Goal: Task Accomplishment & Management: Use online tool/utility

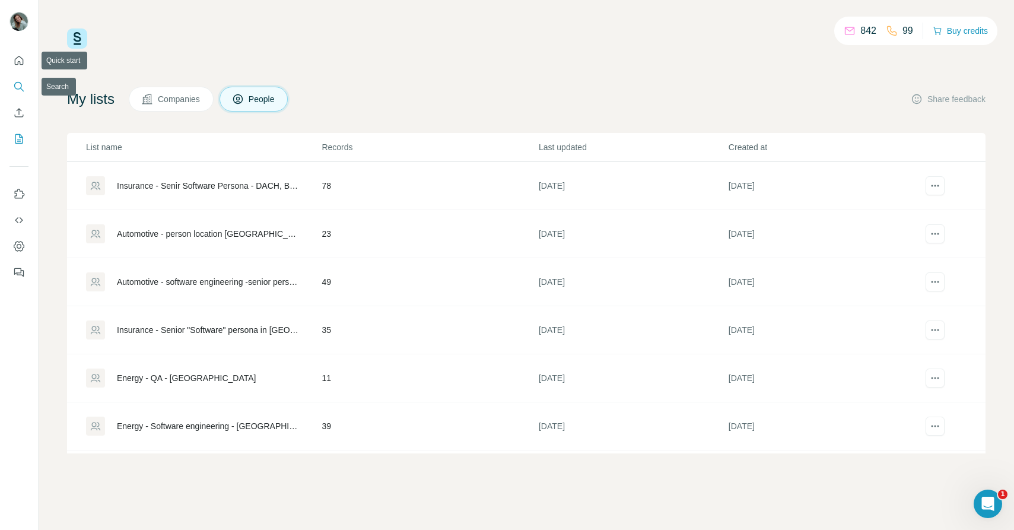
click at [21, 87] on icon "Search" at bounding box center [19, 87] width 12 height 12
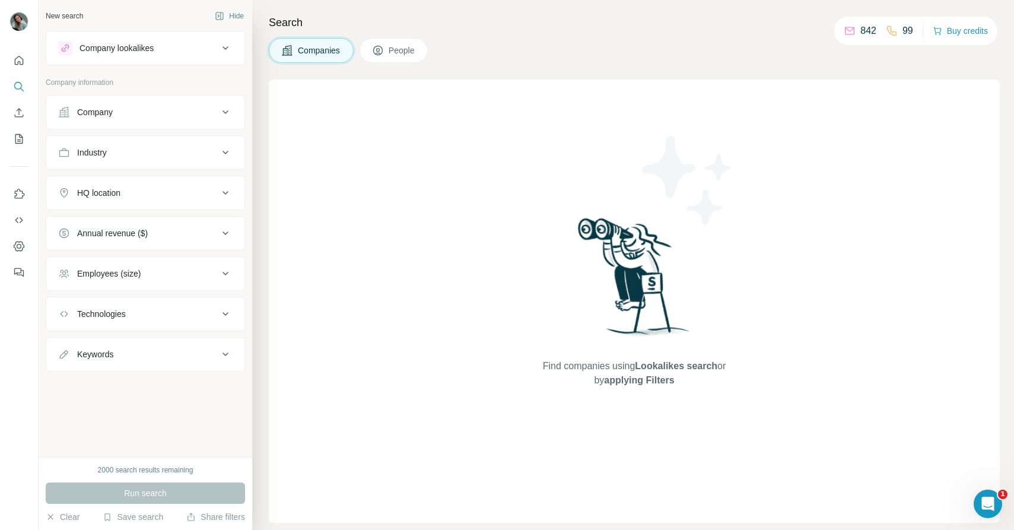
click at [168, 272] on div "Employees (size)" at bounding box center [138, 274] width 160 height 12
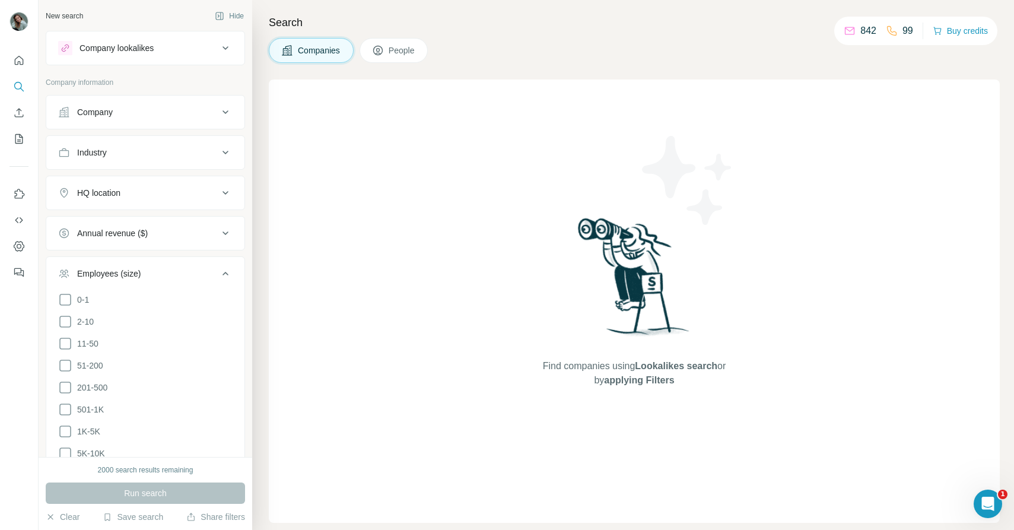
click at [168, 272] on div "Employees (size)" at bounding box center [138, 274] width 160 height 12
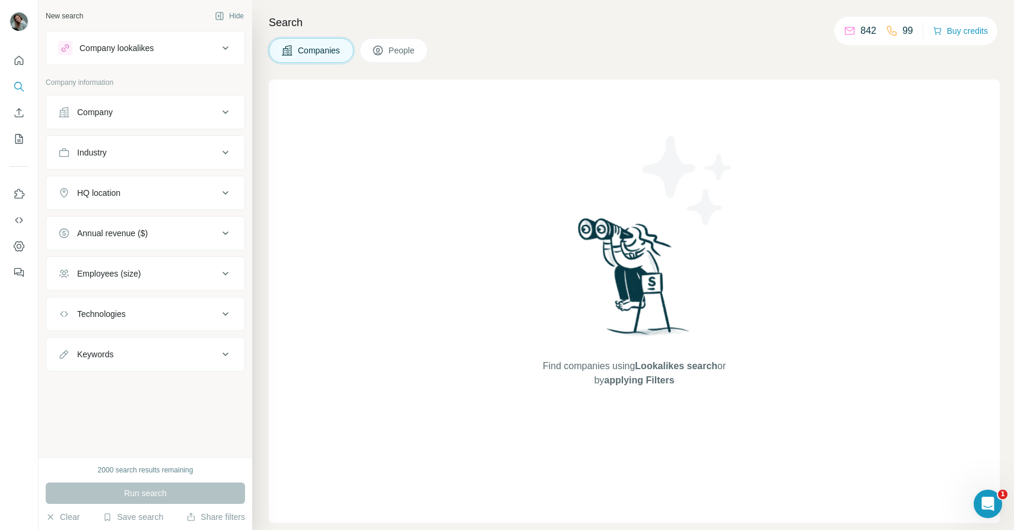
click at [394, 53] on span "People" at bounding box center [402, 50] width 27 height 12
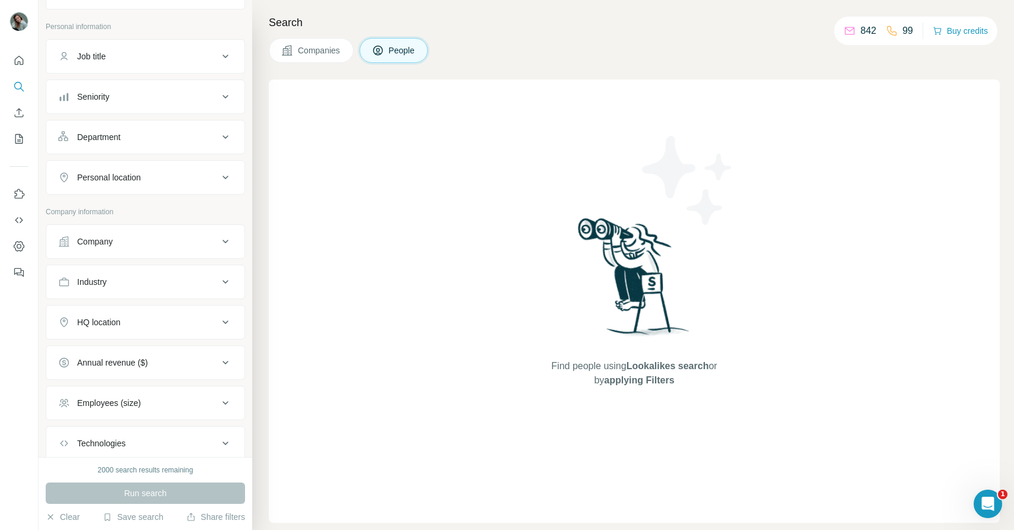
scroll to position [87, 0]
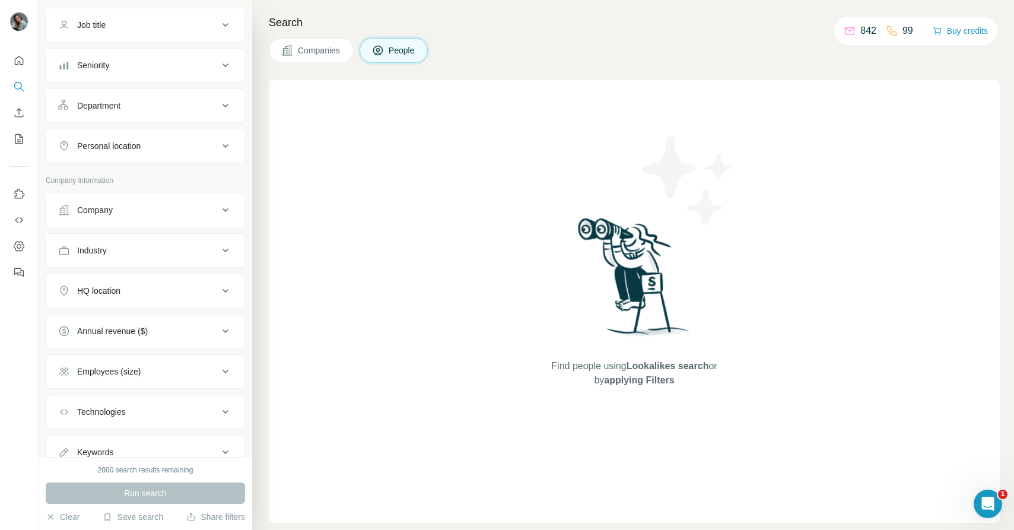
click at [169, 143] on div "Personal location" at bounding box center [138, 146] width 160 height 12
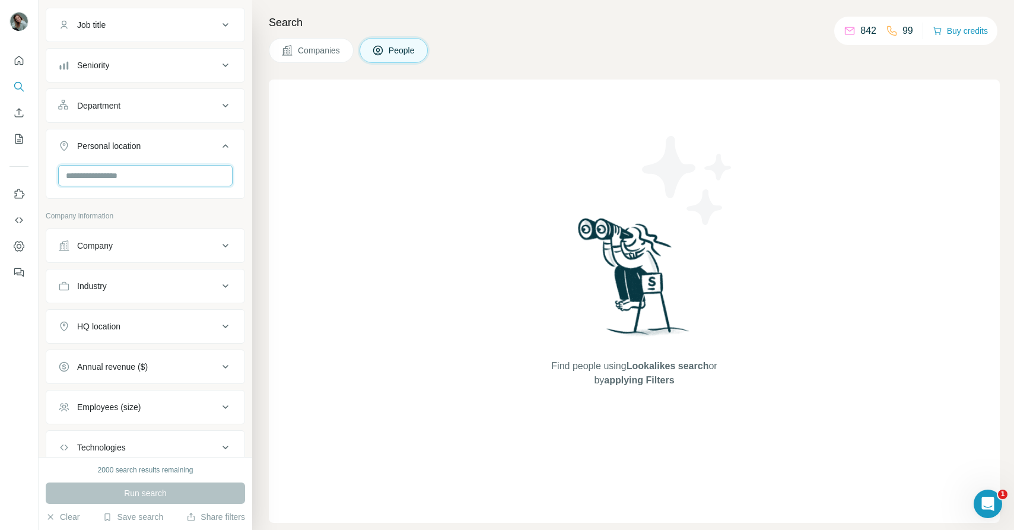
click at [138, 174] on input "text" at bounding box center [145, 175] width 174 height 21
click at [182, 207] on div "🇩🇪 [GEOGRAPHIC_DATA]" at bounding box center [145, 207] width 154 height 14
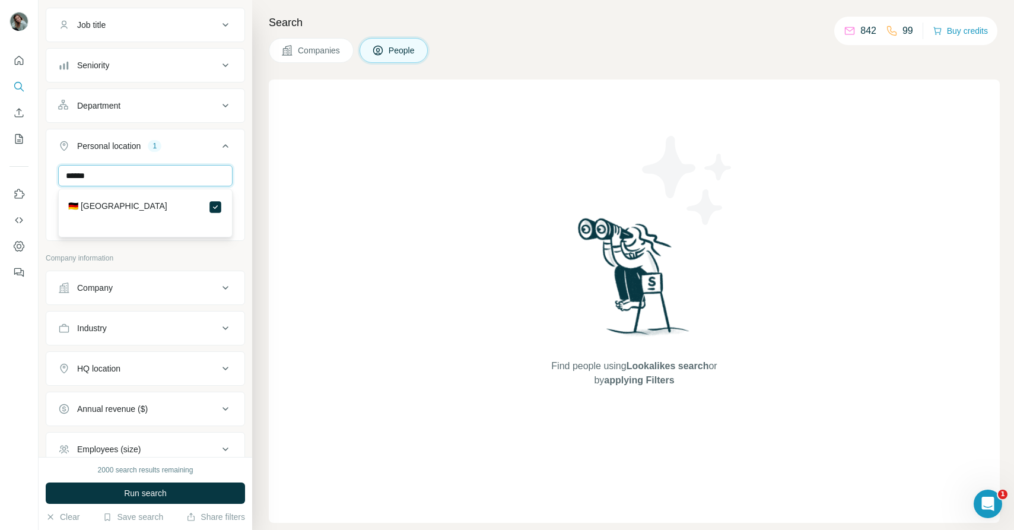
drag, startPoint x: 146, startPoint y: 179, endPoint x: 52, endPoint y: 179, distance: 94.3
click at [52, 179] on div "****** Germany Clear all" at bounding box center [145, 201] width 198 height 73
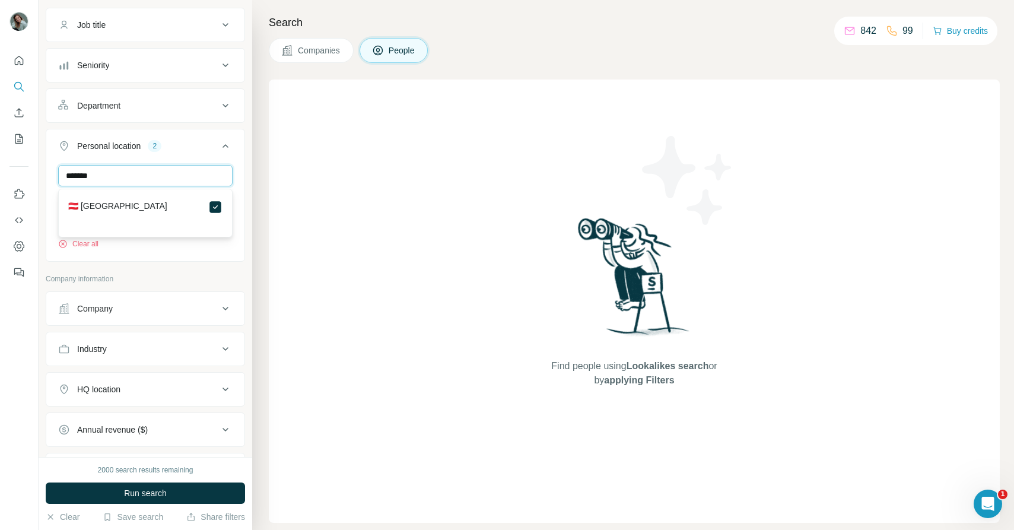
drag, startPoint x: 128, startPoint y: 179, endPoint x: 51, endPoint y: 179, distance: 76.5
click at [51, 179] on div "******* Germany Austria Clear all" at bounding box center [145, 212] width 198 height 94
type input "*"
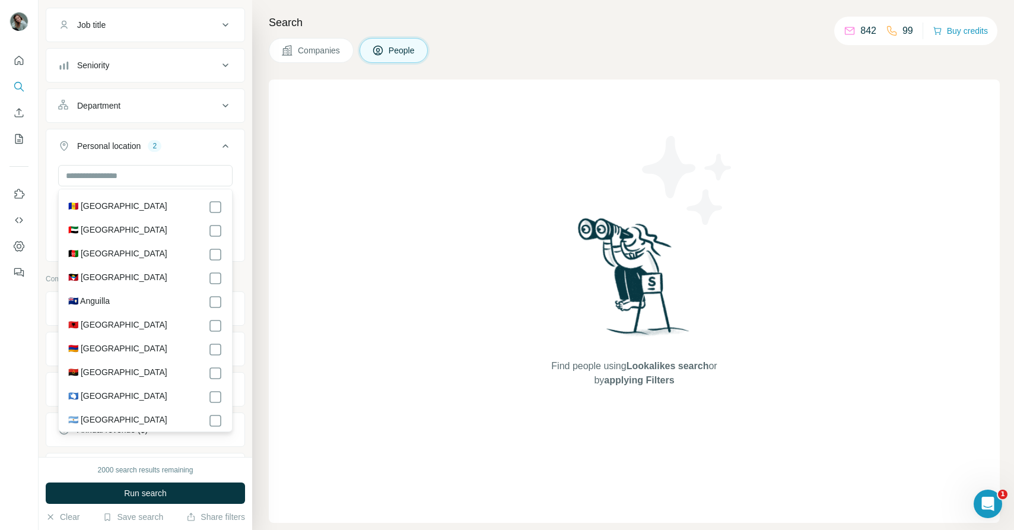
click at [250, 158] on div "New search Hide Company lookalikes Personal information Job title Seniority Dep…" at bounding box center [146, 228] width 214 height 457
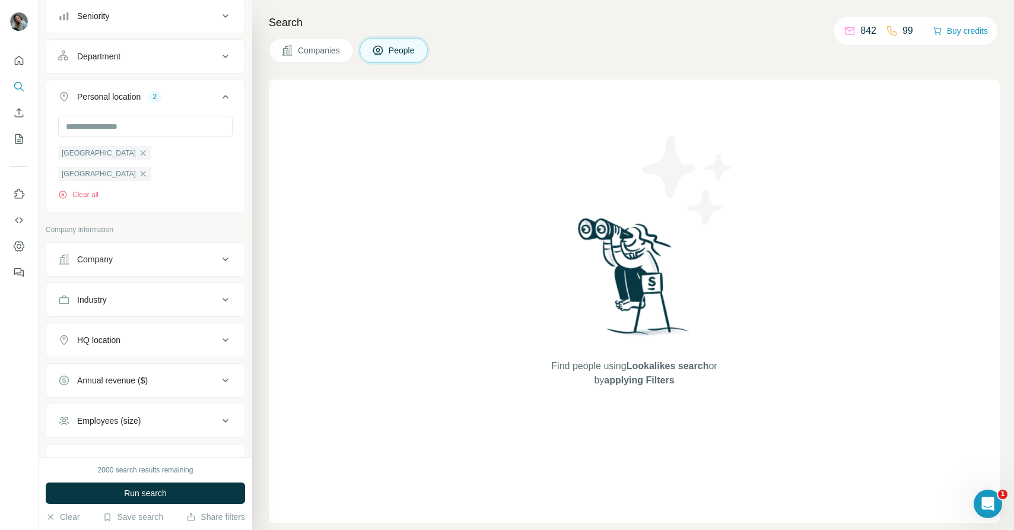
scroll to position [179, 0]
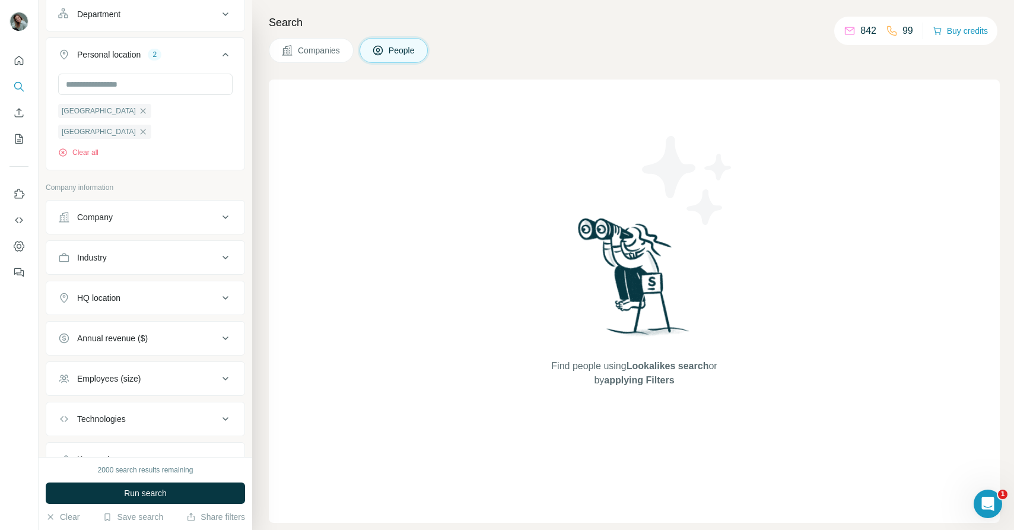
click at [165, 373] on div "Employees (size)" at bounding box center [138, 379] width 160 height 12
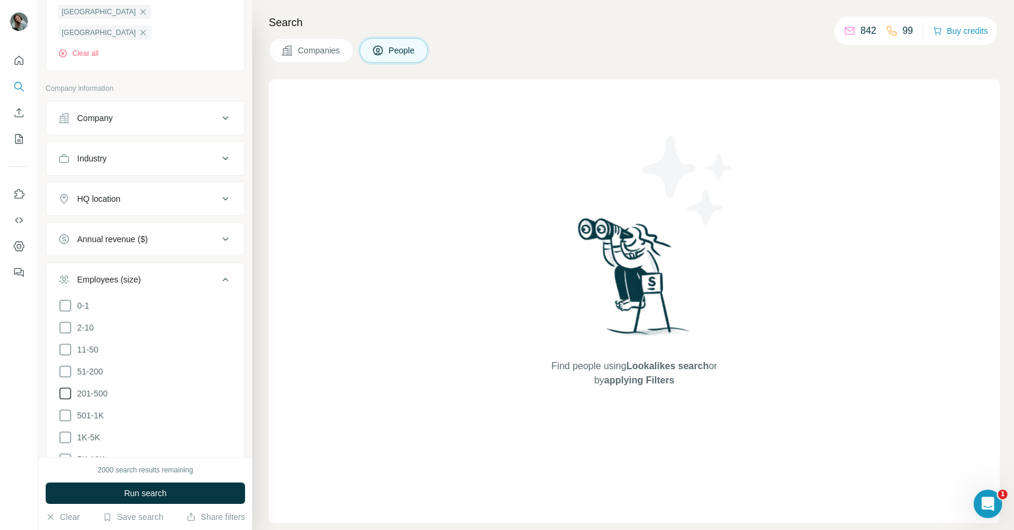
click at [98, 387] on span "201-500" at bounding box center [89, 393] width 35 height 12
click at [93, 409] on span "501-1K" at bounding box center [87, 415] width 31 height 12
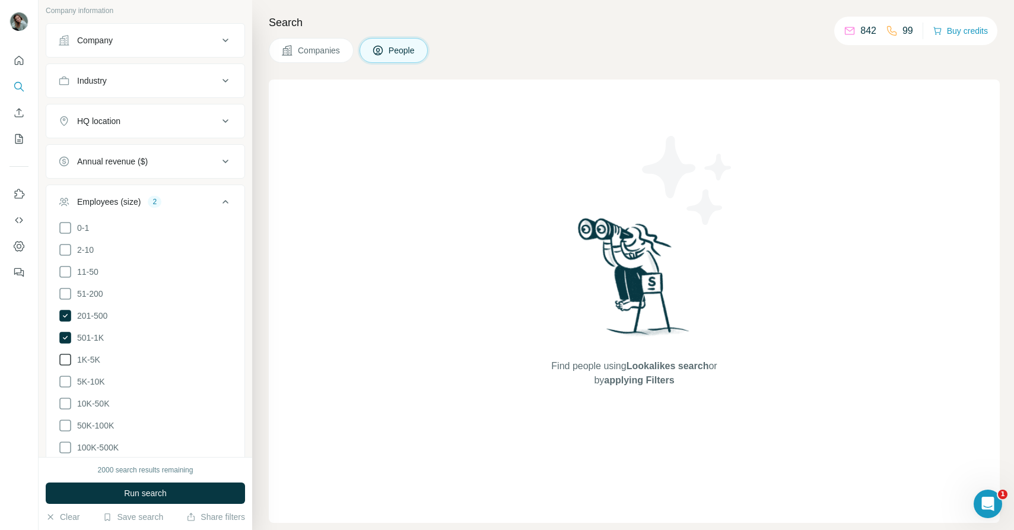
click at [90, 354] on span "1K-5K" at bounding box center [86, 360] width 28 height 12
click at [90, 376] on span "5K-10K" at bounding box center [88, 382] width 33 height 12
click at [91, 397] on span "10K-50K" at bounding box center [90, 403] width 37 height 12
click at [95, 441] on span "100K-500K" at bounding box center [95, 447] width 46 height 12
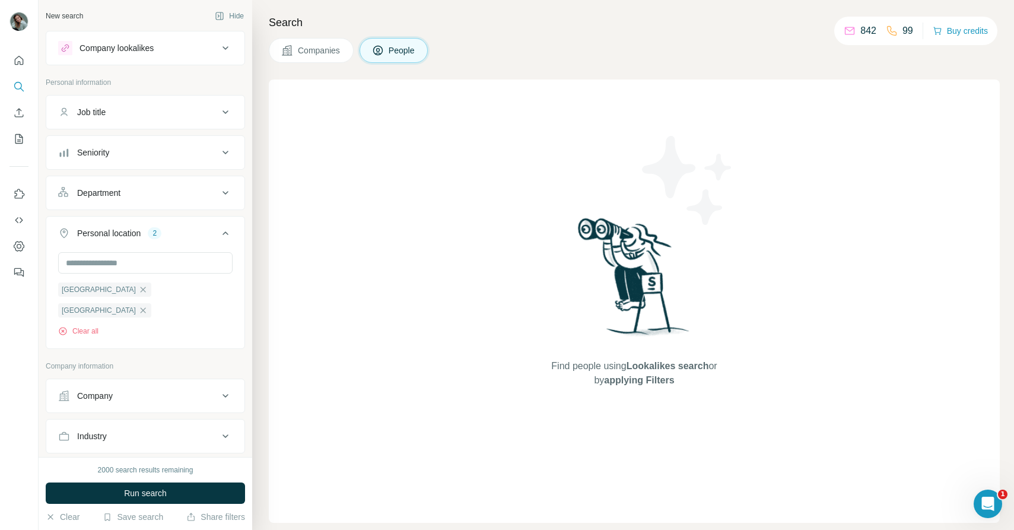
click at [148, 118] on button "Job title" at bounding box center [145, 112] width 198 height 28
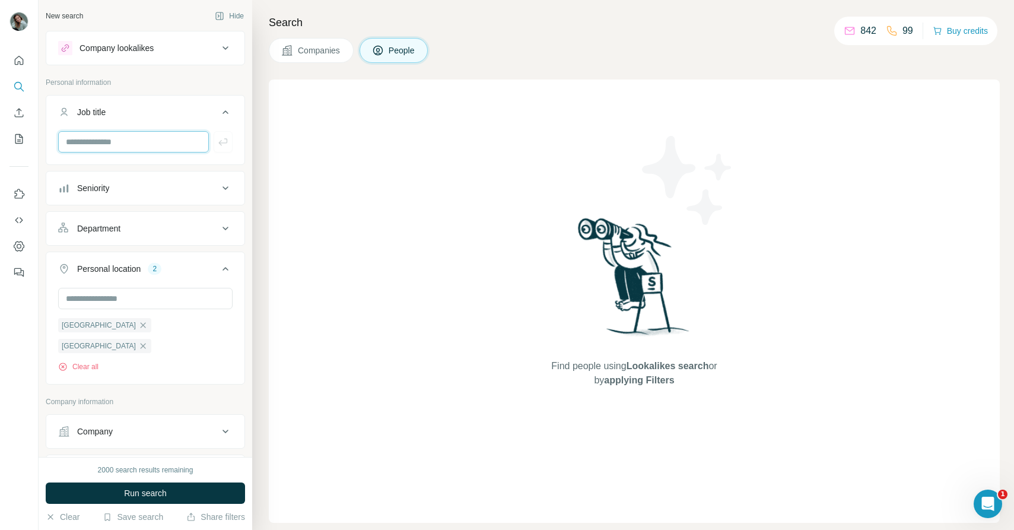
click at [130, 142] on input "text" at bounding box center [133, 141] width 151 height 21
type input "********"
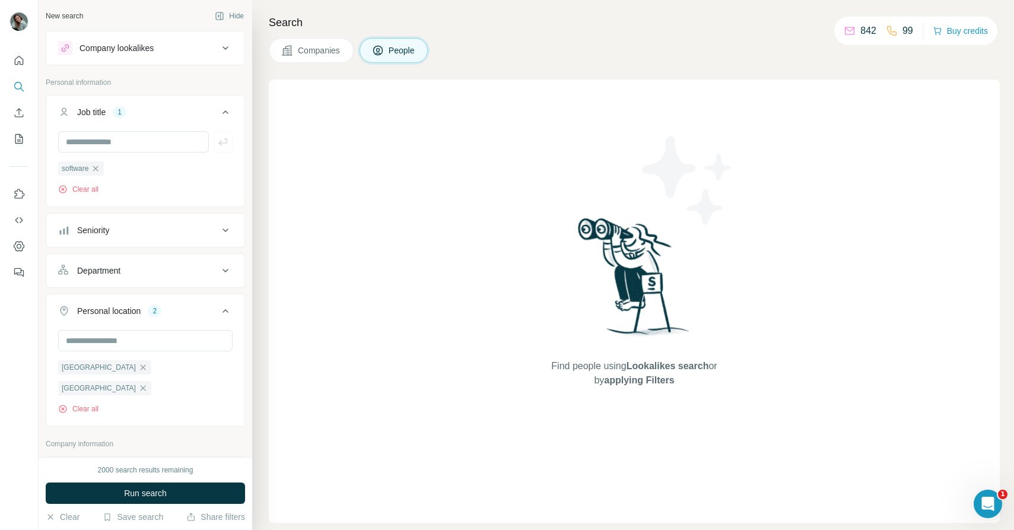
click at [132, 228] on div "Seniority" at bounding box center [138, 230] width 160 height 12
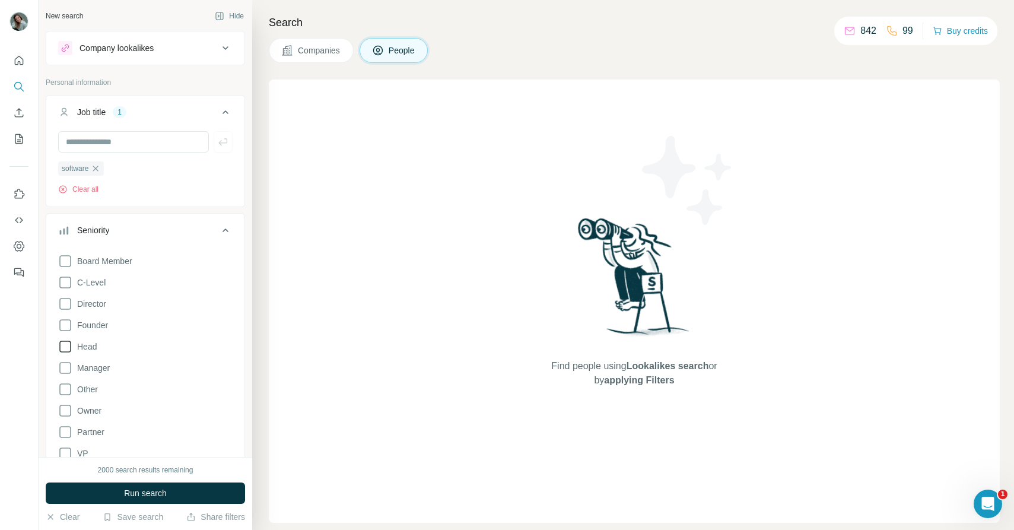
click at [94, 345] on span "Head" at bounding box center [84, 347] width 24 height 12
click at [82, 450] on span "VP" at bounding box center [80, 453] width 16 height 12
click at [94, 303] on span "Director" at bounding box center [89, 301] width 34 height 12
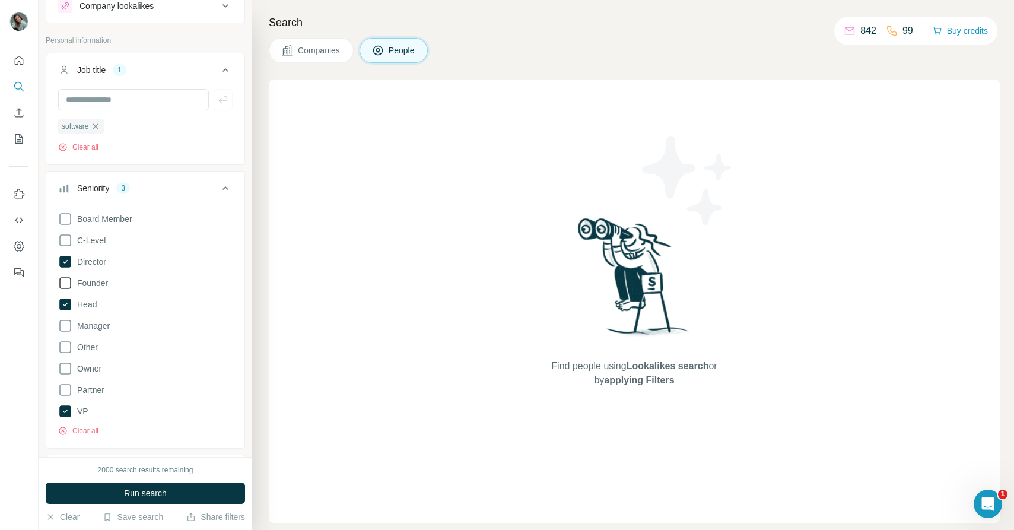
scroll to position [47, 0]
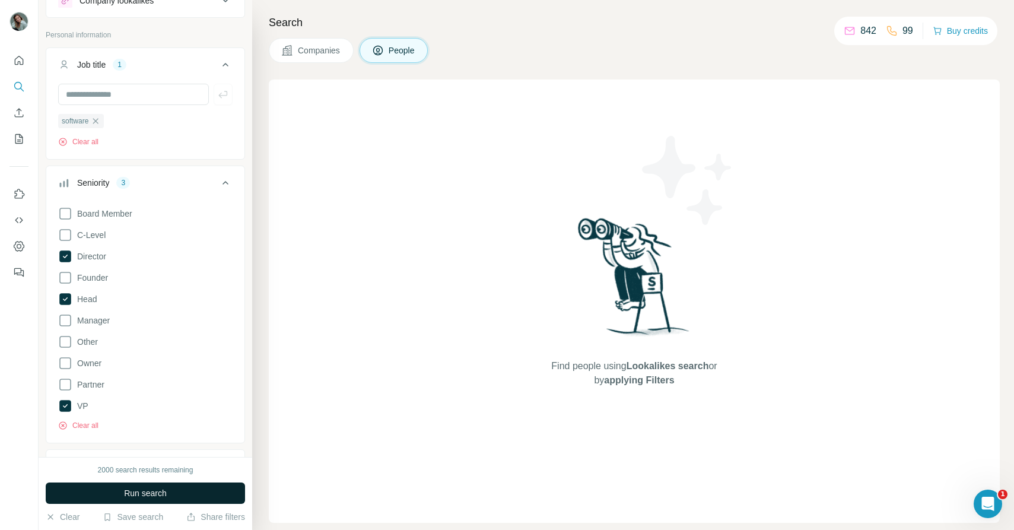
click at [136, 494] on span "Run search" at bounding box center [145, 493] width 43 height 12
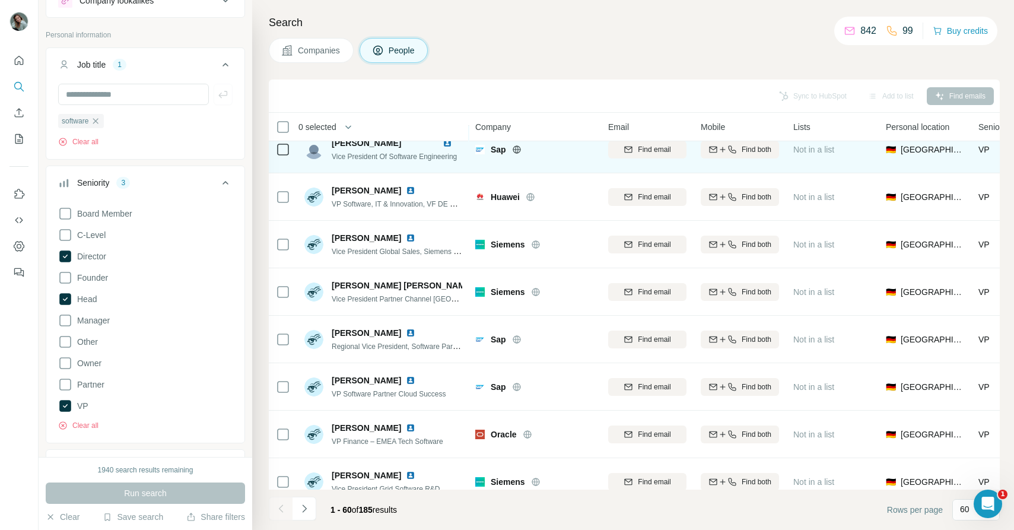
scroll to position [0, 0]
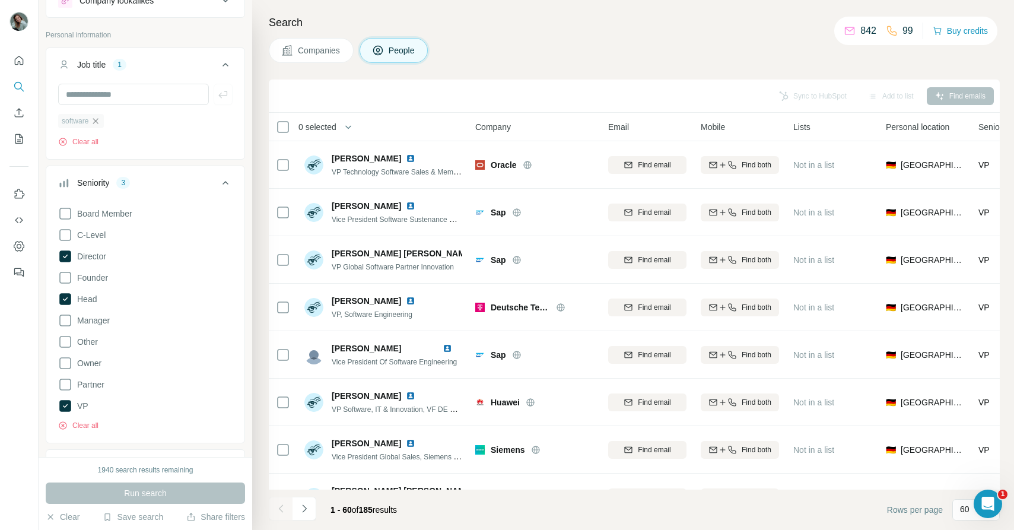
click at [100, 122] on icon "button" at bounding box center [95, 120] width 9 height 9
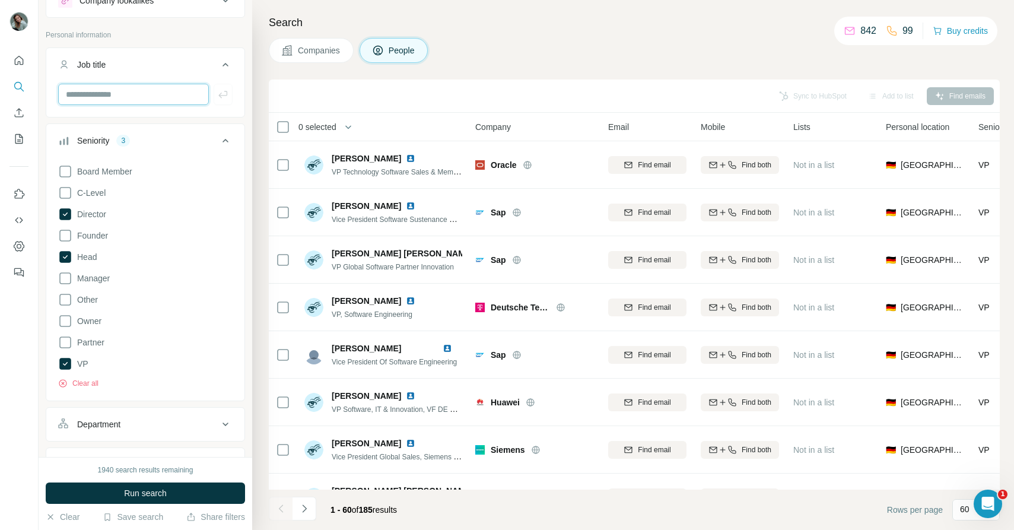
click at [90, 98] on input "text" at bounding box center [133, 94] width 151 height 21
type input "**********"
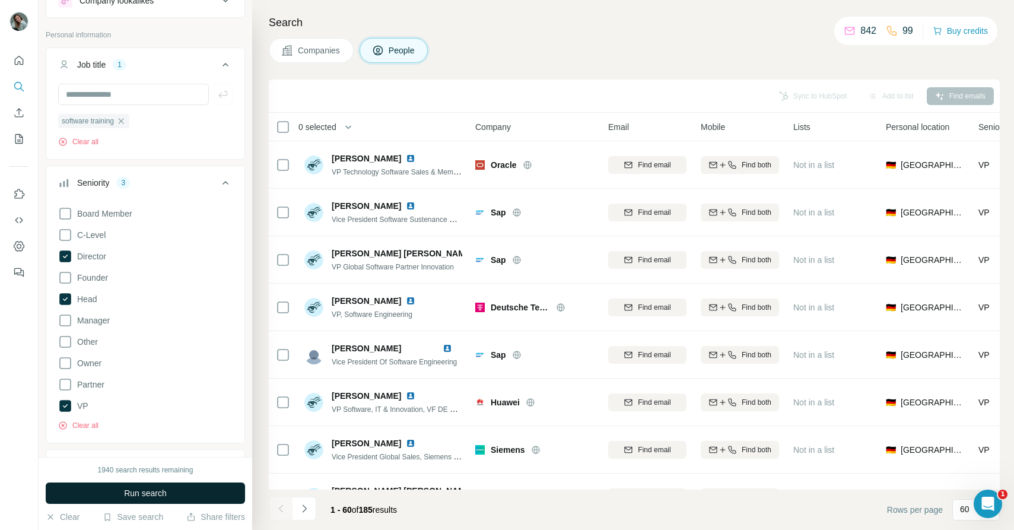
click at [189, 494] on button "Run search" at bounding box center [145, 492] width 199 height 21
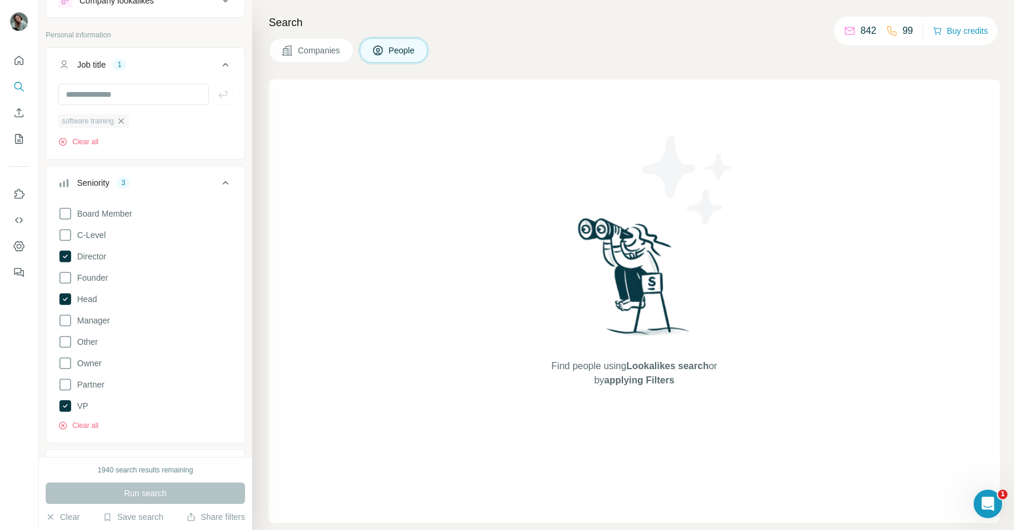
click at [125, 125] on icon "button" at bounding box center [120, 120] width 9 height 9
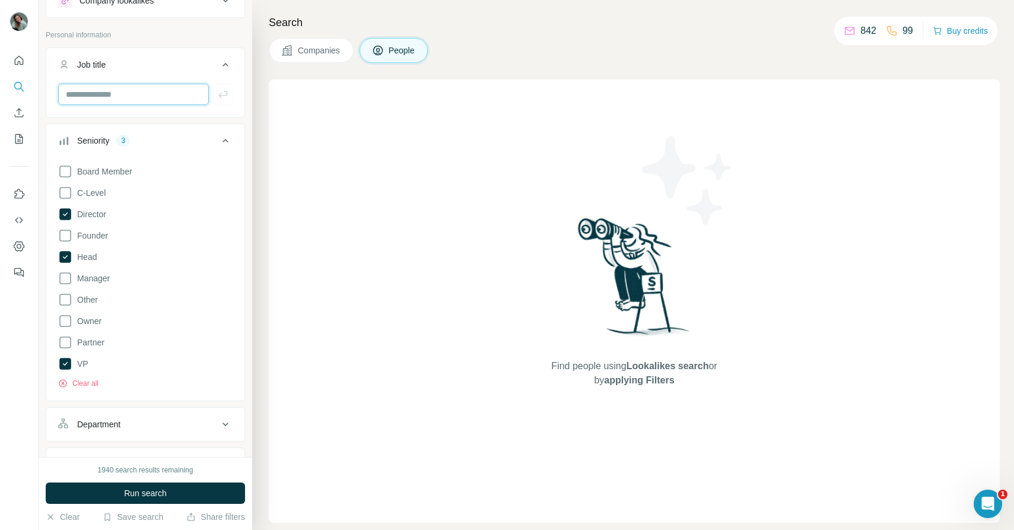
click at [107, 91] on input "text" at bounding box center [133, 94] width 151 height 21
type input "********"
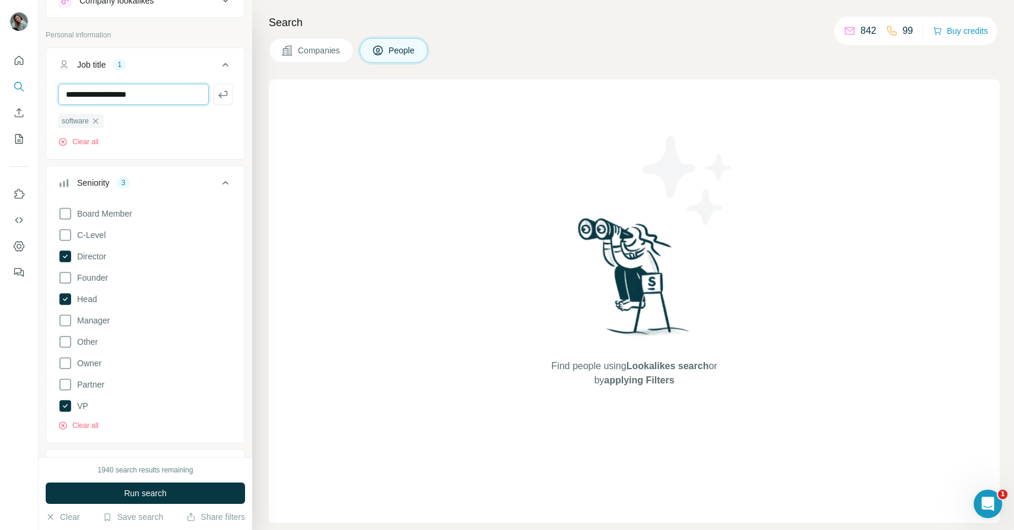
type input "**********"
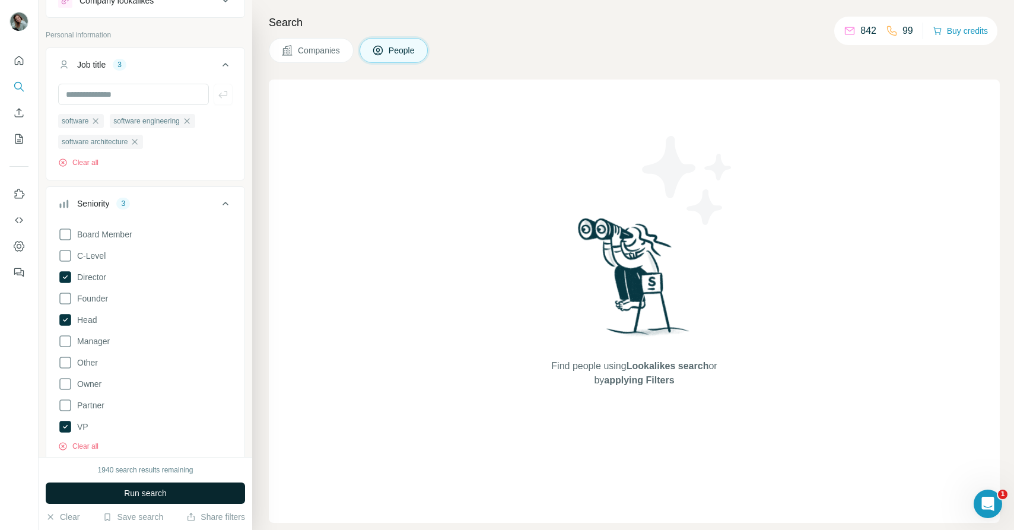
click at [152, 494] on span "Run search" at bounding box center [145, 493] width 43 height 12
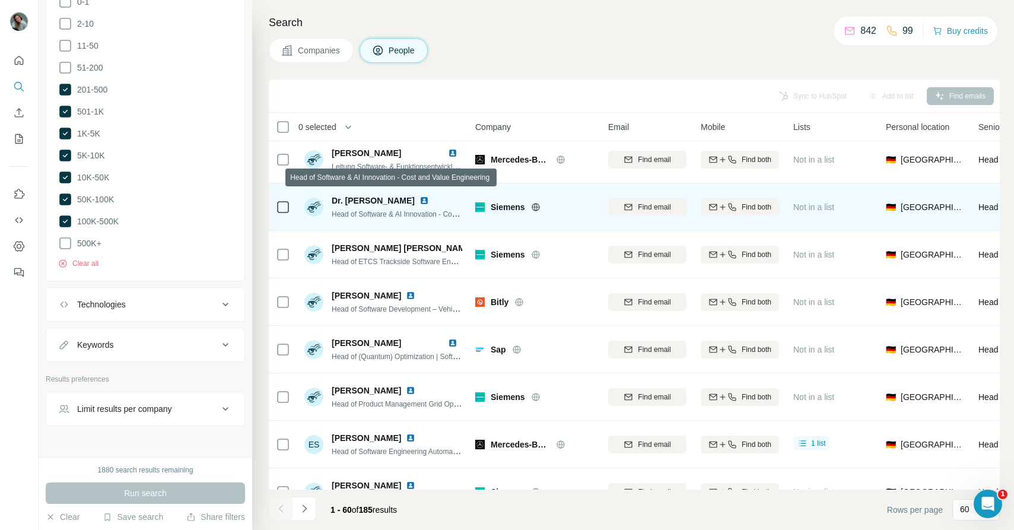
scroll to position [1427, 0]
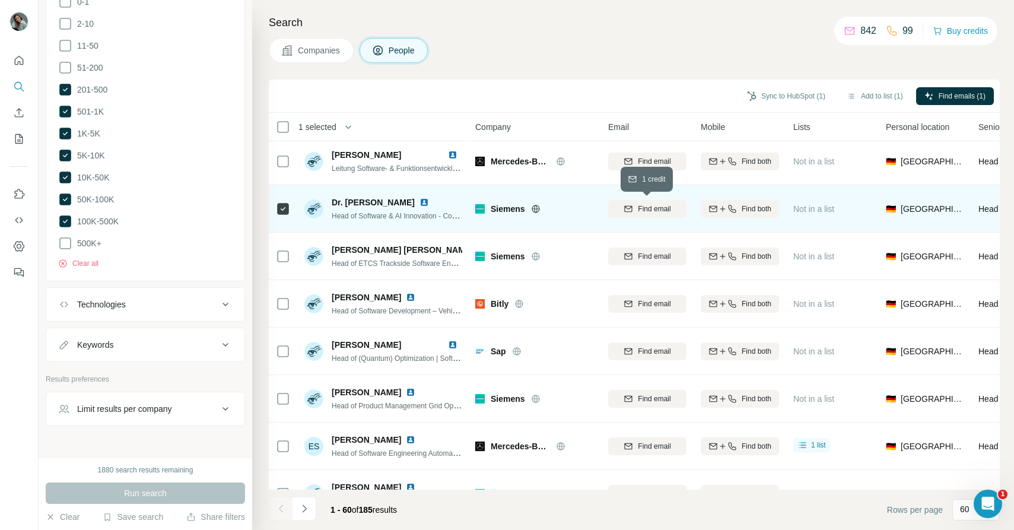
click at [654, 205] on span "Find email" at bounding box center [654, 208] width 33 height 11
click at [814, 209] on span "1 list" at bounding box center [818, 207] width 15 height 11
click at [365, 201] on span "Dr. [PERSON_NAME]" at bounding box center [373, 202] width 83 height 12
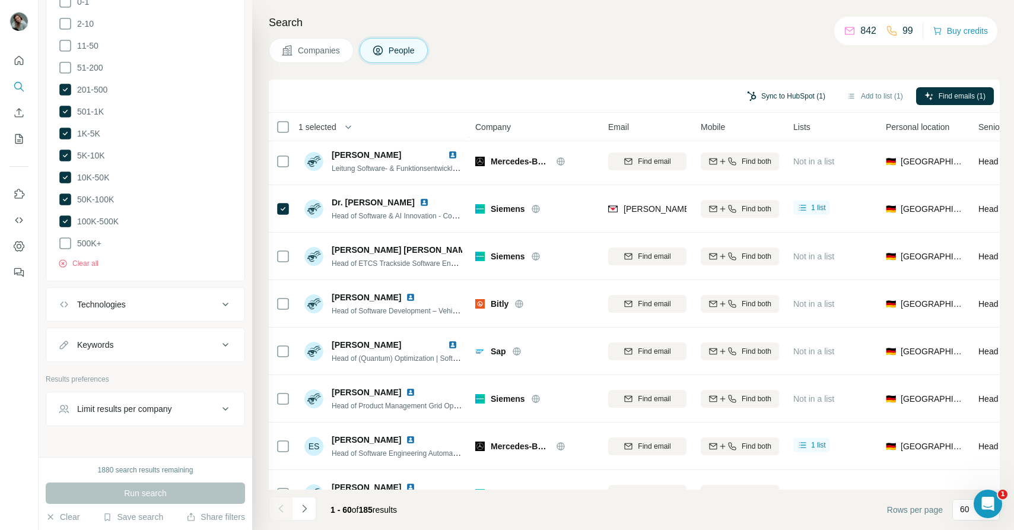
click at [783, 98] on button "Sync to HubSpot (1)" at bounding box center [786, 96] width 95 height 18
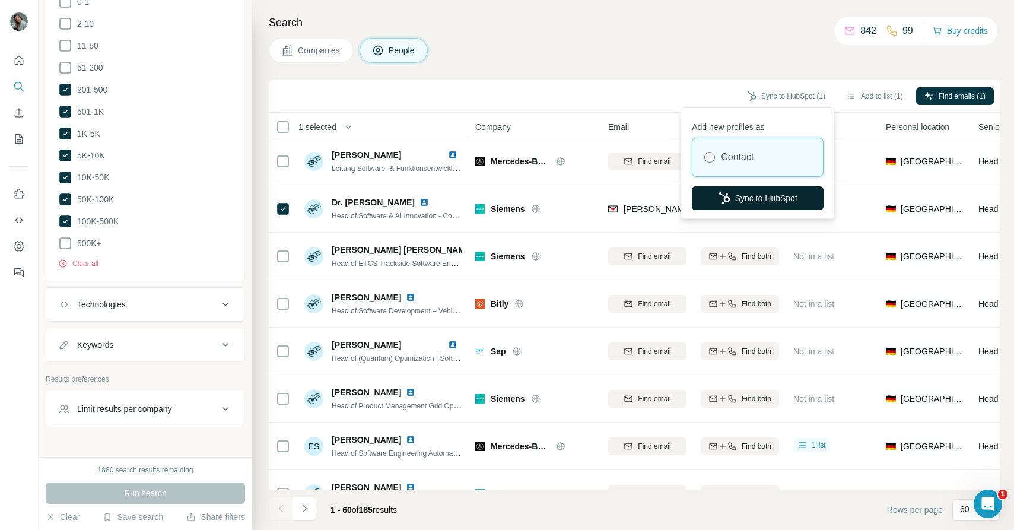
click at [779, 195] on button "Sync to HubSpot" at bounding box center [758, 198] width 132 height 24
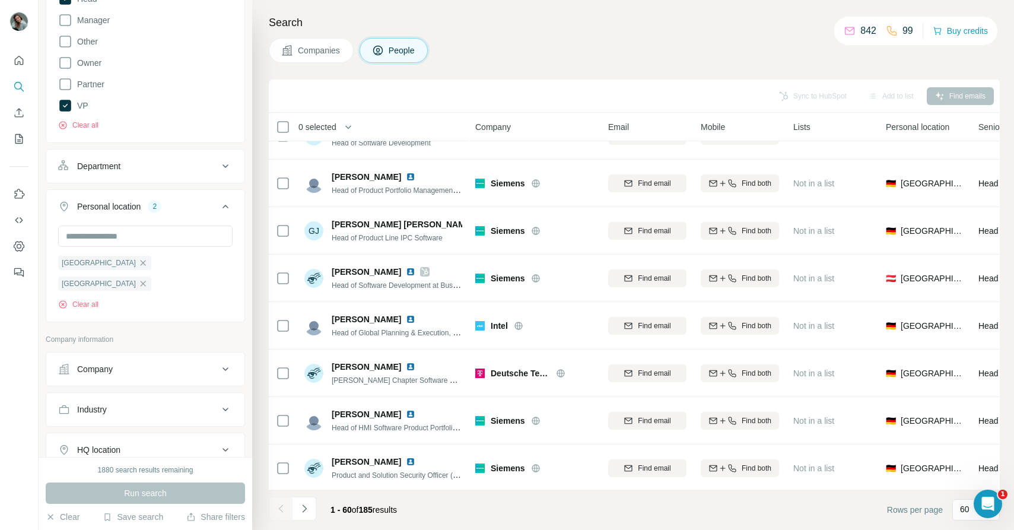
scroll to position [0, 0]
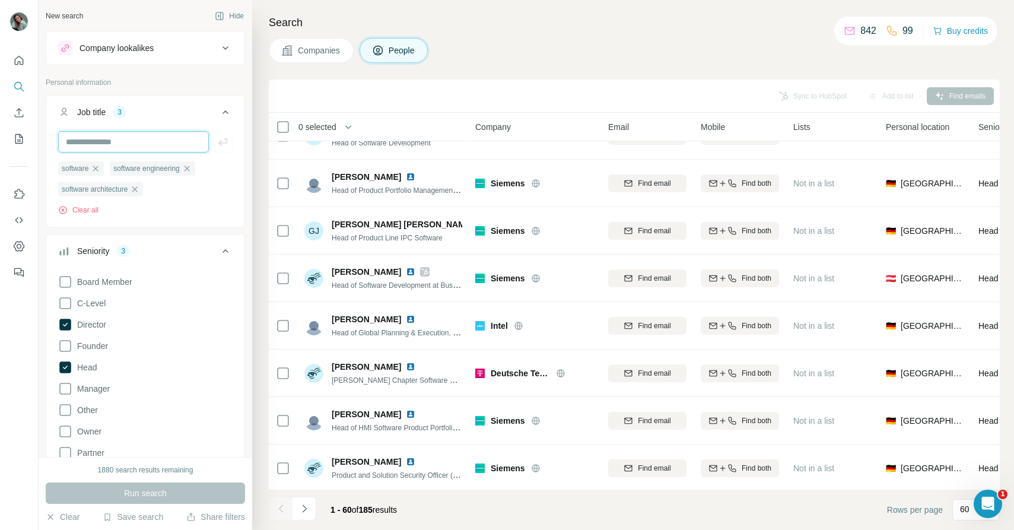
click at [137, 141] on input "text" at bounding box center [133, 141] width 151 height 21
type input "**********"
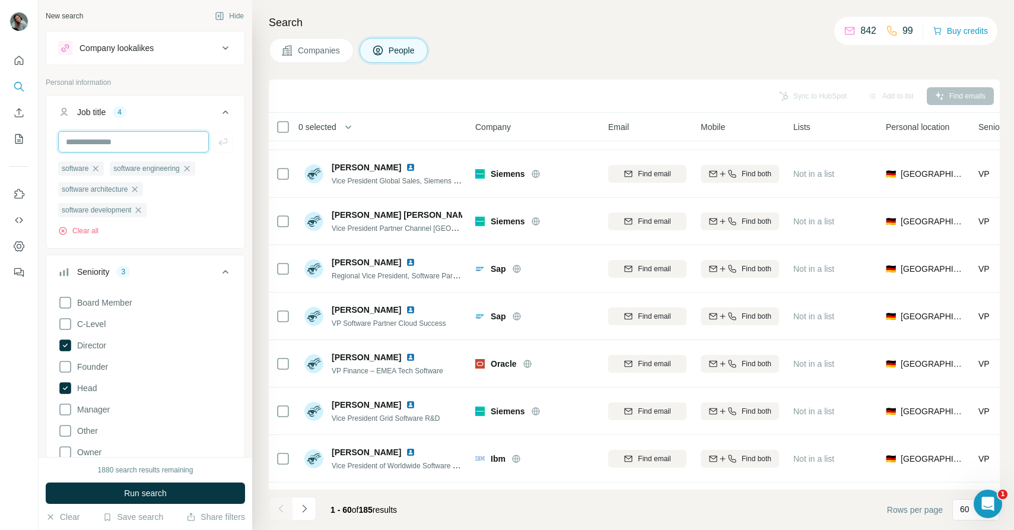
scroll to position [285, 0]
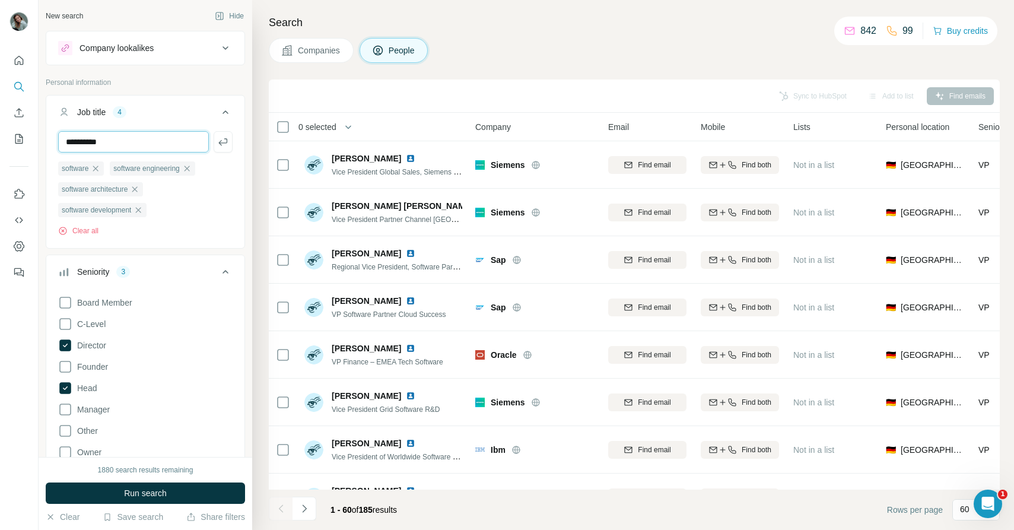
type input "**********"
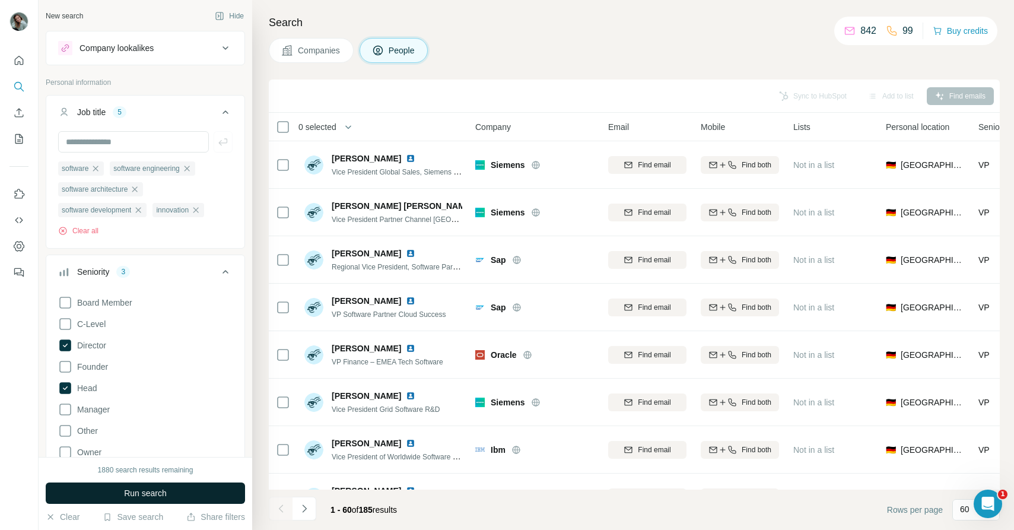
click at [154, 488] on span "Run search" at bounding box center [145, 493] width 43 height 12
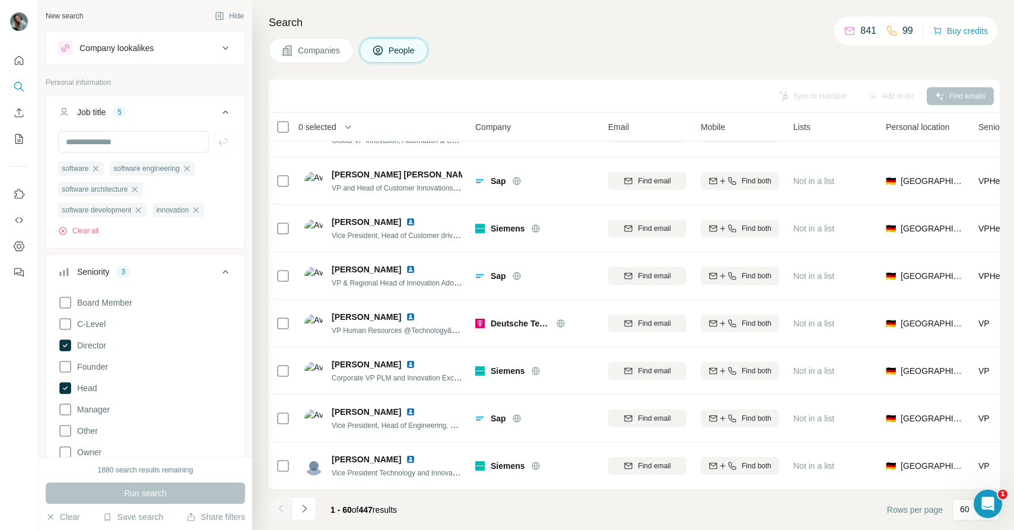
scroll to position [285, 0]
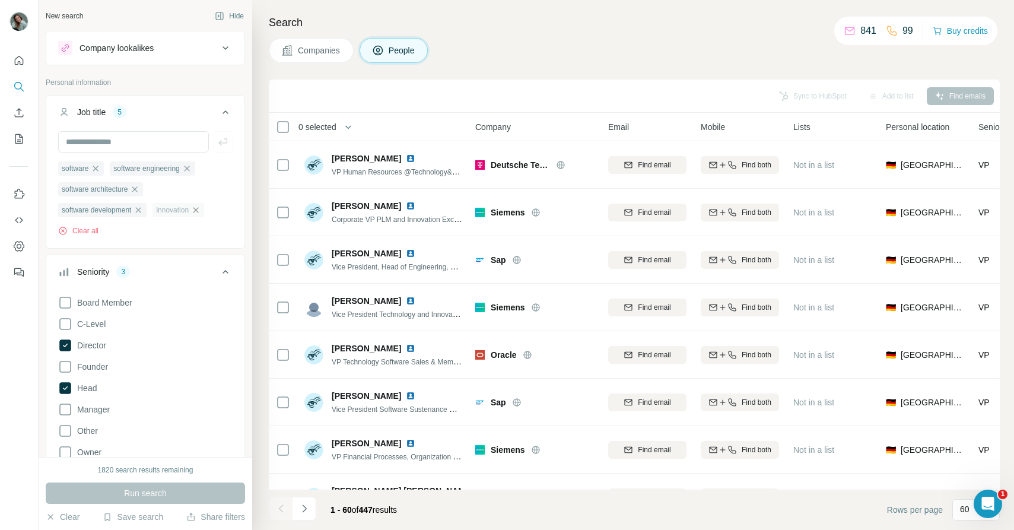
click at [201, 211] on icon "button" at bounding box center [195, 209] width 9 height 9
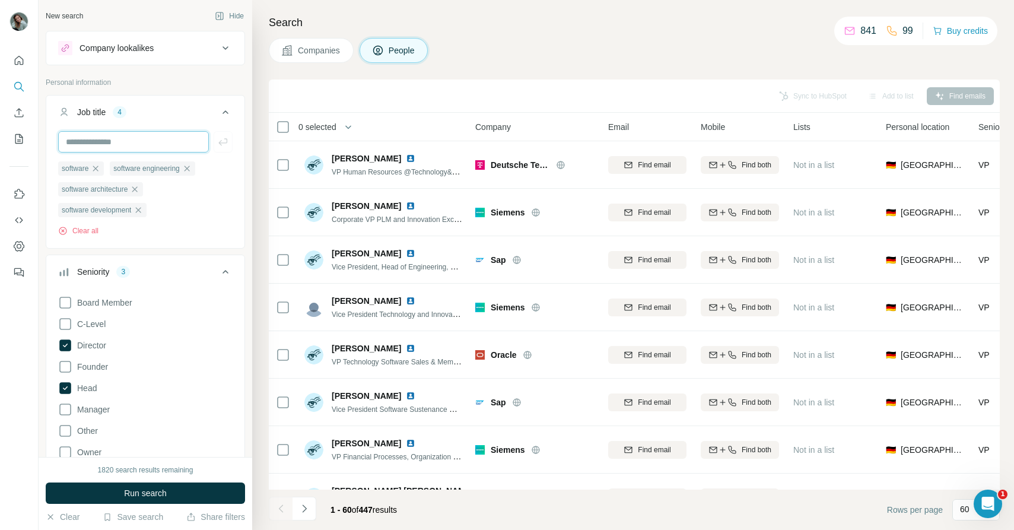
click at [142, 136] on input "text" at bounding box center [133, 141] width 151 height 21
type input "**********"
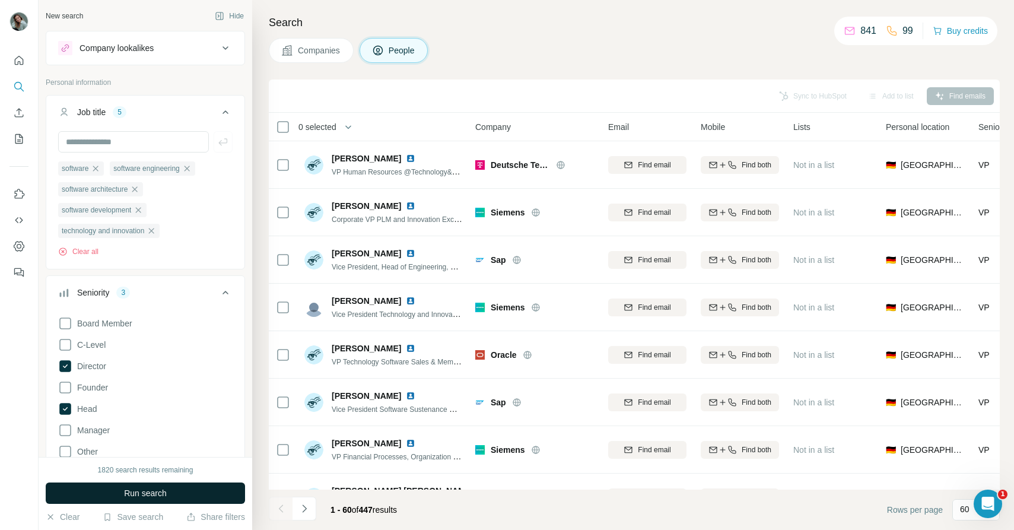
click at [177, 495] on button "Run search" at bounding box center [145, 492] width 199 height 21
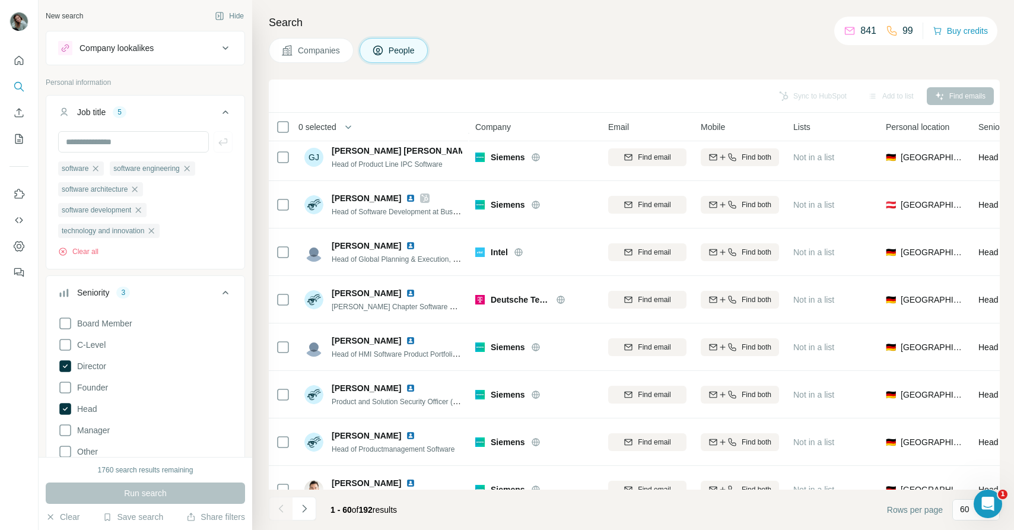
scroll to position [2499, 0]
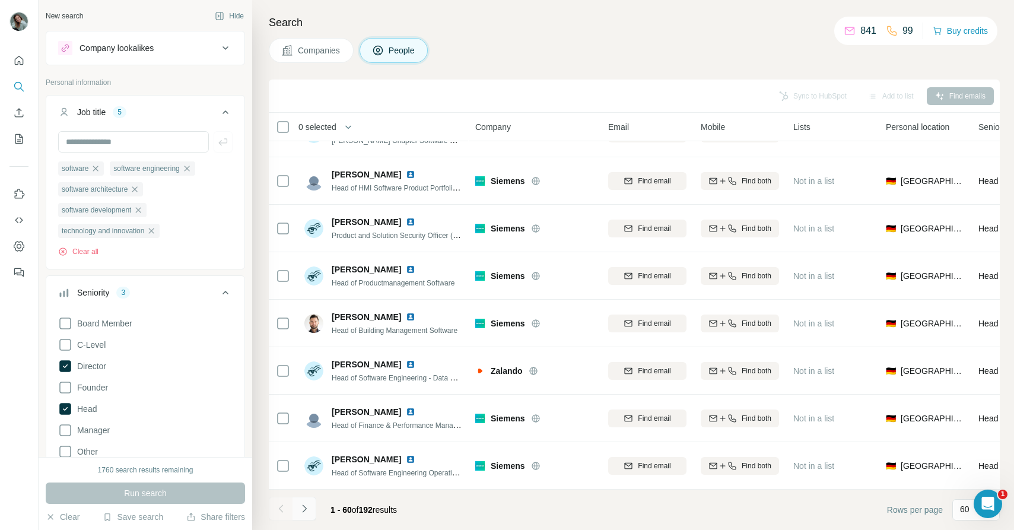
click at [309, 510] on icon "Navigate to next page" at bounding box center [304, 508] width 12 height 12
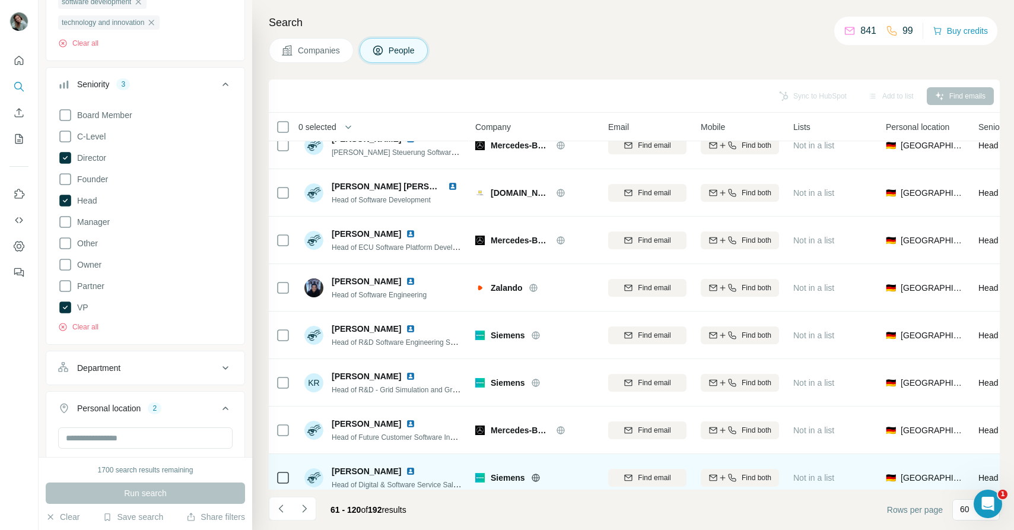
scroll to position [0, 0]
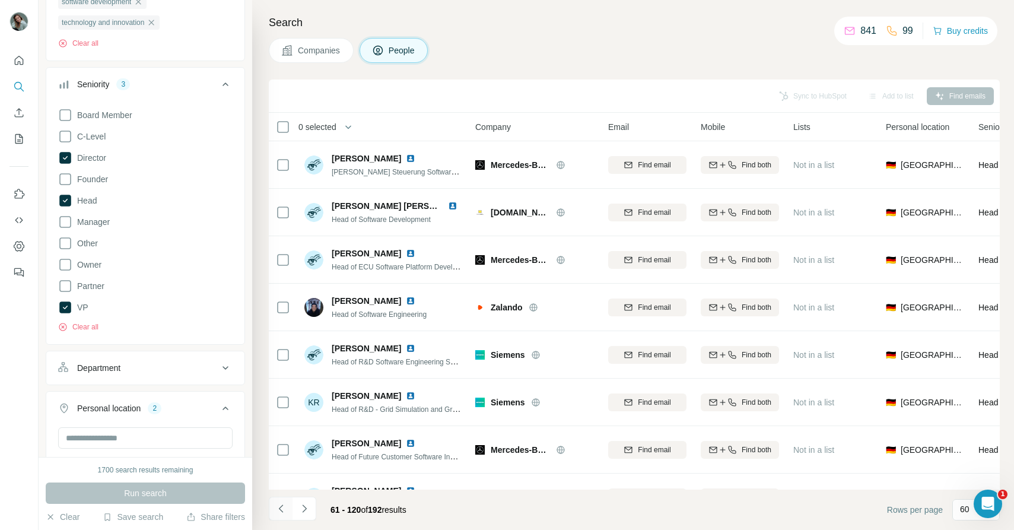
click at [280, 509] on icon "Navigate to previous page" at bounding box center [280, 508] width 4 height 8
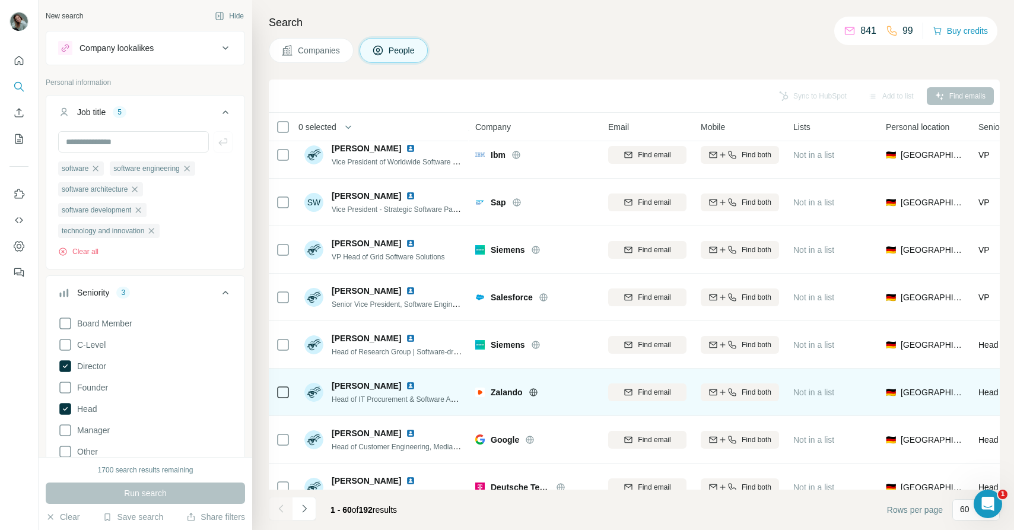
scroll to position [727, 0]
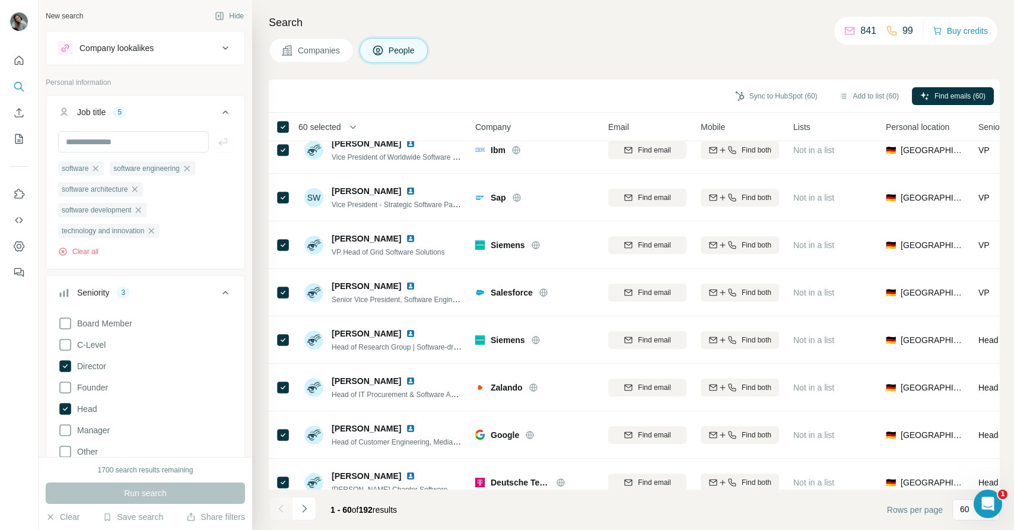
click at [337, 131] on span "60 selected" at bounding box center [319, 127] width 43 height 12
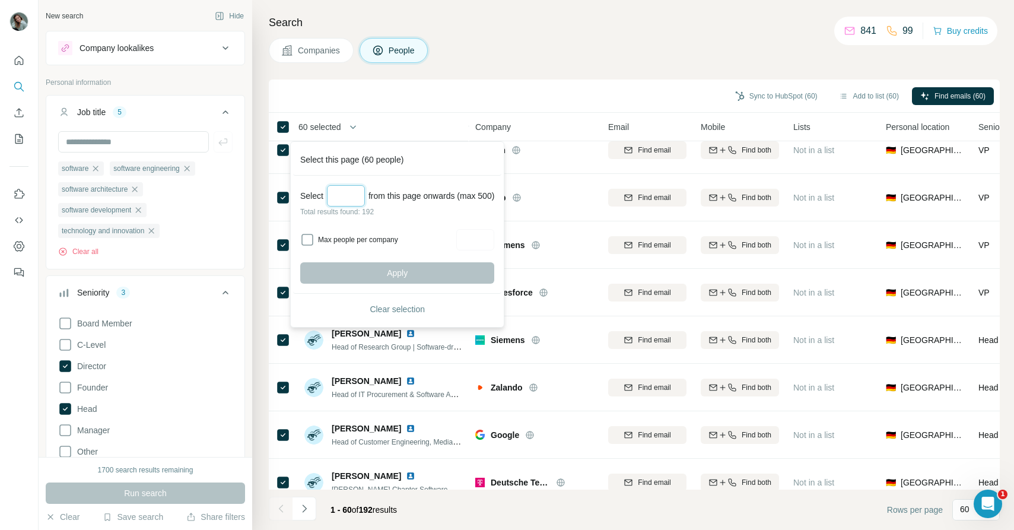
click at [345, 197] on input "Select a number (up to 500)" at bounding box center [346, 195] width 38 height 21
type input "***"
click at [408, 273] on span "Apply" at bounding box center [397, 273] width 21 height 12
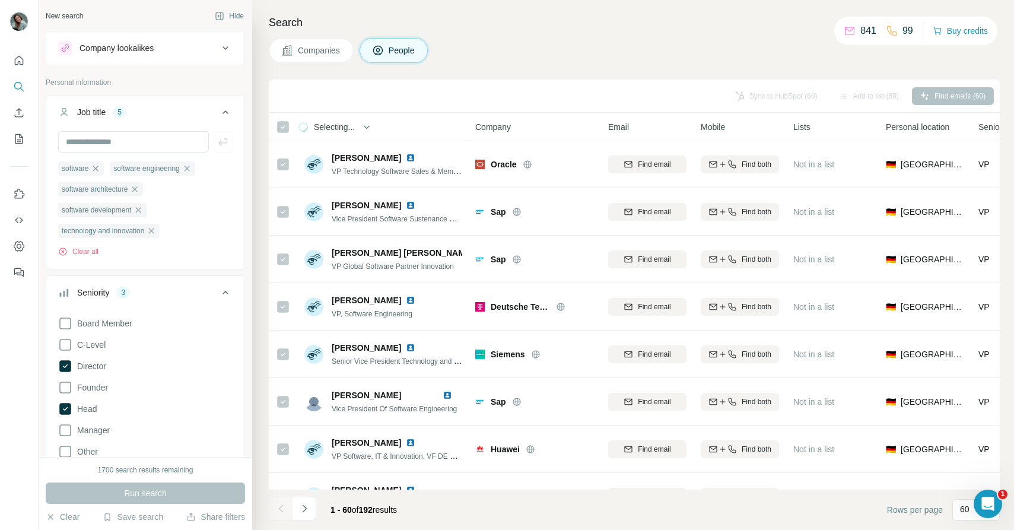
scroll to position [0, 0]
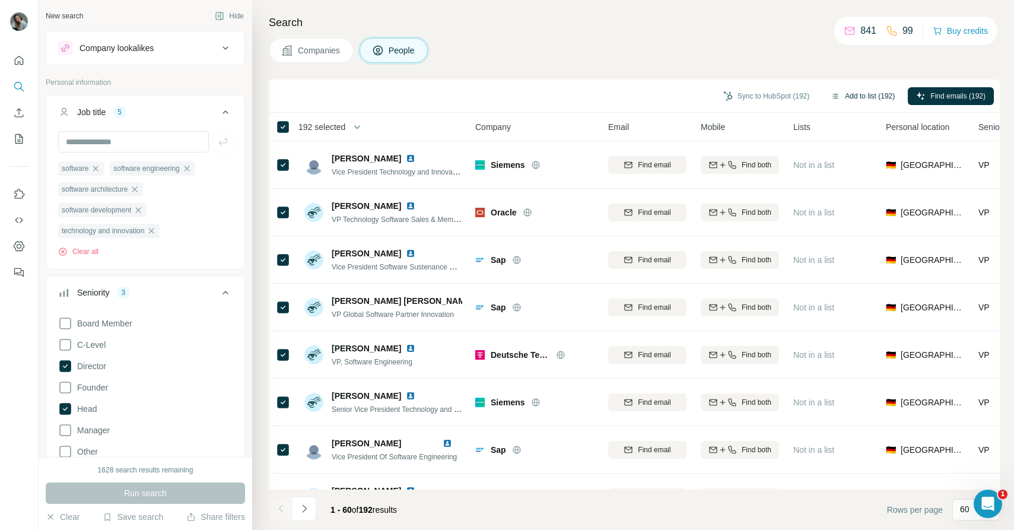
click at [867, 98] on button "Add to list (192)" at bounding box center [862, 96] width 81 height 18
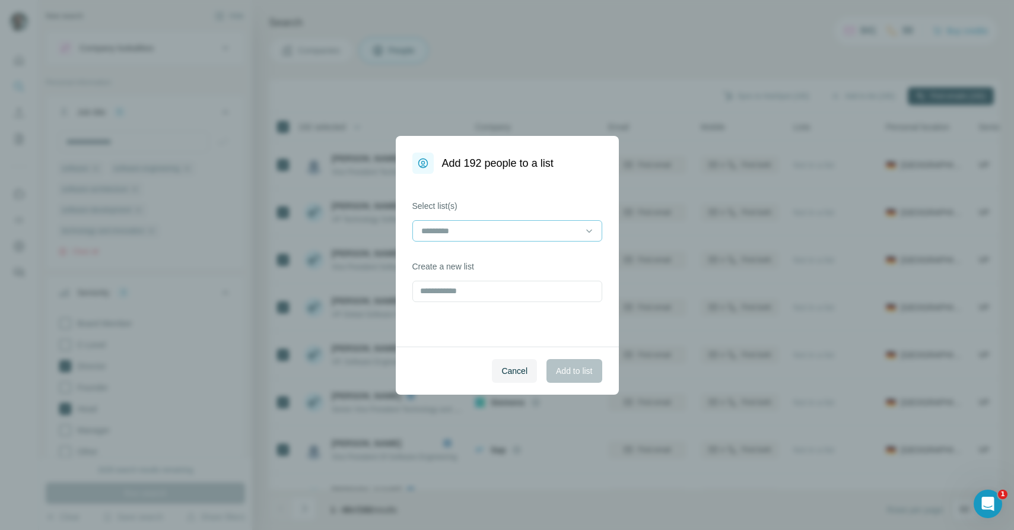
click at [482, 230] on input at bounding box center [500, 230] width 160 height 13
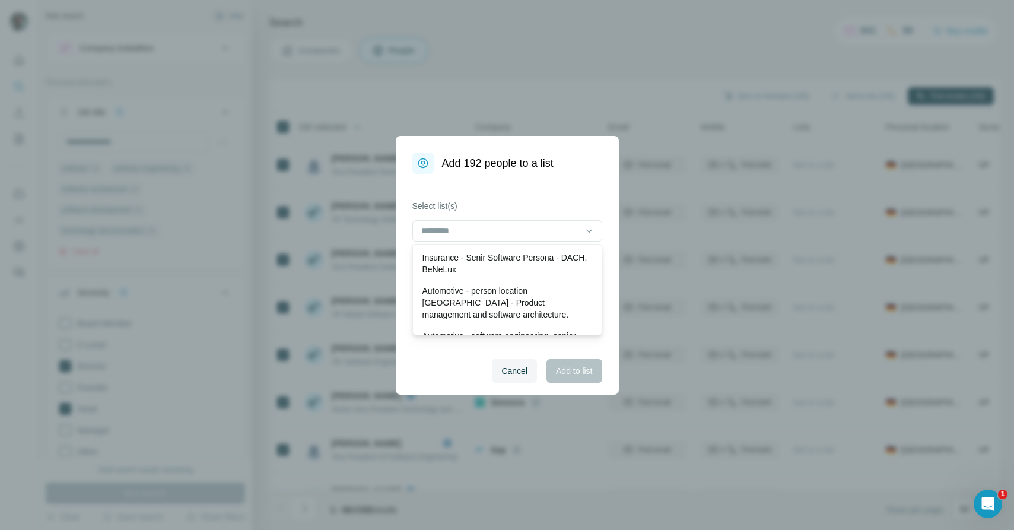
click at [432, 367] on div "Cancel Add to list" at bounding box center [507, 370] width 223 height 48
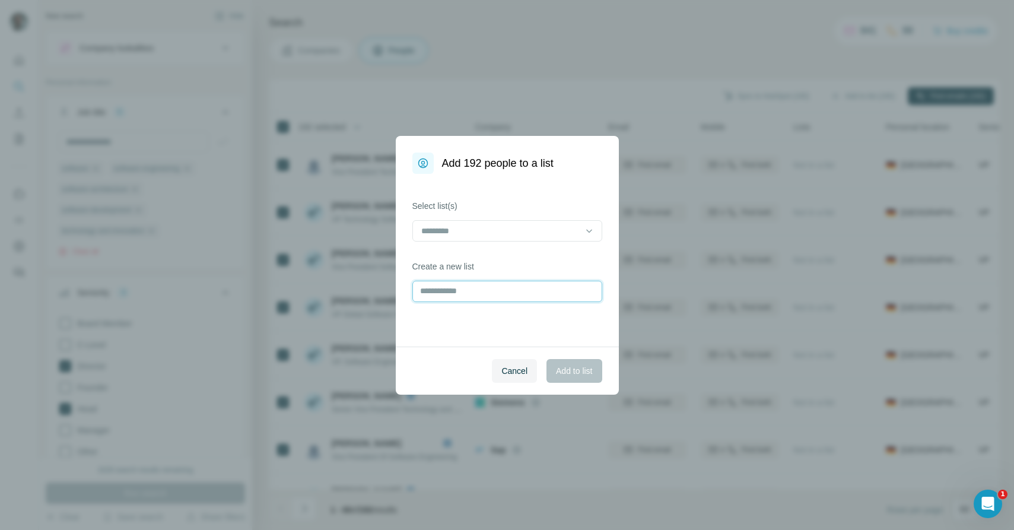
click at [439, 298] on input "text" at bounding box center [507, 291] width 190 height 21
type input "**********"
click at [586, 373] on span "Add to list" at bounding box center [574, 371] width 36 height 12
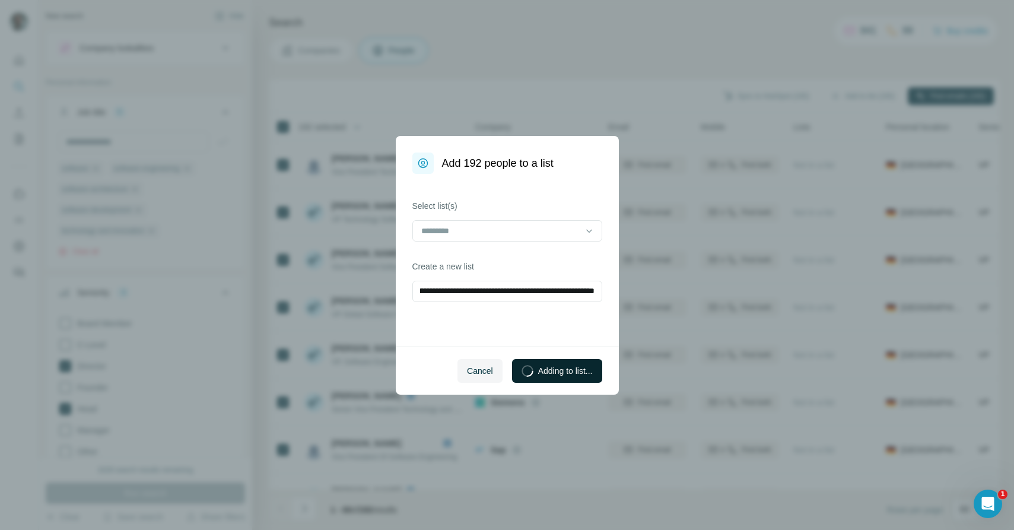
scroll to position [0, 0]
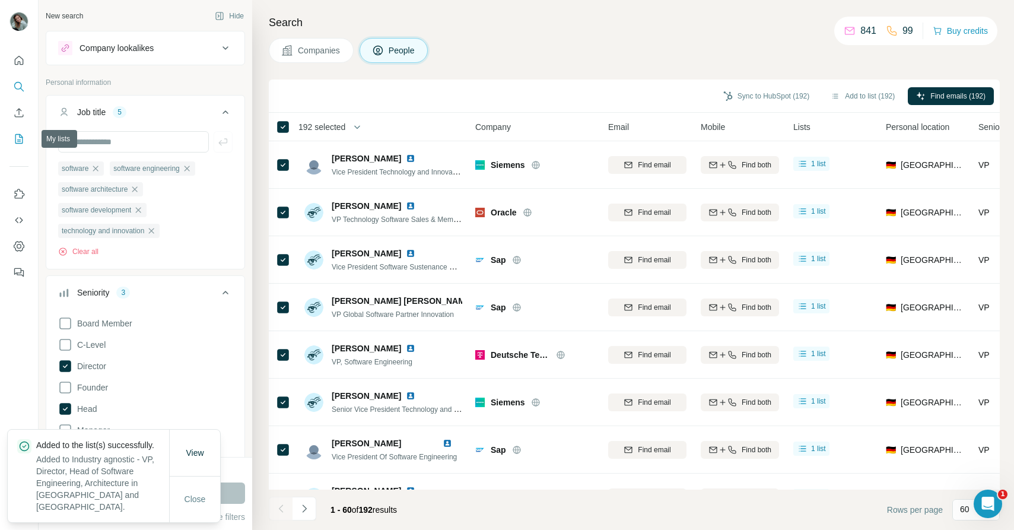
click at [18, 139] on icon "My lists" at bounding box center [19, 139] width 12 height 12
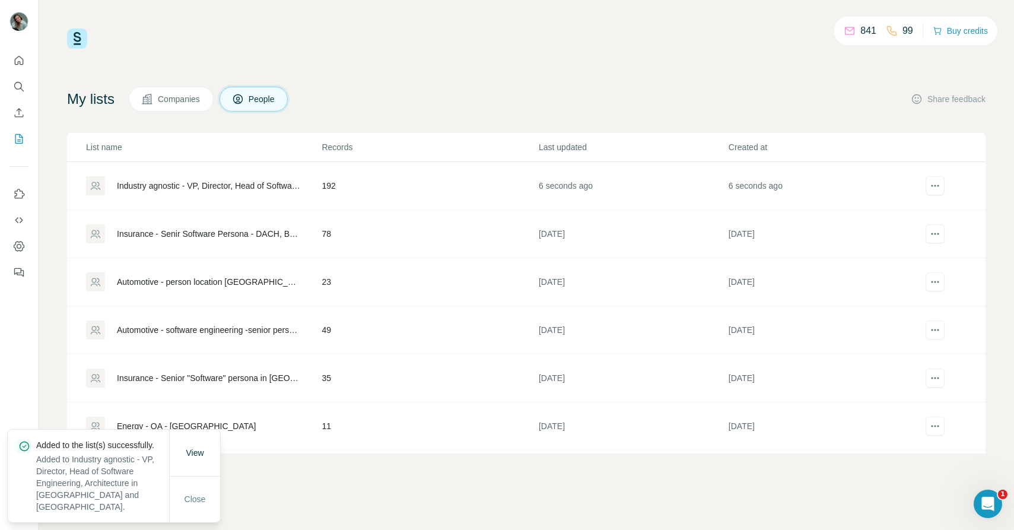
click at [237, 186] on div "Industry agnostic - VP, Director, Head of Software Engineering, Architecture in…" at bounding box center [209, 186] width 184 height 12
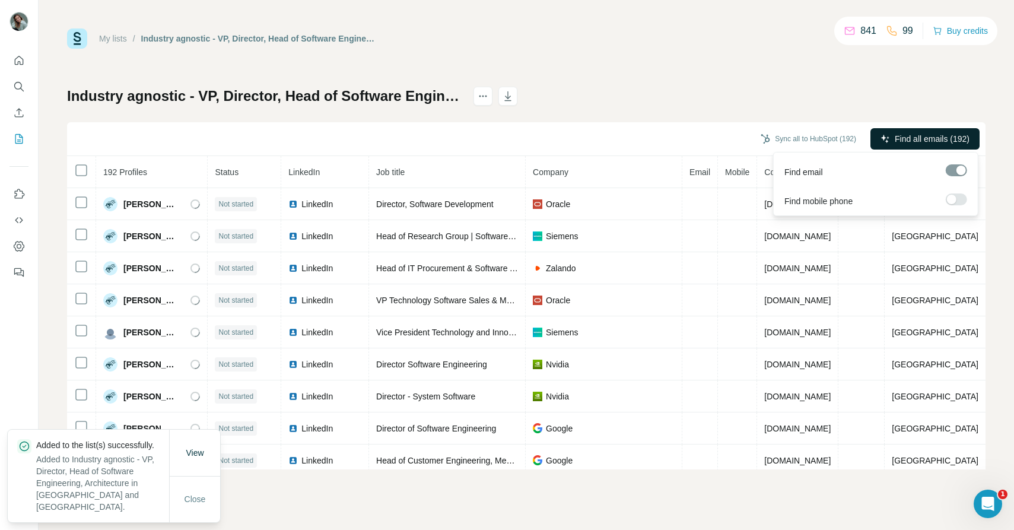
click at [912, 142] on span "Find all emails (192)" at bounding box center [932, 139] width 75 height 12
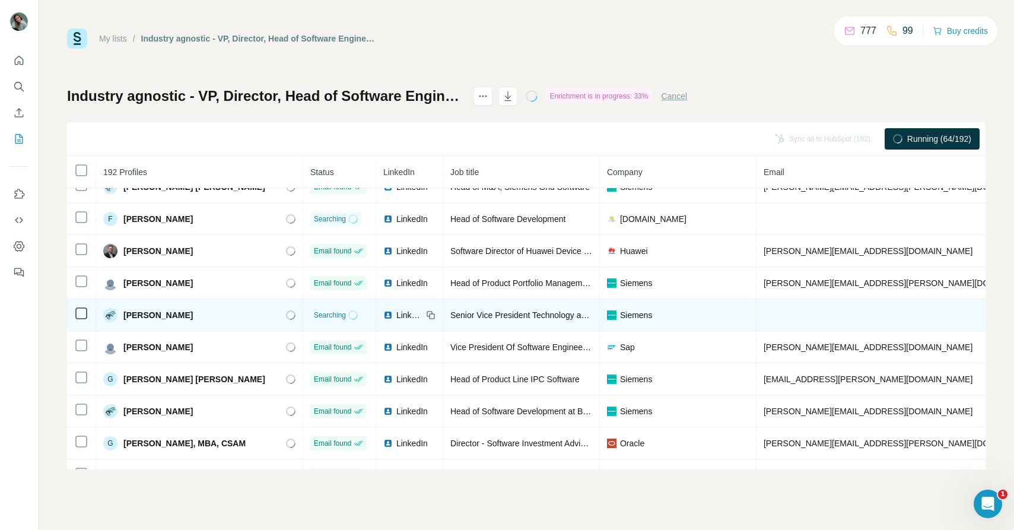
scroll to position [1641, 0]
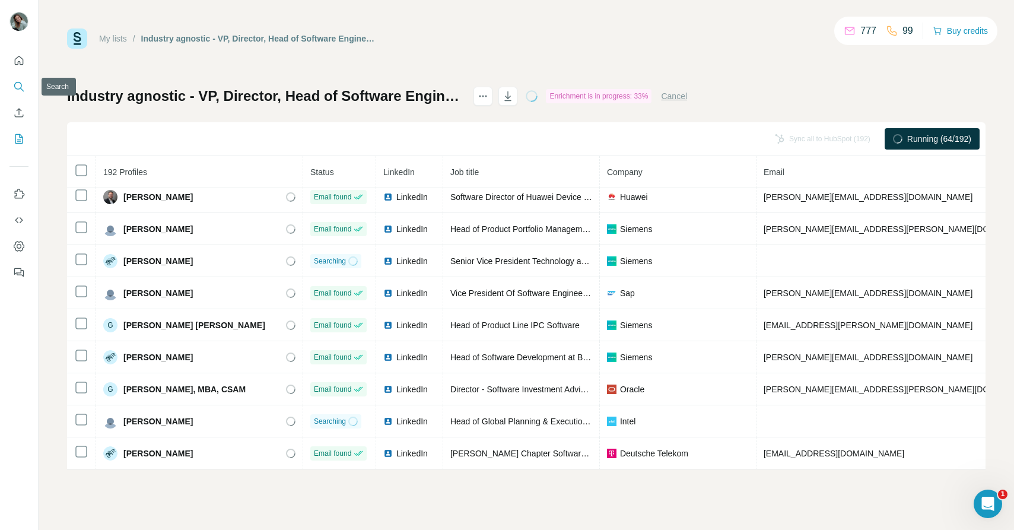
click at [21, 84] on icon "Search" at bounding box center [19, 87] width 12 height 12
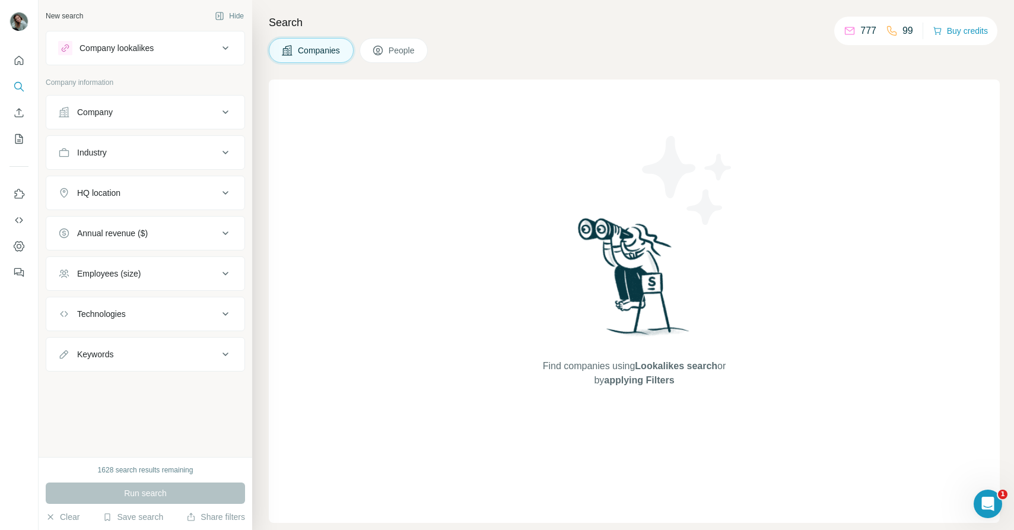
click at [147, 158] on div "Industry" at bounding box center [138, 153] width 160 height 12
click at [152, 183] on input at bounding box center [139, 182] width 147 height 13
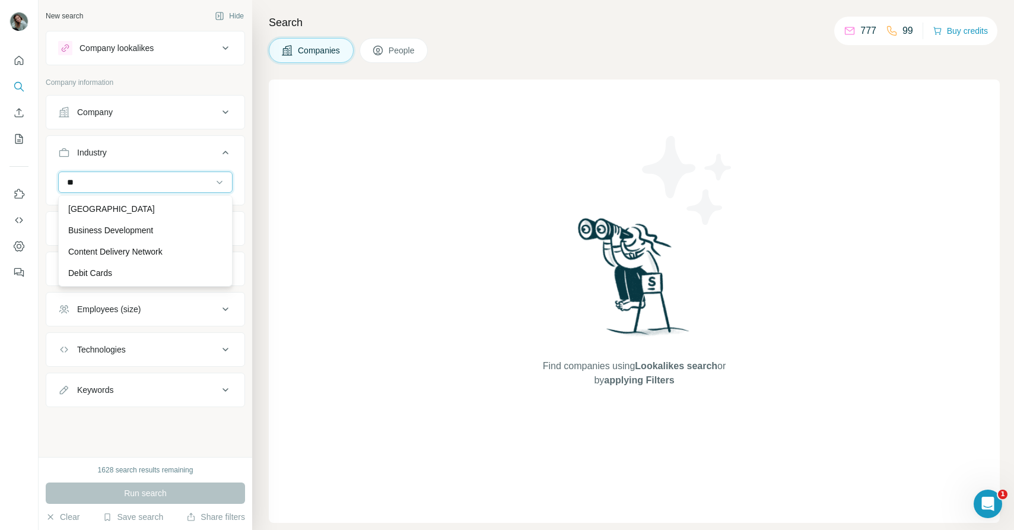
type input "*"
click at [136, 212] on div "Aerospace" at bounding box center [145, 205] width 168 height 21
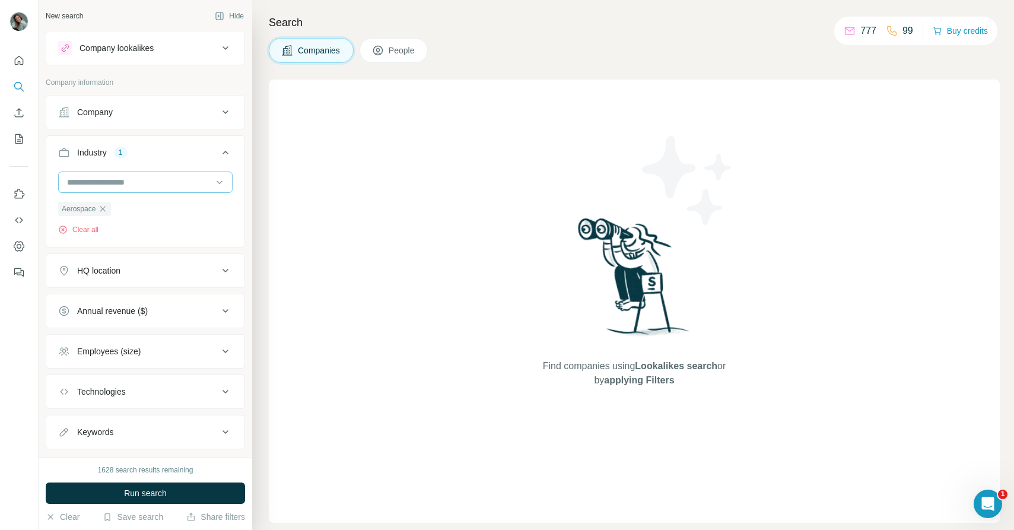
click at [132, 186] on input at bounding box center [139, 182] width 147 height 13
click at [135, 222] on div "Biopharma" at bounding box center [145, 213] width 168 height 21
click at [148, 191] on div at bounding box center [139, 182] width 147 height 20
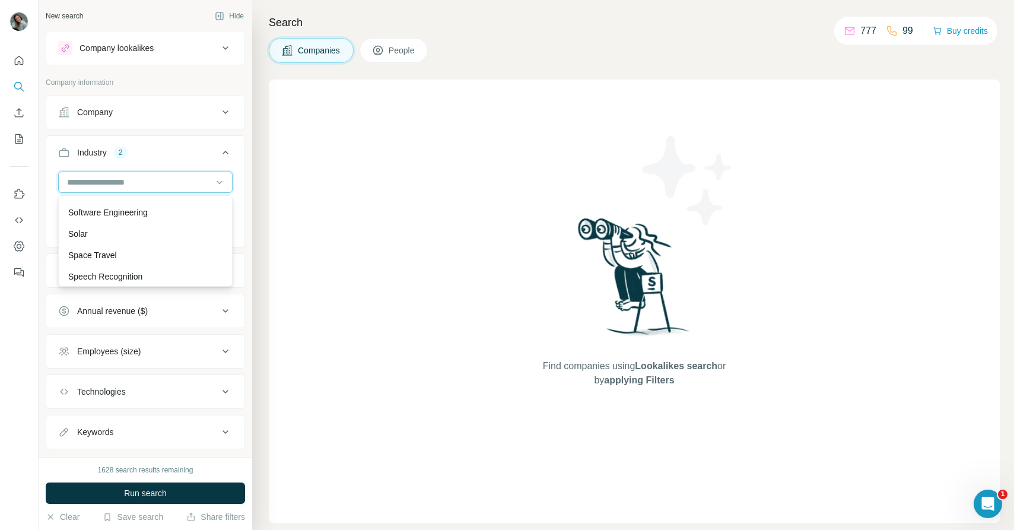
click at [126, 183] on input at bounding box center [139, 182] width 147 height 13
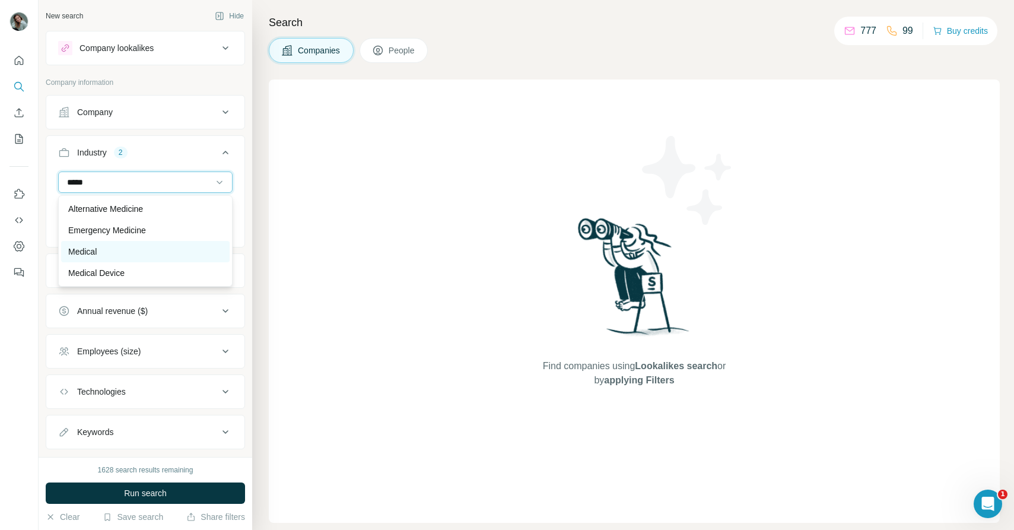
type input "*****"
click at [129, 250] on div "Medical" at bounding box center [145, 252] width 154 height 12
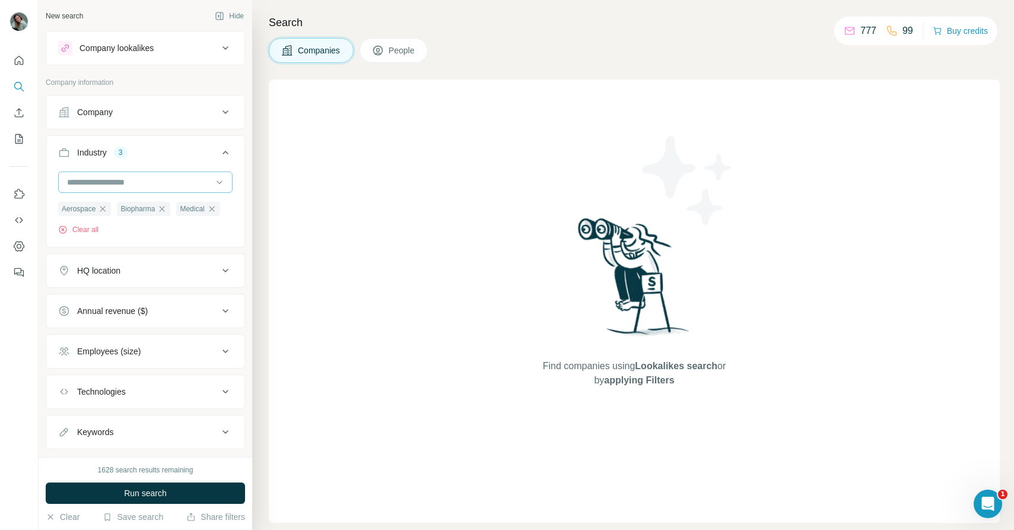
click at [157, 183] on input at bounding box center [139, 182] width 147 height 13
type input "******"
click at [182, 231] on div "Medical Device" at bounding box center [145, 230] width 154 height 12
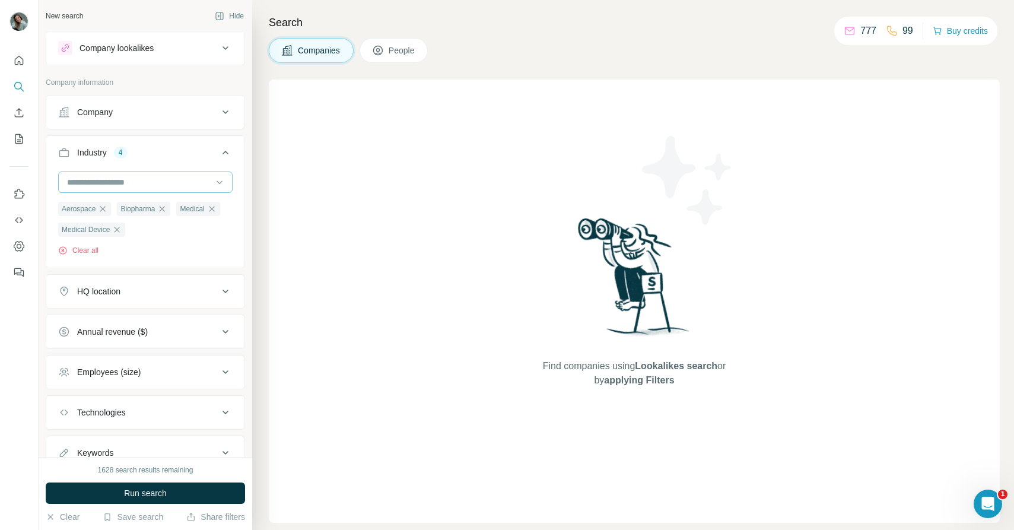
click at [174, 180] on input at bounding box center [139, 182] width 147 height 13
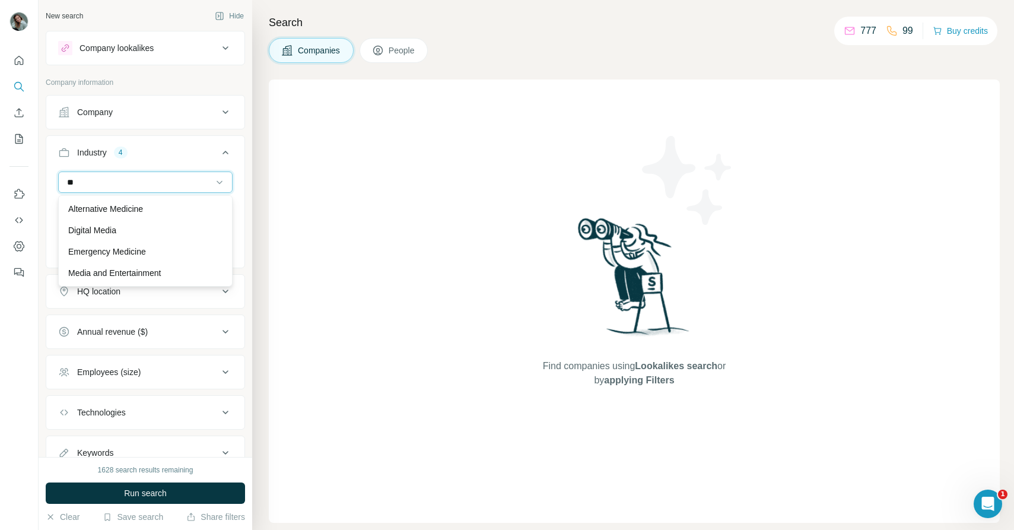
type input "*"
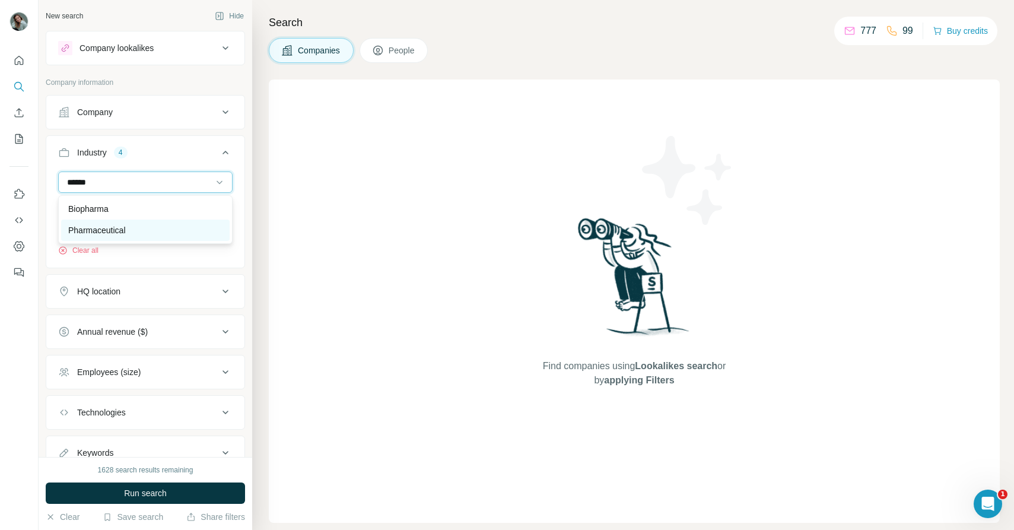
type input "******"
click at [173, 227] on div "Pharmaceutical" at bounding box center [145, 230] width 154 height 12
click at [106, 208] on icon "button" at bounding box center [102, 208] width 5 height 5
click at [124, 116] on div "Company" at bounding box center [138, 112] width 160 height 12
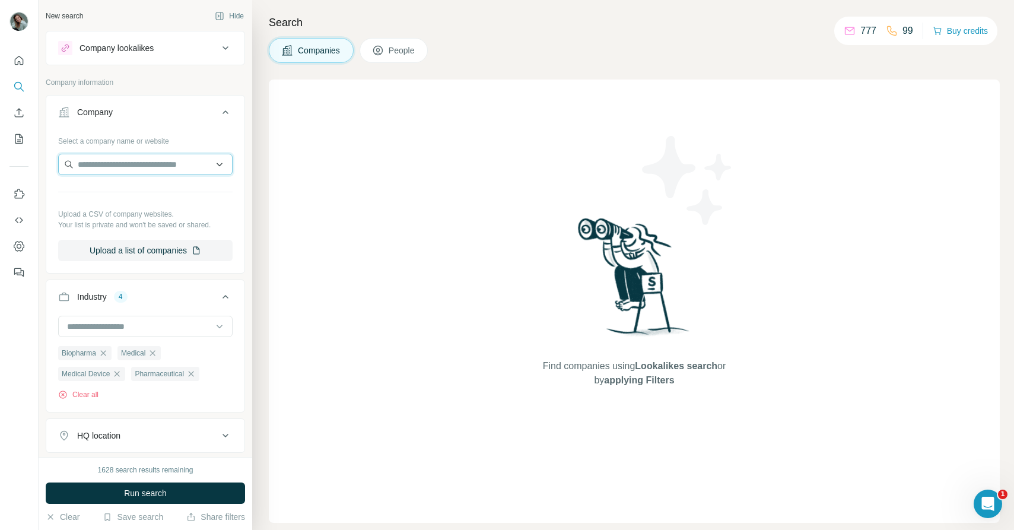
click at [126, 164] on input "text" at bounding box center [145, 164] width 174 height 21
click at [395, 58] on button "People" at bounding box center [393, 50] width 69 height 25
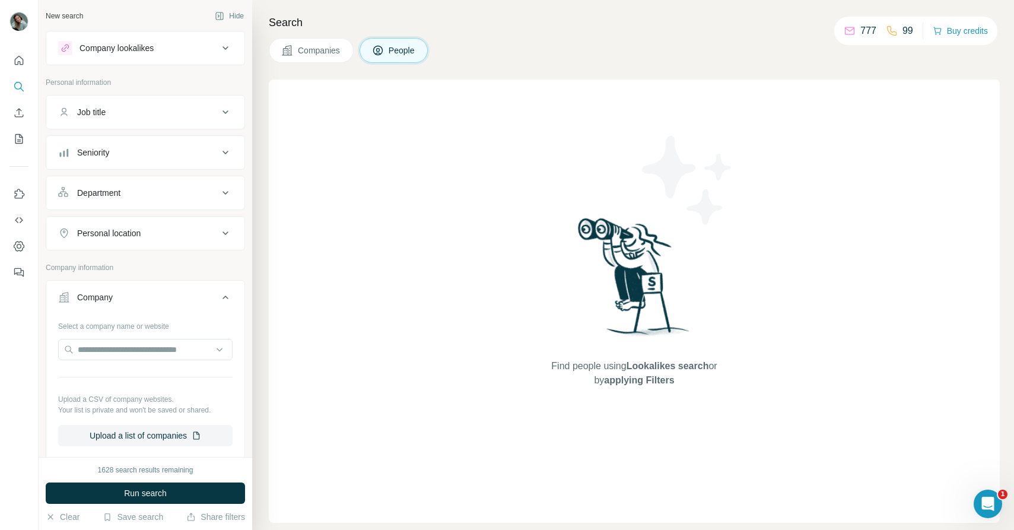
click at [138, 119] on button "Job title" at bounding box center [145, 112] width 198 height 28
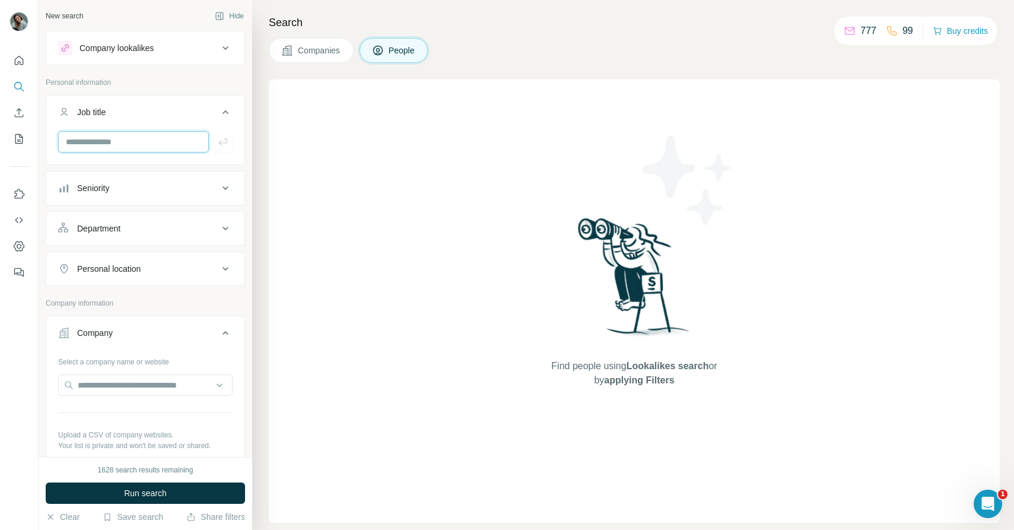
click at [138, 139] on input "text" at bounding box center [133, 141] width 151 height 21
type input "**********"
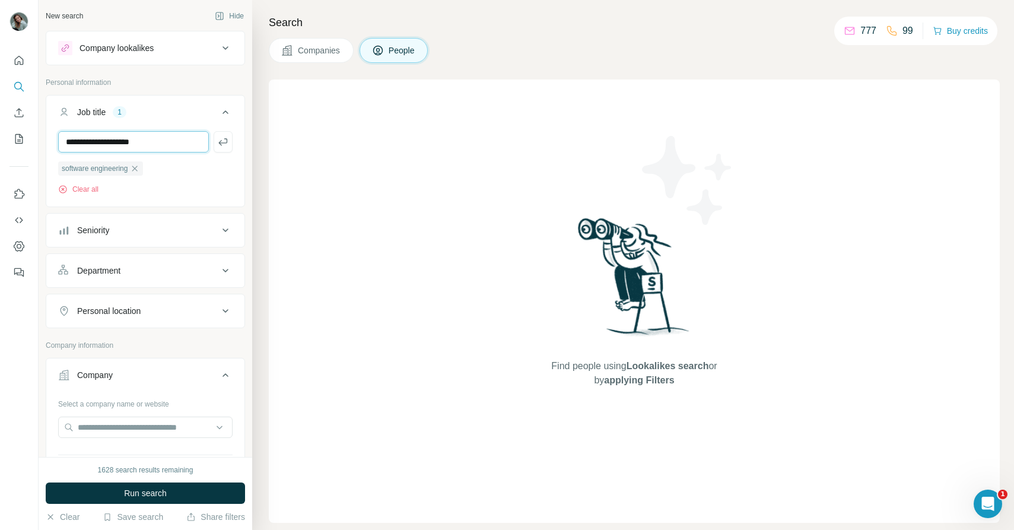
type input "**********"
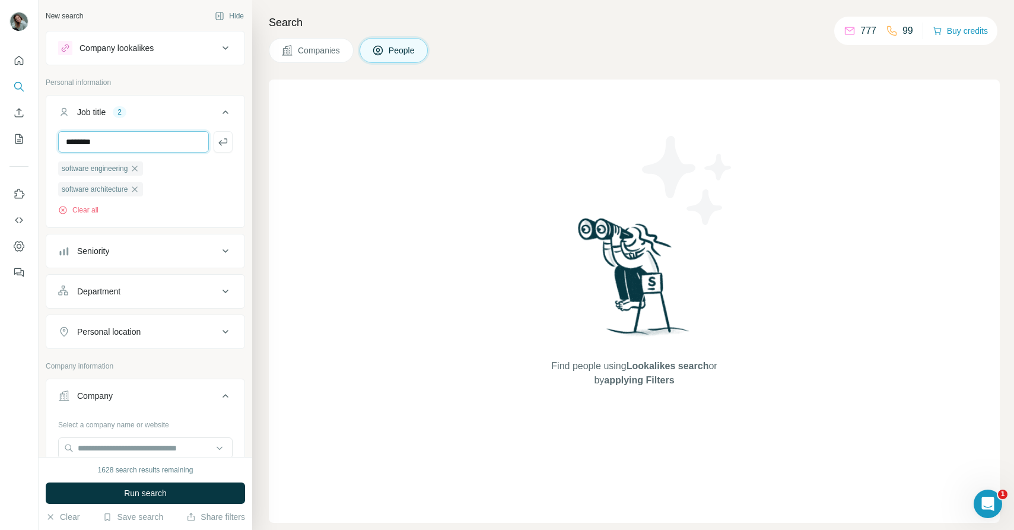
type input "********"
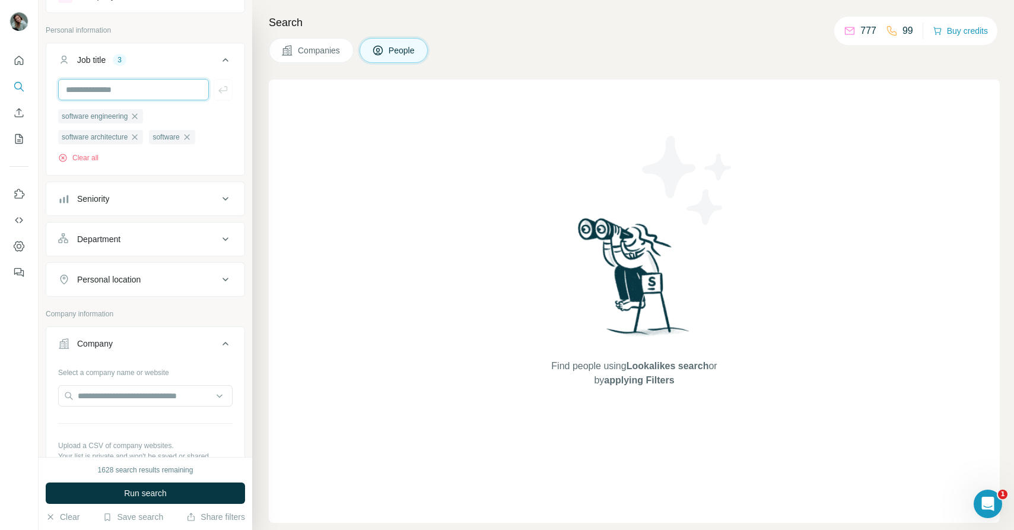
scroll to position [53, 0]
click at [129, 198] on div "Seniority" at bounding box center [138, 198] width 160 height 12
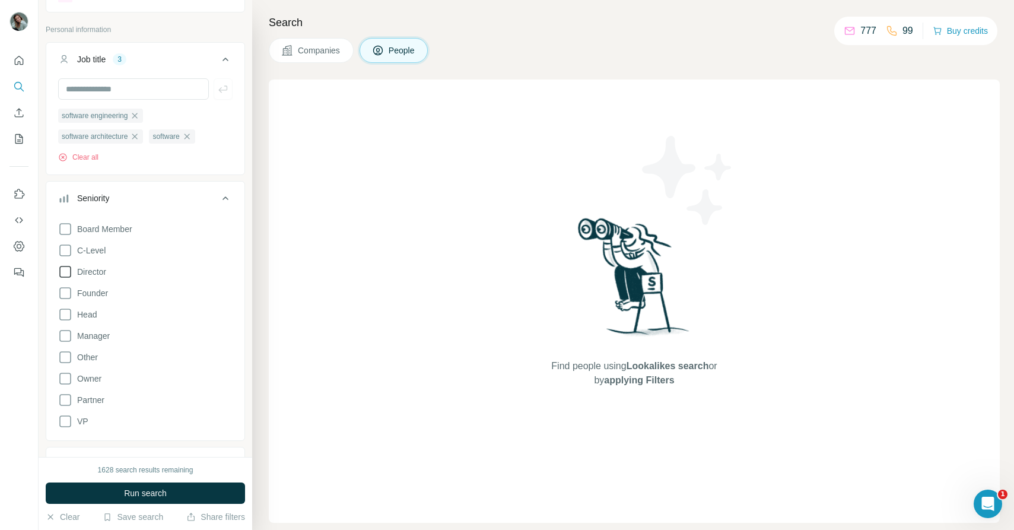
click at [100, 271] on span "Director" at bounding box center [89, 272] width 34 height 12
click at [96, 317] on span "Head" at bounding box center [84, 314] width 24 height 12
click at [94, 339] on span "Manager" at bounding box center [90, 336] width 37 height 12
click at [81, 423] on span "VP" at bounding box center [80, 421] width 16 height 12
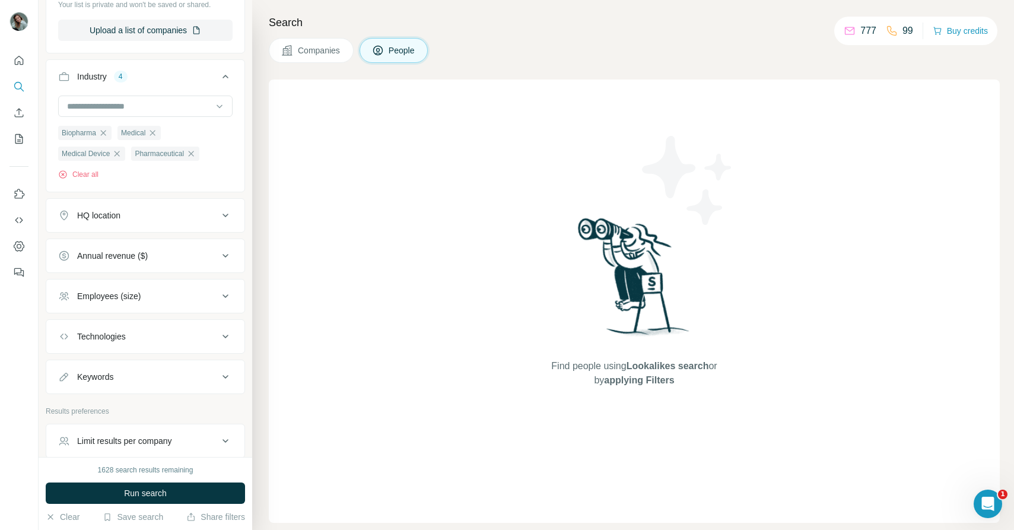
scroll to position [804, 0]
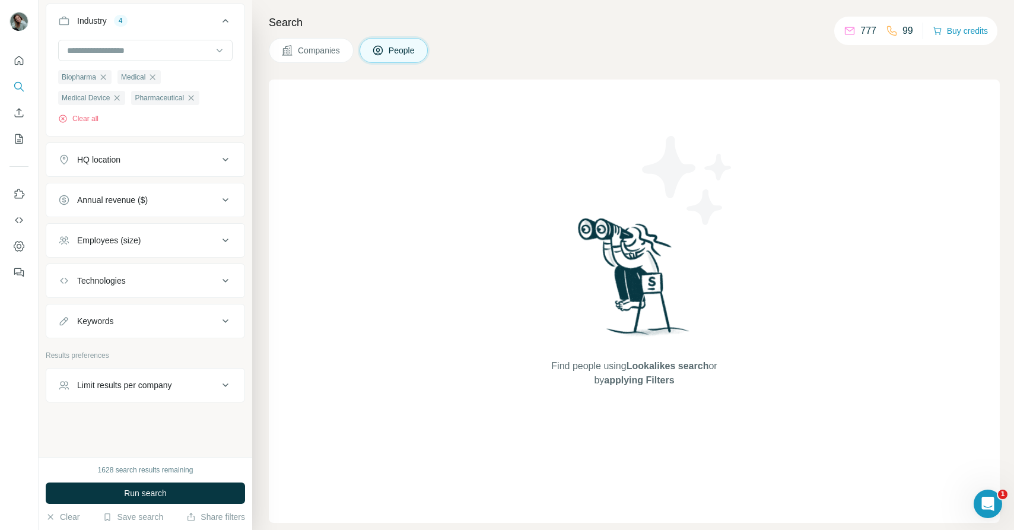
click at [169, 233] on button "Employees (size)" at bounding box center [145, 240] width 198 height 28
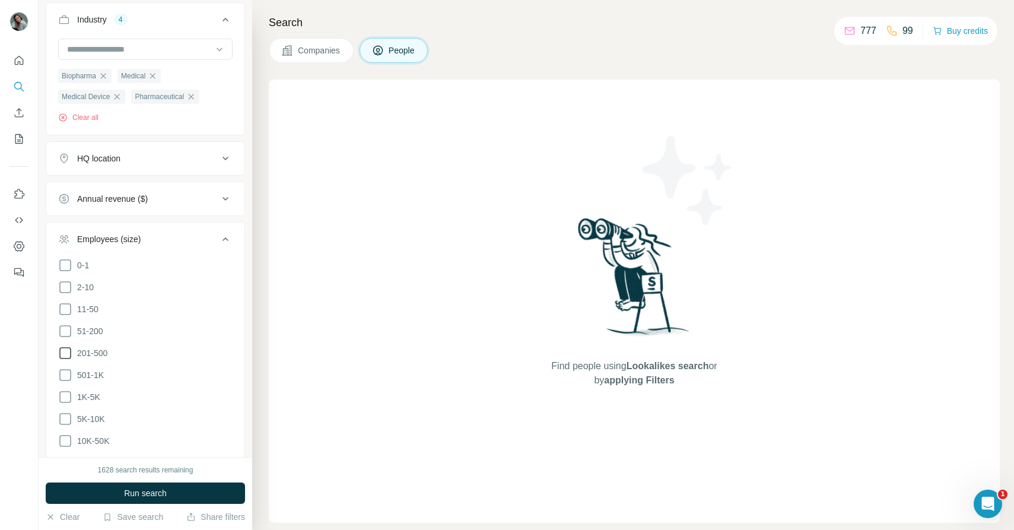
click at [93, 349] on span "201-500" at bounding box center [89, 353] width 35 height 12
click at [90, 374] on span "501-1K" at bounding box center [87, 375] width 31 height 12
click at [90, 398] on span "1K-5K" at bounding box center [86, 397] width 28 height 12
click at [89, 418] on span "5K-10K" at bounding box center [88, 419] width 33 height 12
click at [90, 335] on span "51-200" at bounding box center [87, 331] width 31 height 12
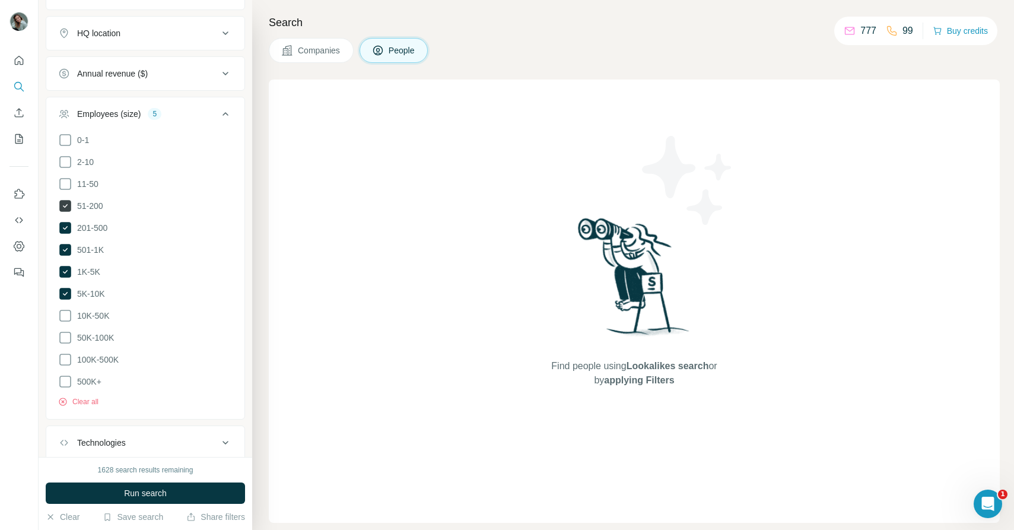
scroll to position [957, 0]
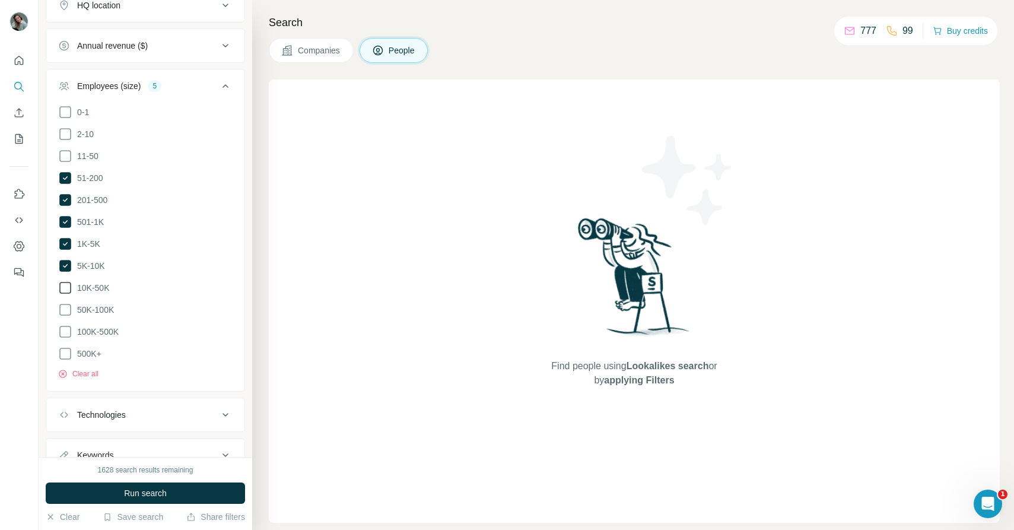
click at [97, 292] on span "10K-50K" at bounding box center [90, 288] width 37 height 12
click at [97, 304] on span "50K-100K" at bounding box center [93, 310] width 42 height 12
click at [97, 332] on span "100K-500K" at bounding box center [95, 332] width 46 height 12
click at [97, 349] on span "500K+" at bounding box center [86, 354] width 29 height 12
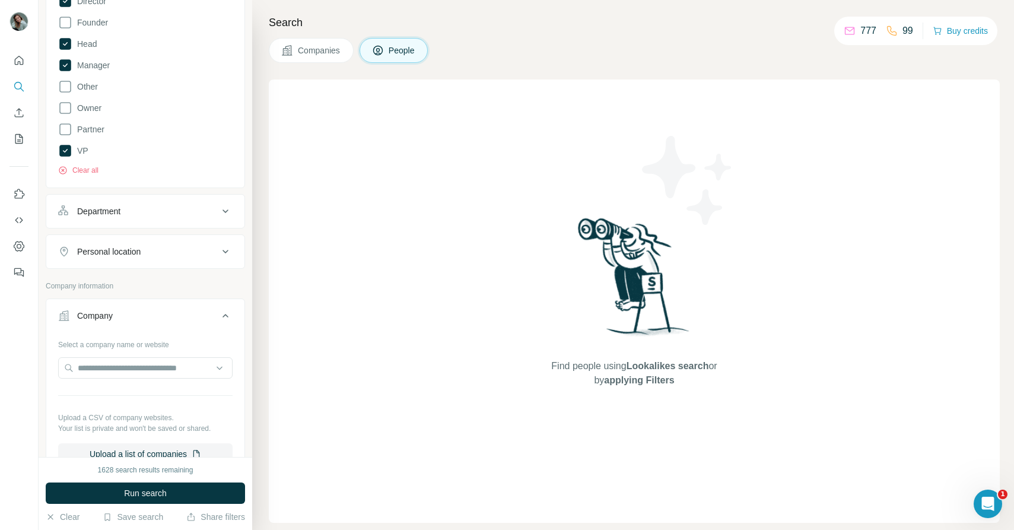
scroll to position [318, 0]
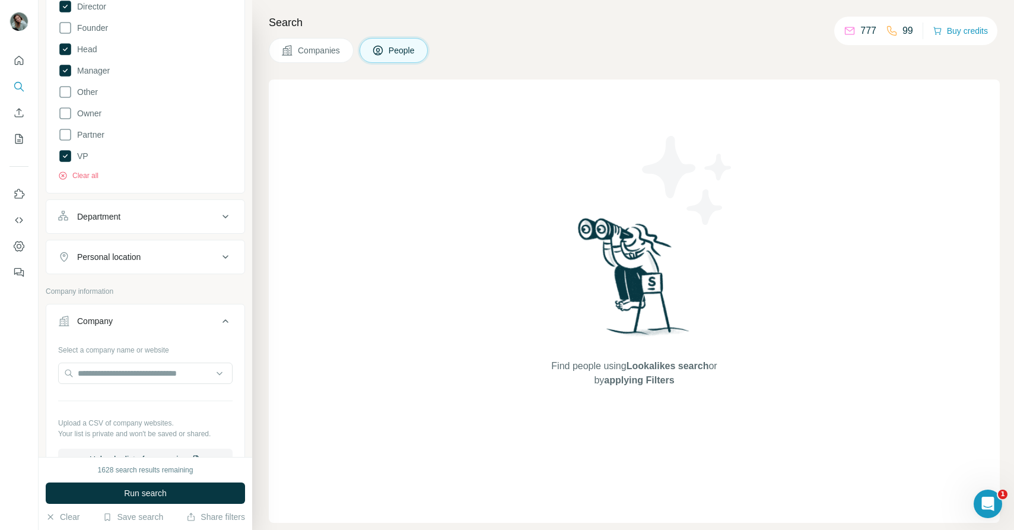
click at [151, 257] on div "Personal location" at bounding box center [138, 257] width 160 height 12
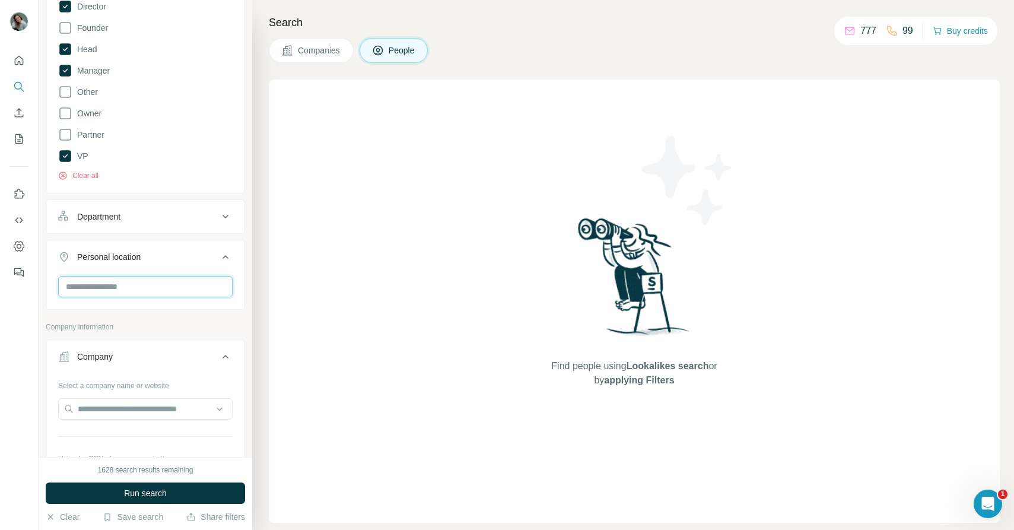
click at [135, 278] on input "text" at bounding box center [145, 286] width 174 height 21
type input "*****"
click at [174, 312] on div "🇩🇪 Germany" at bounding box center [145, 318] width 154 height 14
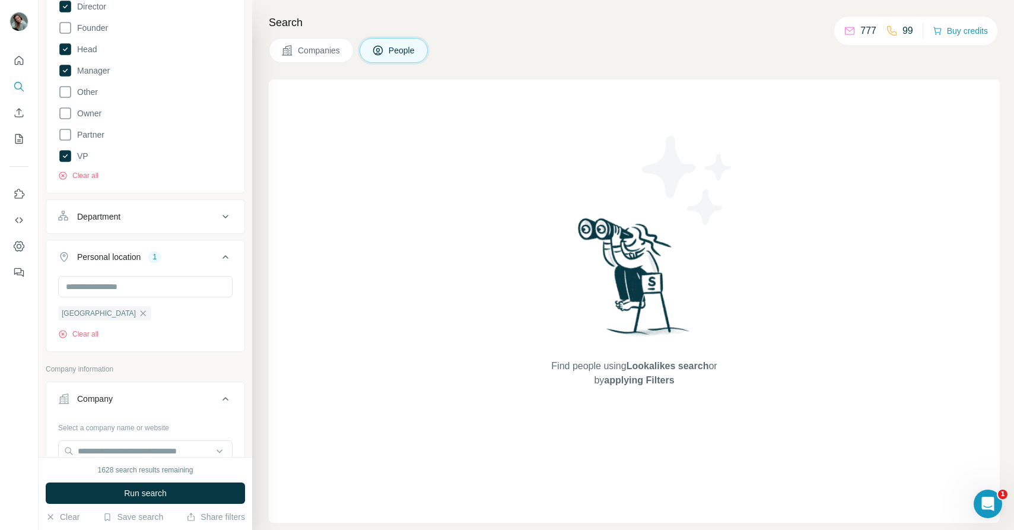
click at [191, 250] on button "Personal location 1" at bounding box center [145, 259] width 198 height 33
click at [174, 266] on button "Personal location 1" at bounding box center [145, 257] width 198 height 28
click at [134, 285] on input "text" at bounding box center [145, 286] width 174 height 21
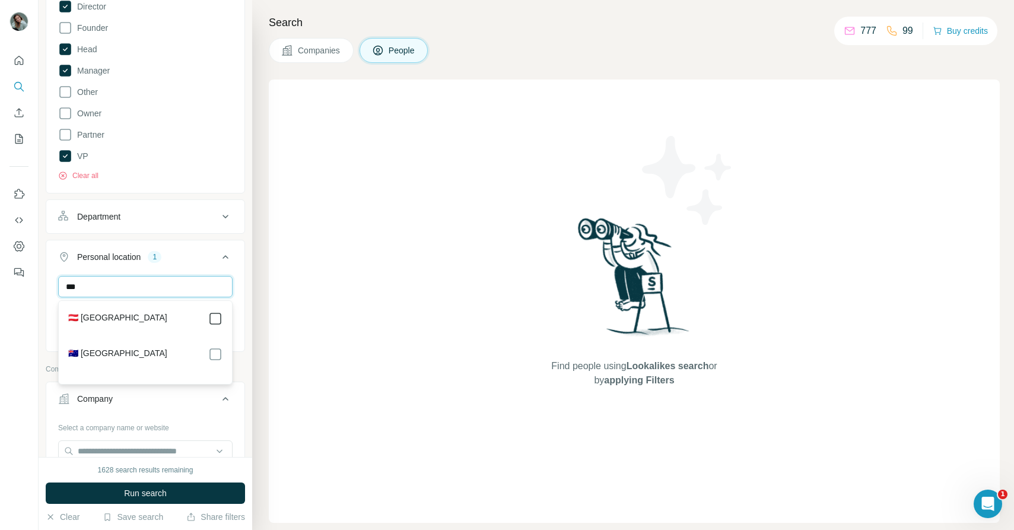
type input "***"
click at [126, 321] on div "🇦🇹 Austria" at bounding box center [145, 318] width 154 height 14
click at [101, 321] on label "🇦🇹 Austria" at bounding box center [117, 318] width 99 height 14
click at [99, 313] on label "🇦🇹 Austria" at bounding box center [117, 318] width 99 height 14
click at [46, 288] on div "Germany Austria Clear all" at bounding box center [145, 323] width 198 height 94
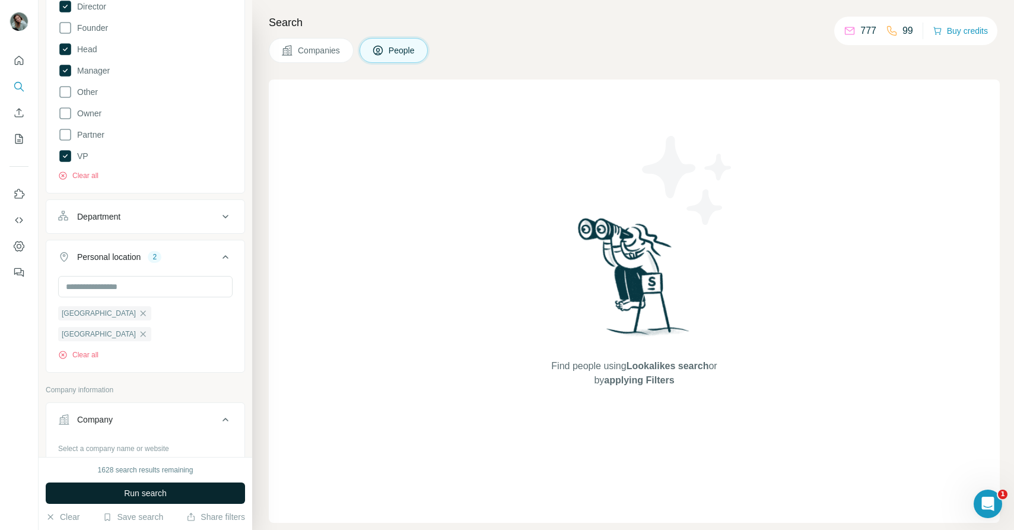
click at [159, 494] on span "Run search" at bounding box center [145, 493] width 43 height 12
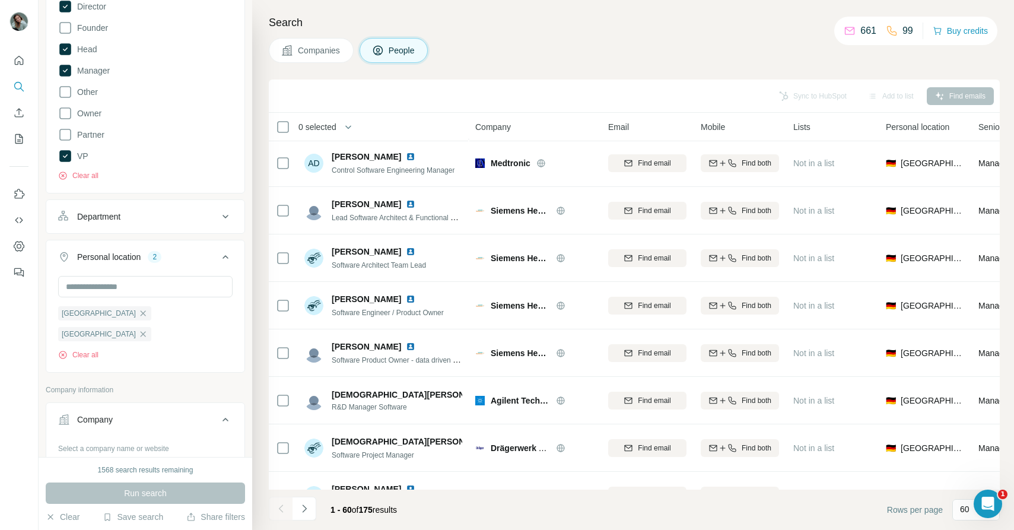
scroll to position [2499, 0]
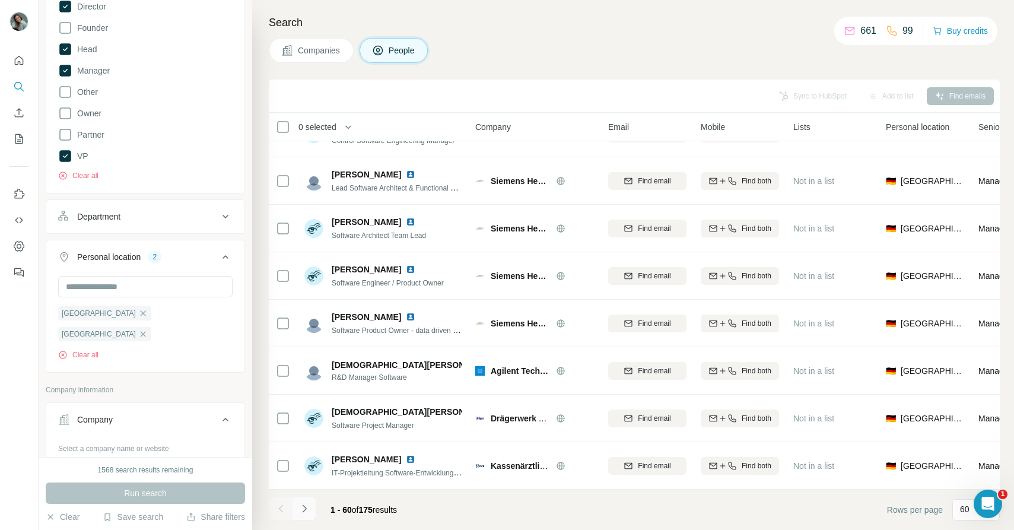
click at [309, 513] on icon "Navigate to next page" at bounding box center [304, 508] width 12 height 12
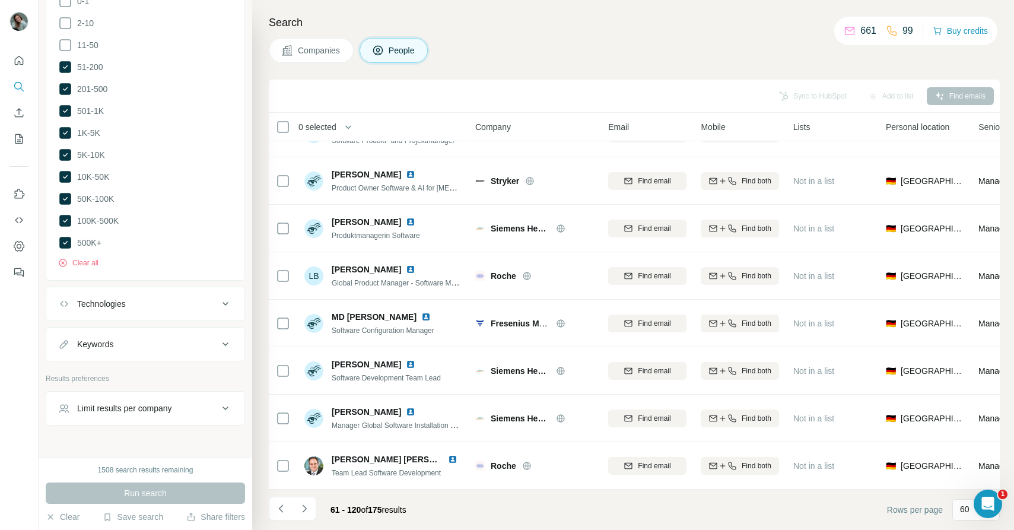
click at [187, 402] on div "Limit results per company" at bounding box center [138, 408] width 160 height 12
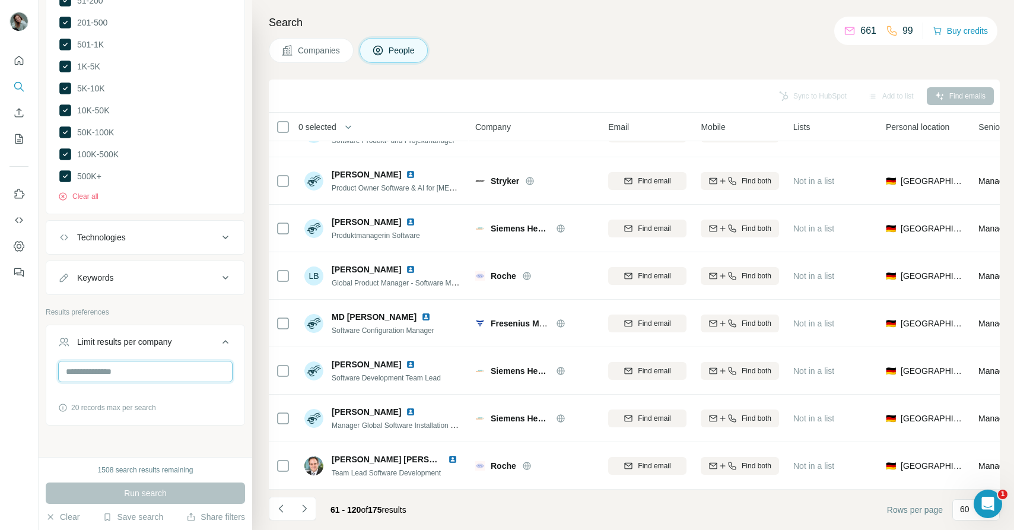
click at [132, 361] on input "number" at bounding box center [145, 371] width 174 height 21
click at [218, 485] on button "Run search" at bounding box center [145, 492] width 199 height 21
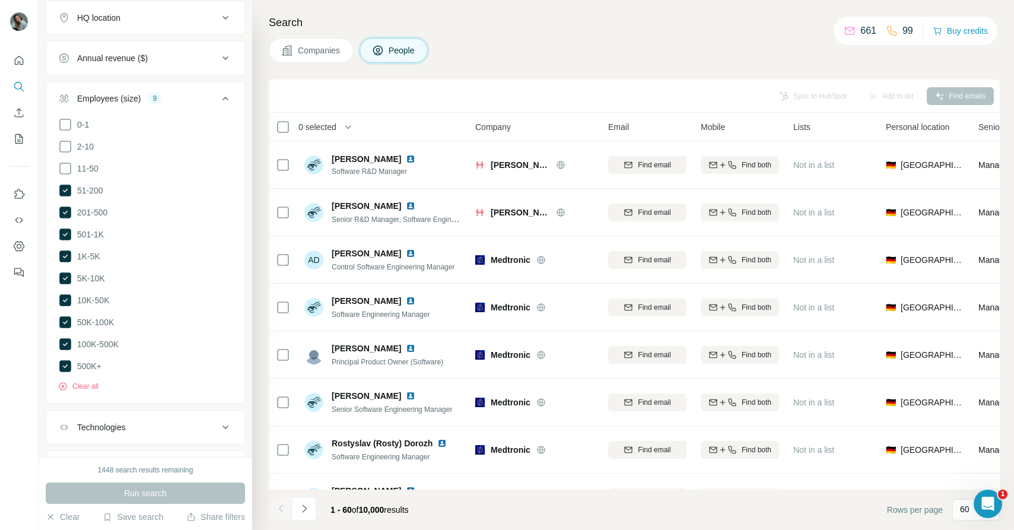
scroll to position [1042, 0]
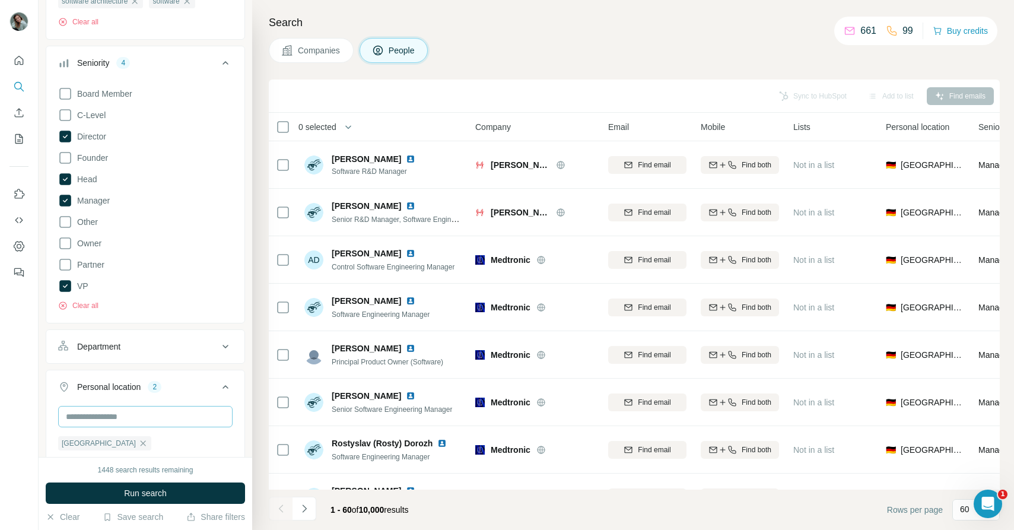
scroll to position [165, 0]
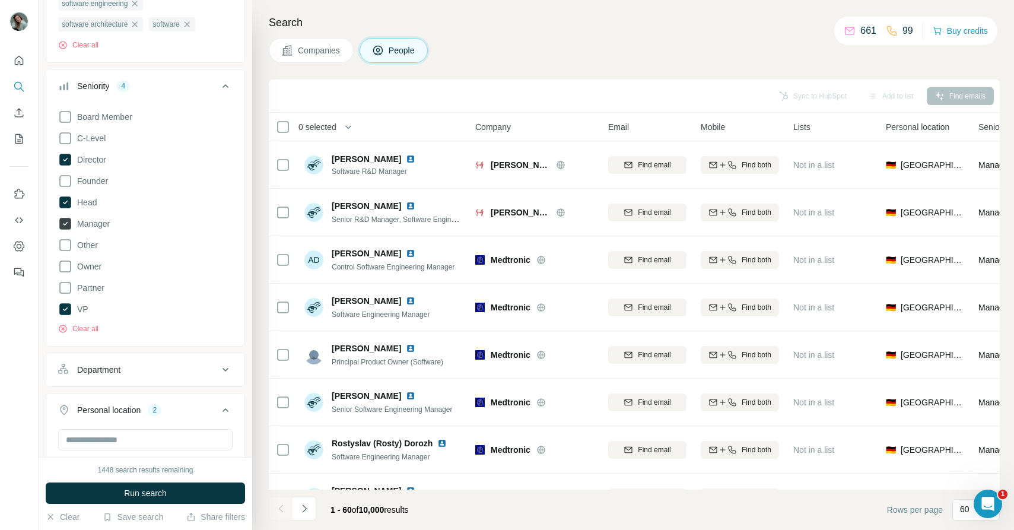
click at [104, 225] on span "Manager" at bounding box center [90, 224] width 37 height 12
click at [138, 491] on span "Run search" at bounding box center [145, 493] width 43 height 12
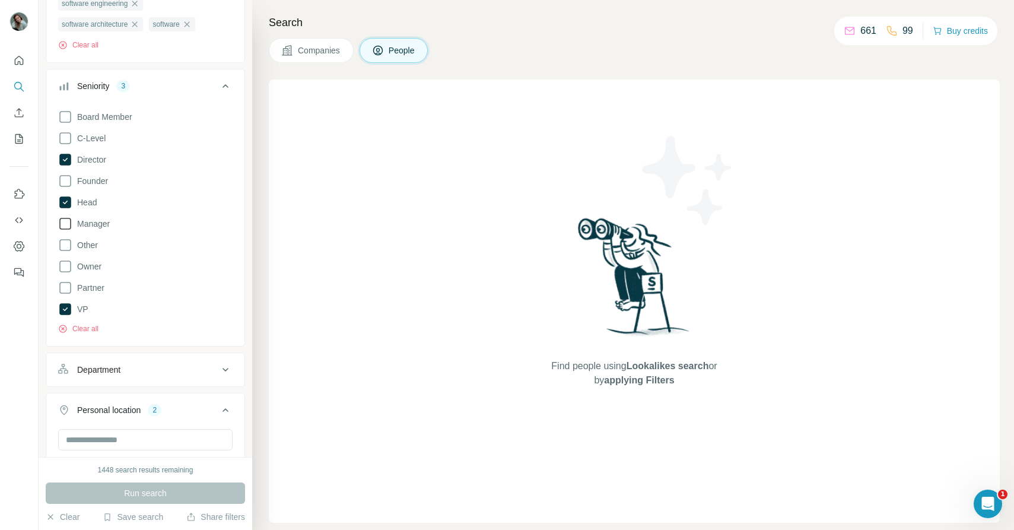
click at [98, 220] on span "Manager" at bounding box center [90, 224] width 37 height 12
click at [141, 491] on span "Run search" at bounding box center [145, 493] width 43 height 12
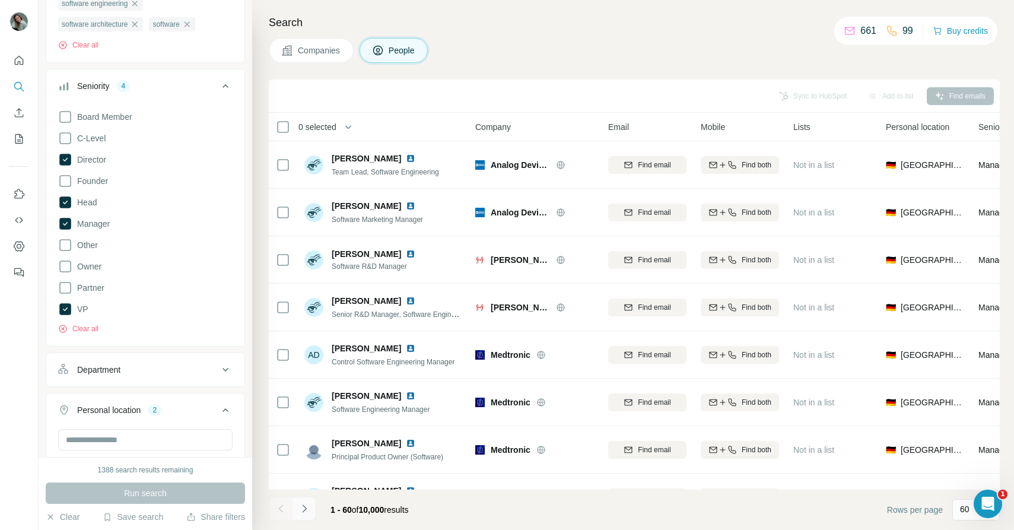
click at [306, 516] on button "Navigate to next page" at bounding box center [304, 509] width 24 height 24
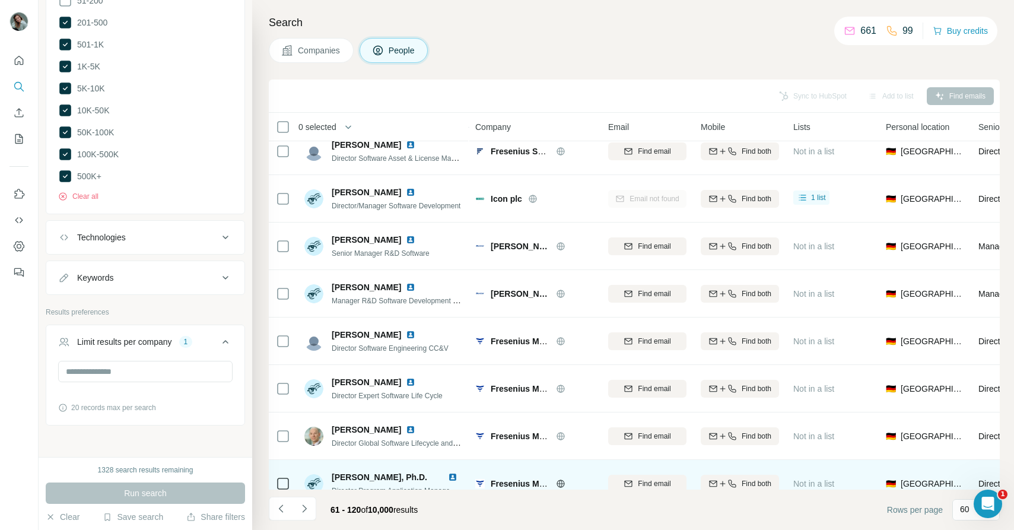
scroll to position [1412, 0]
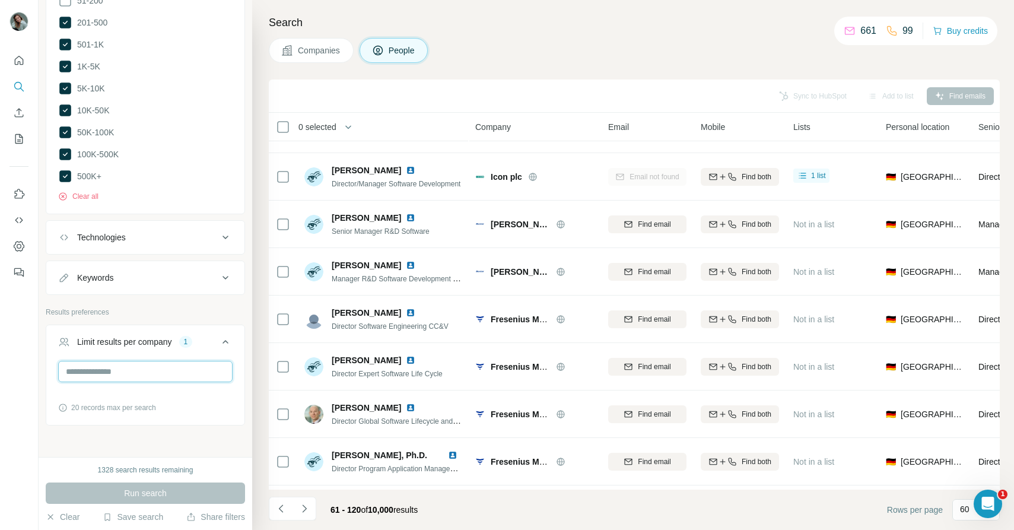
drag, startPoint x: 115, startPoint y: 351, endPoint x: 43, endPoint y: 348, distance: 72.5
click at [43, 348] on div "New search Hide Company lookalikes Personal information Job title 3 software en…" at bounding box center [146, 228] width 214 height 457
type input "*"
click at [166, 485] on button "Run search" at bounding box center [145, 492] width 199 height 21
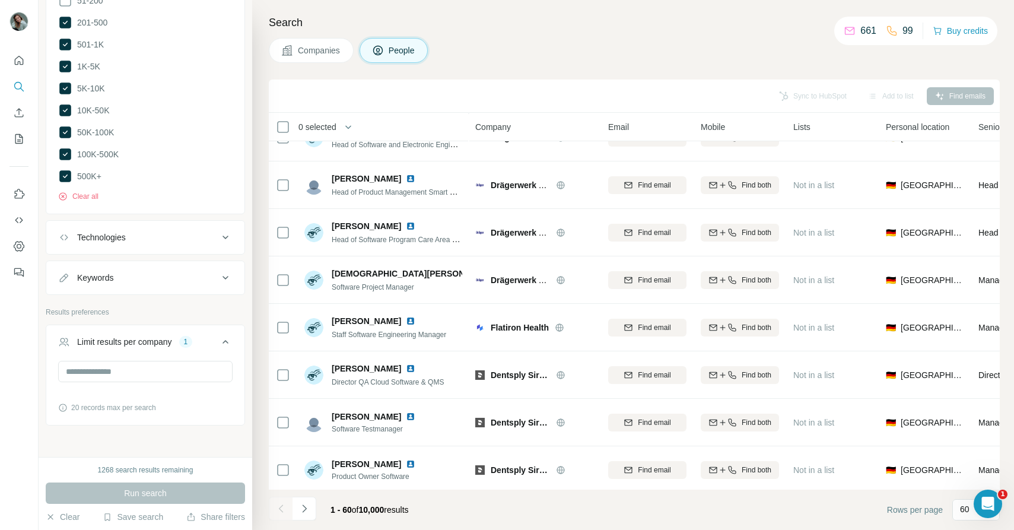
scroll to position [2499, 0]
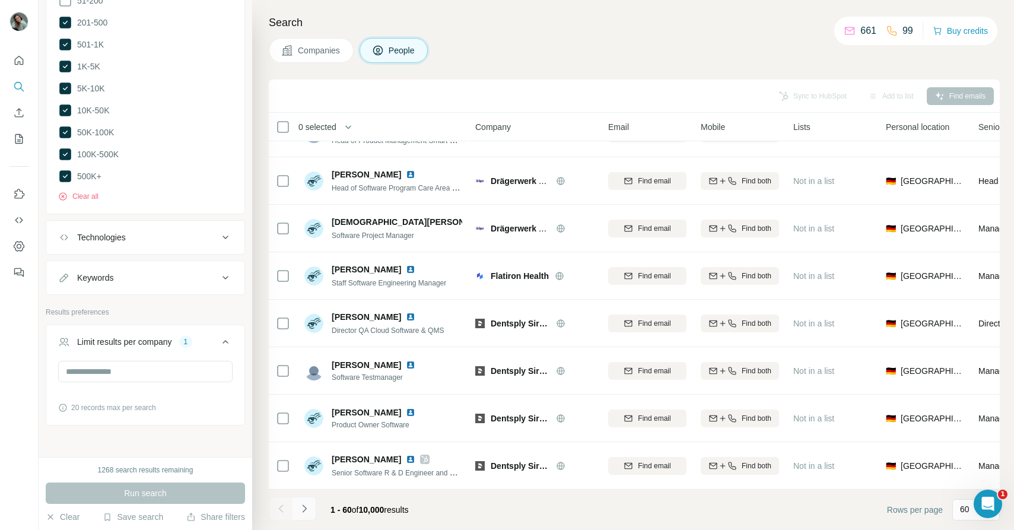
click at [304, 511] on icon "Navigate to next page" at bounding box center [304, 508] width 12 height 12
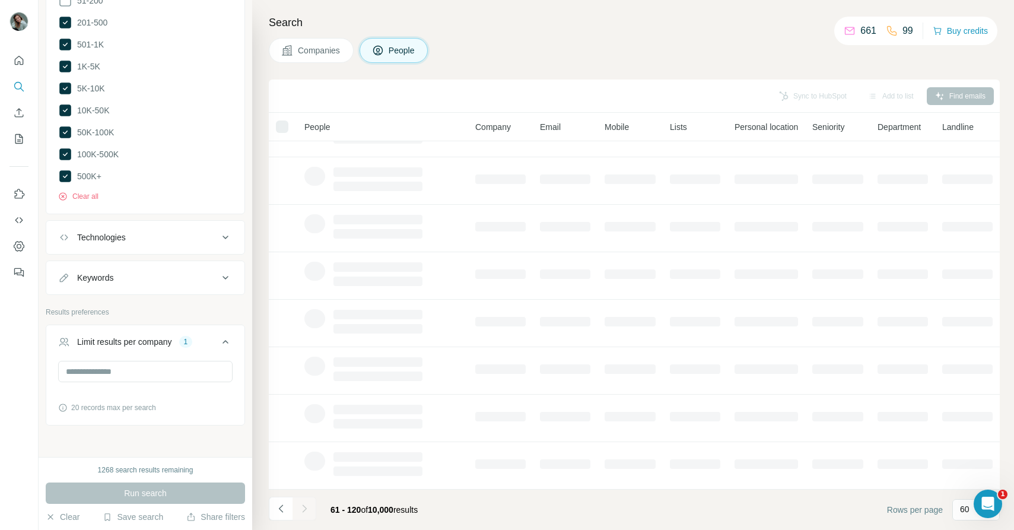
scroll to position [126, 0]
click at [284, 511] on icon "Navigate to previous page" at bounding box center [281, 508] width 12 height 12
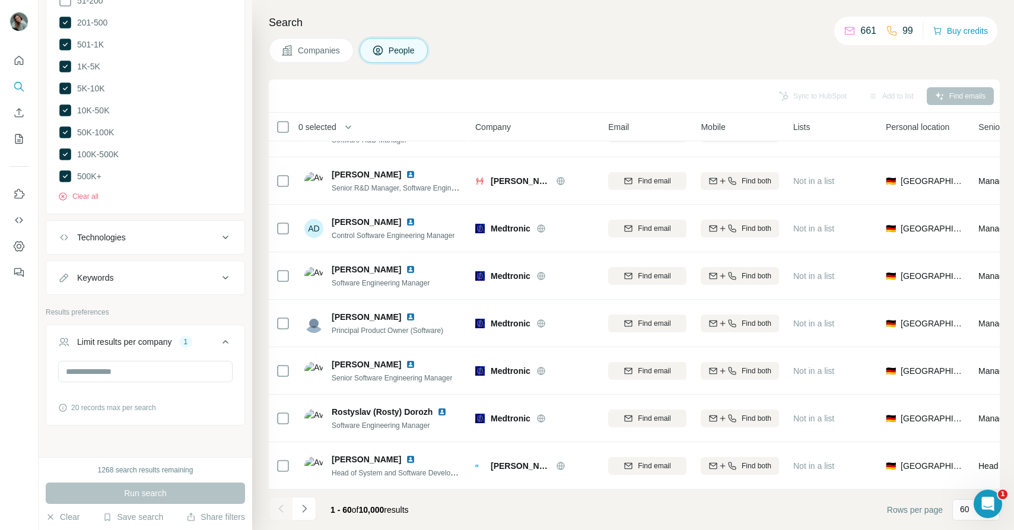
scroll to position [2499, 0]
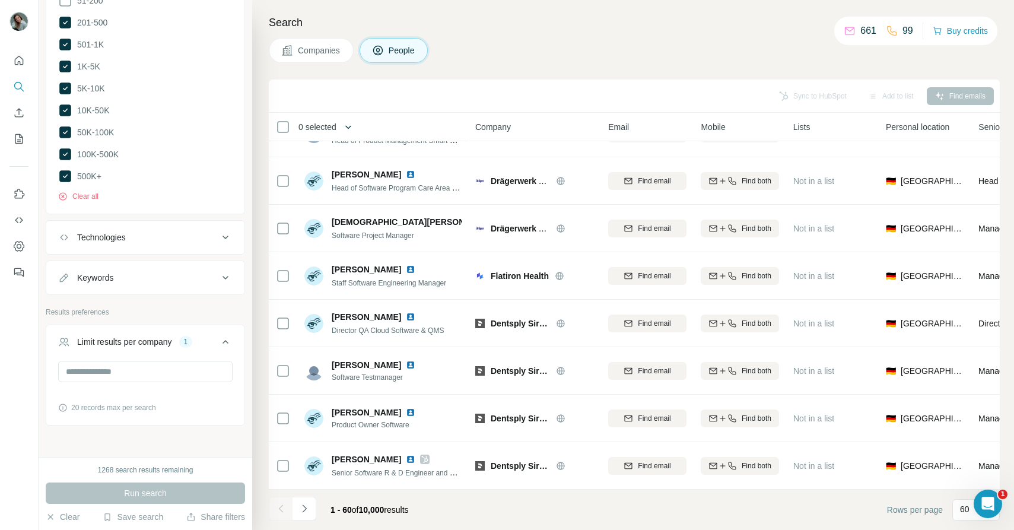
click at [343, 124] on button "button" at bounding box center [348, 127] width 24 height 24
click at [299, 509] on icon "Navigate to next page" at bounding box center [304, 508] width 12 height 12
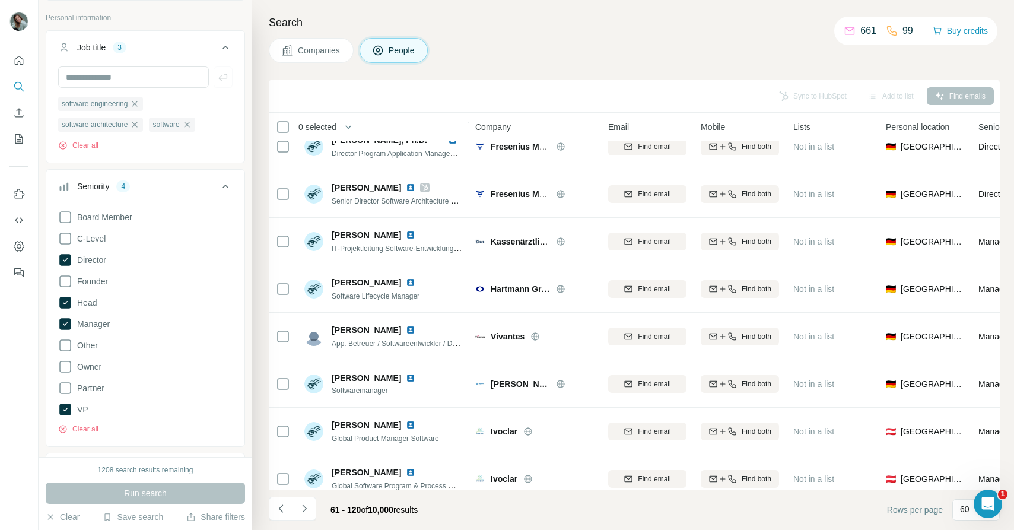
scroll to position [0, 0]
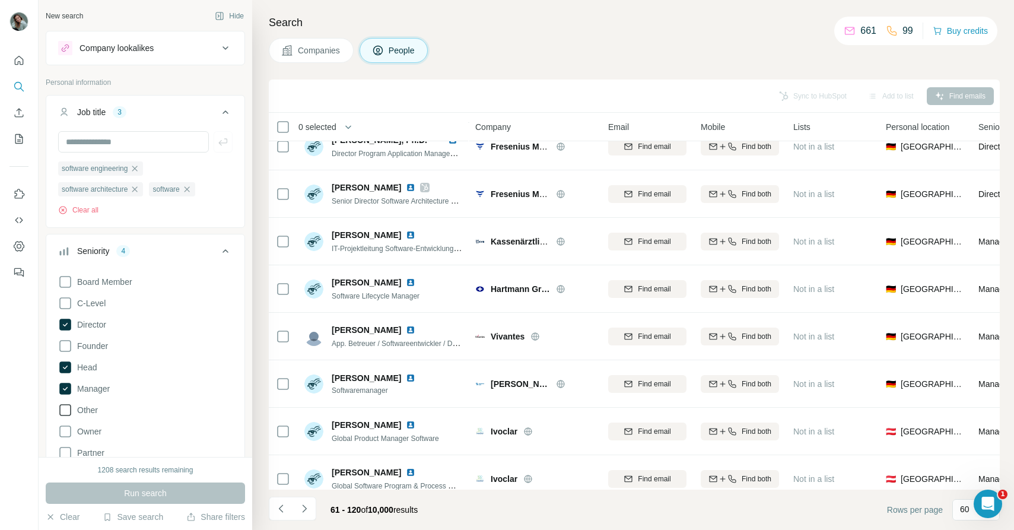
click at [98, 390] on span "Manager" at bounding box center [90, 389] width 37 height 12
click at [131, 488] on span "Run search" at bounding box center [145, 493] width 43 height 12
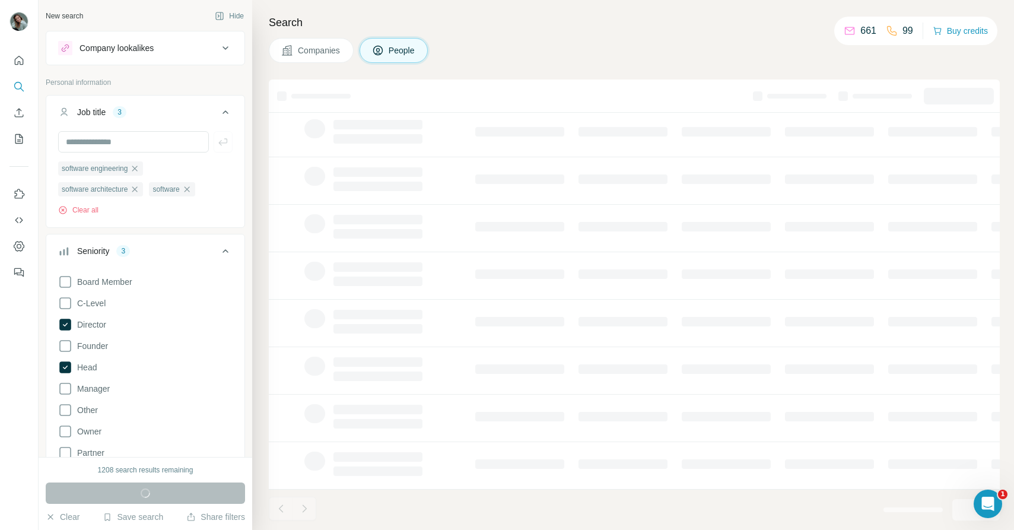
scroll to position [126, 0]
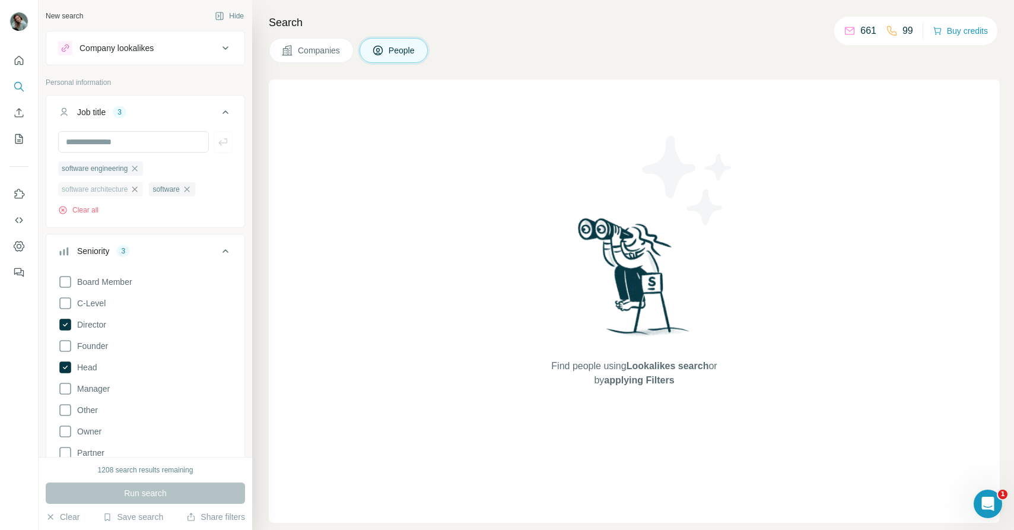
click at [139, 191] on icon "button" at bounding box center [134, 188] width 9 height 9
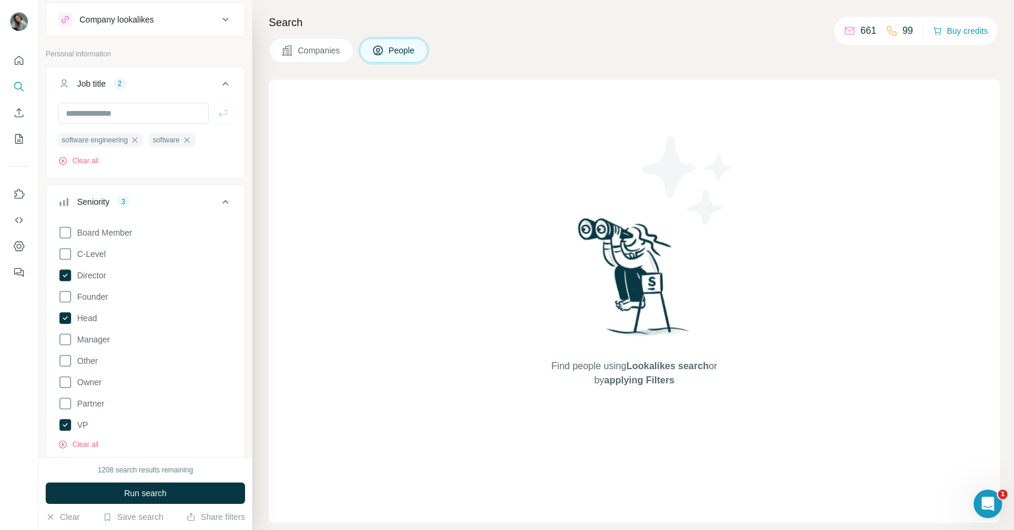
scroll to position [46, 0]
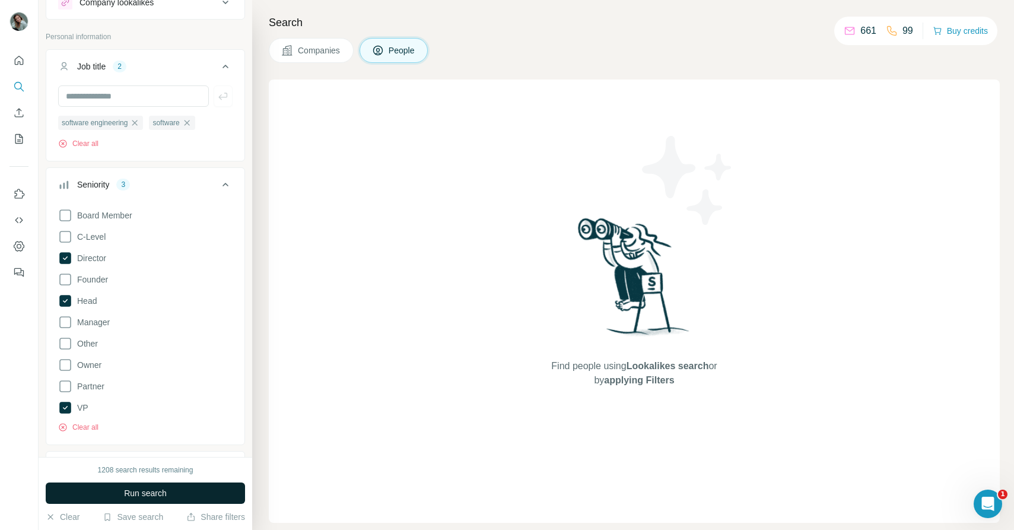
click at [136, 496] on span "Run search" at bounding box center [145, 493] width 43 height 12
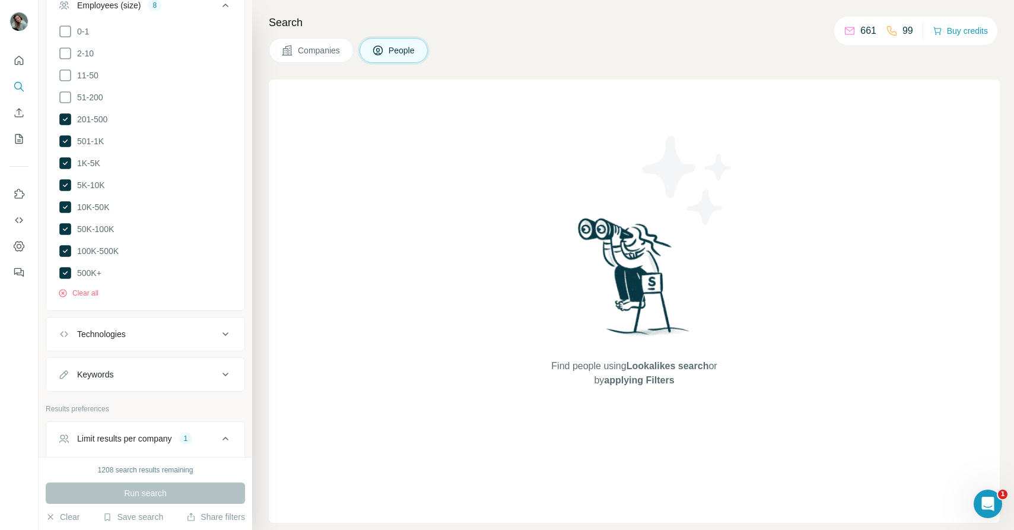
scroll to position [1212, 0]
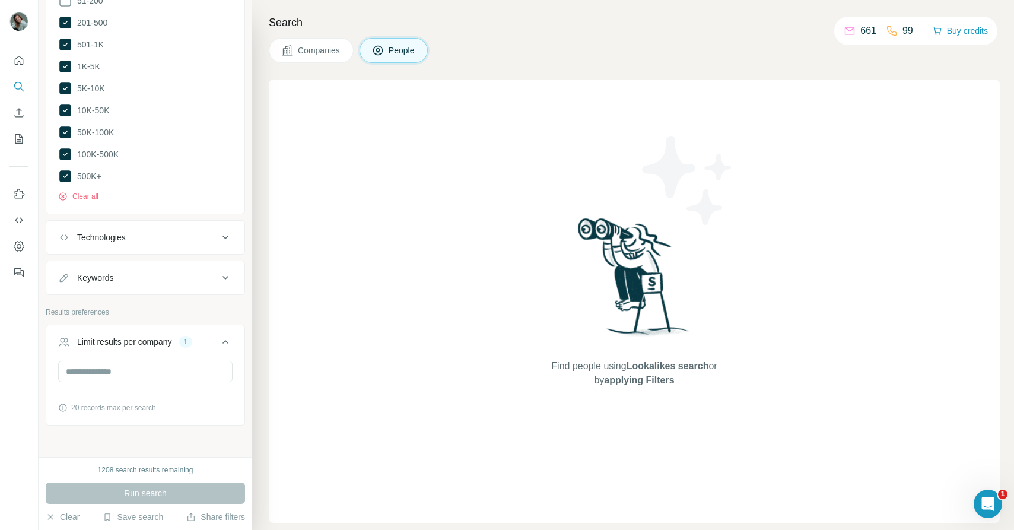
click at [115, 498] on div "Run search" at bounding box center [145, 492] width 199 height 21
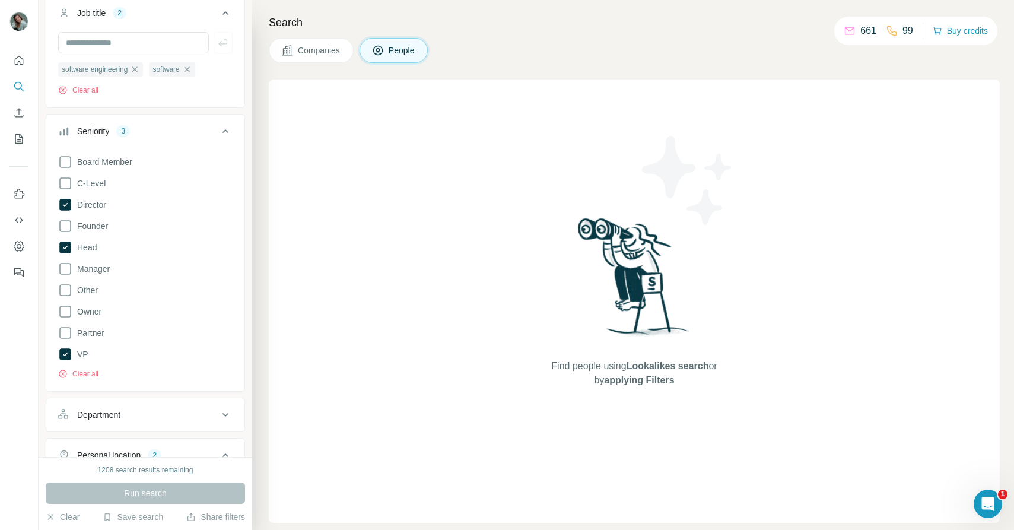
scroll to position [0, 0]
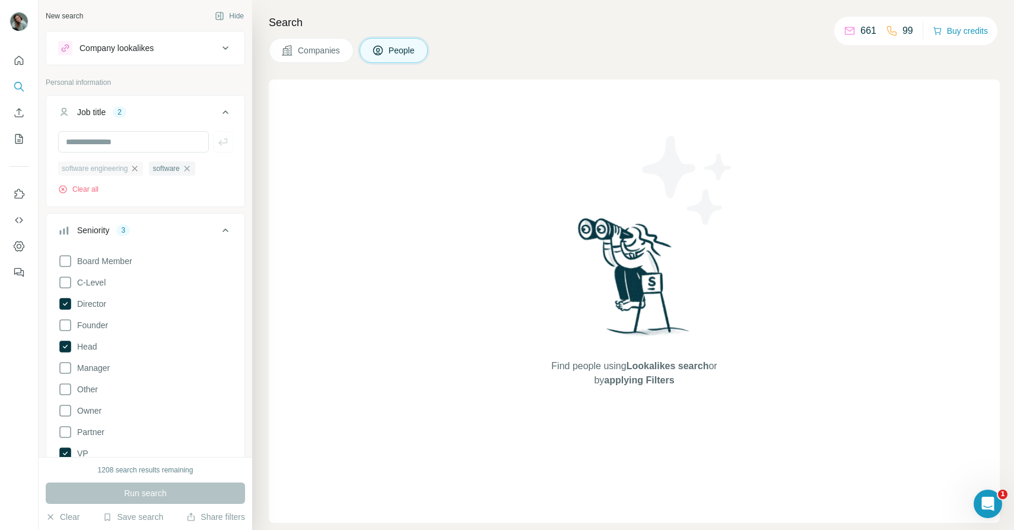
click at [139, 170] on icon "button" at bounding box center [134, 168] width 9 height 9
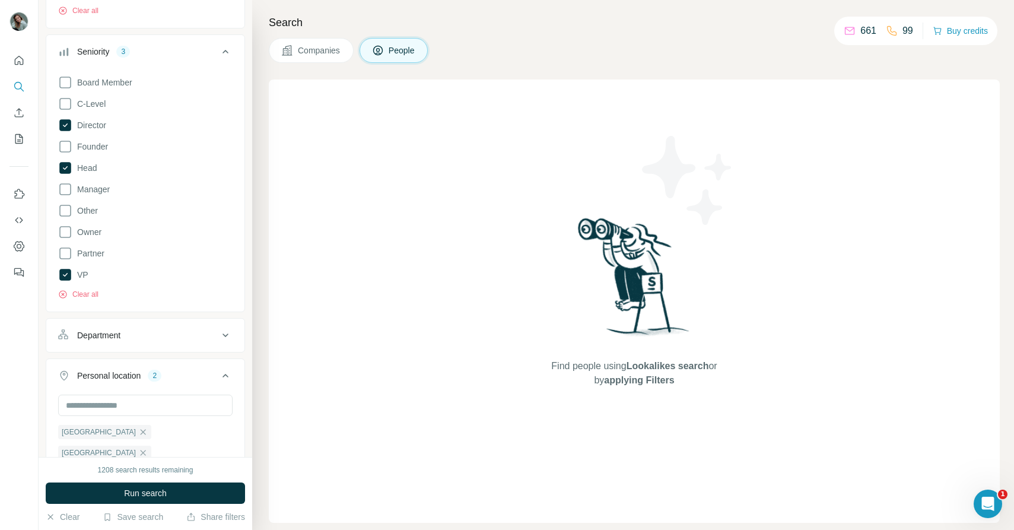
scroll to position [198, 0]
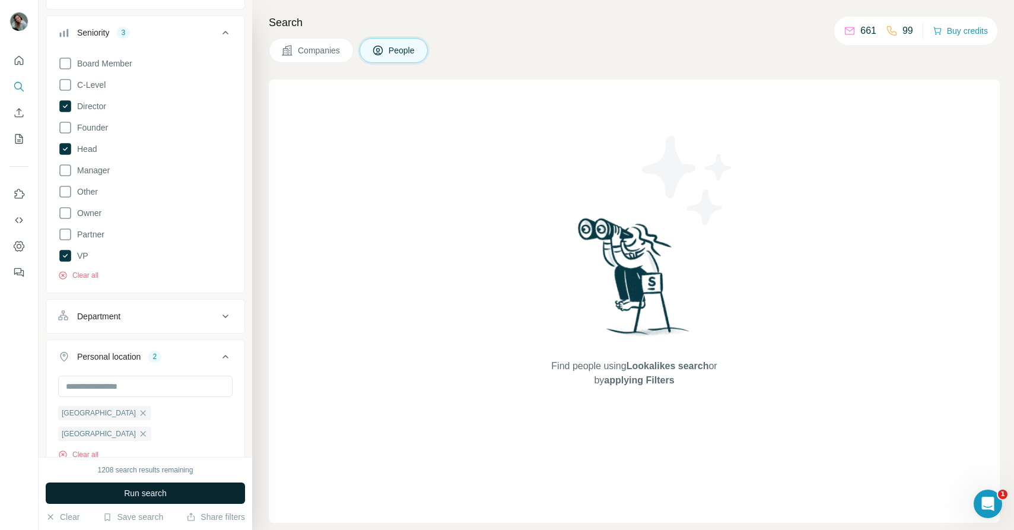
click at [160, 497] on span "Run search" at bounding box center [145, 493] width 43 height 12
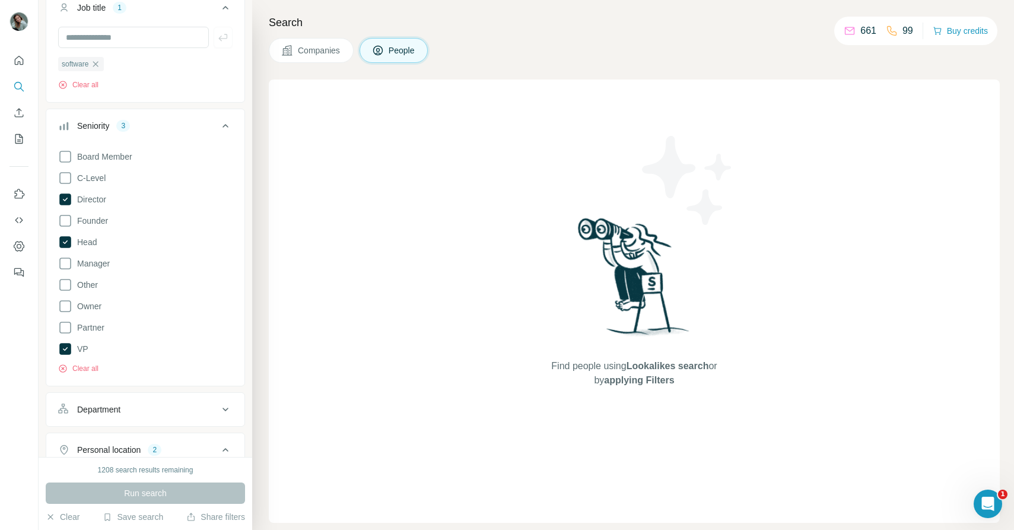
scroll to position [0, 0]
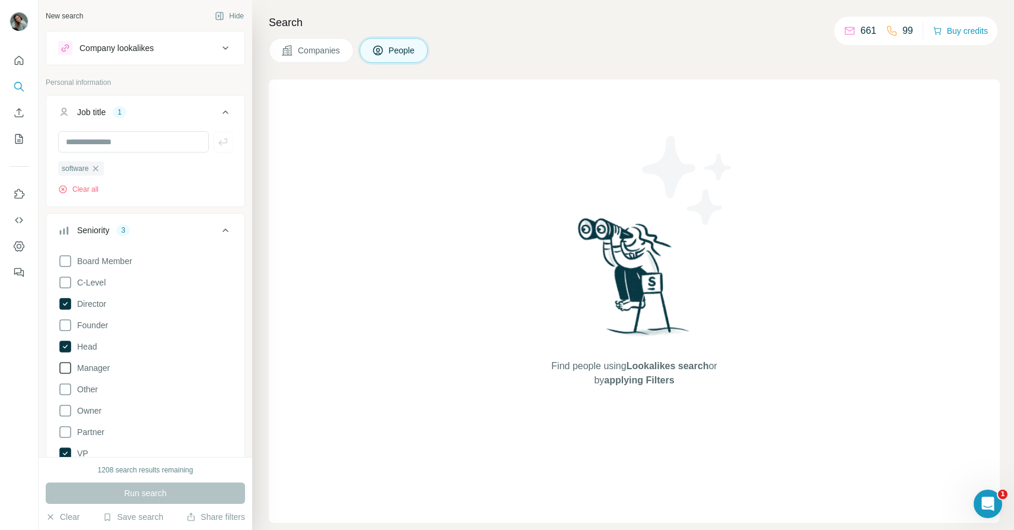
click at [96, 365] on span "Manager" at bounding box center [90, 368] width 37 height 12
click at [132, 495] on span "Run search" at bounding box center [145, 493] width 43 height 12
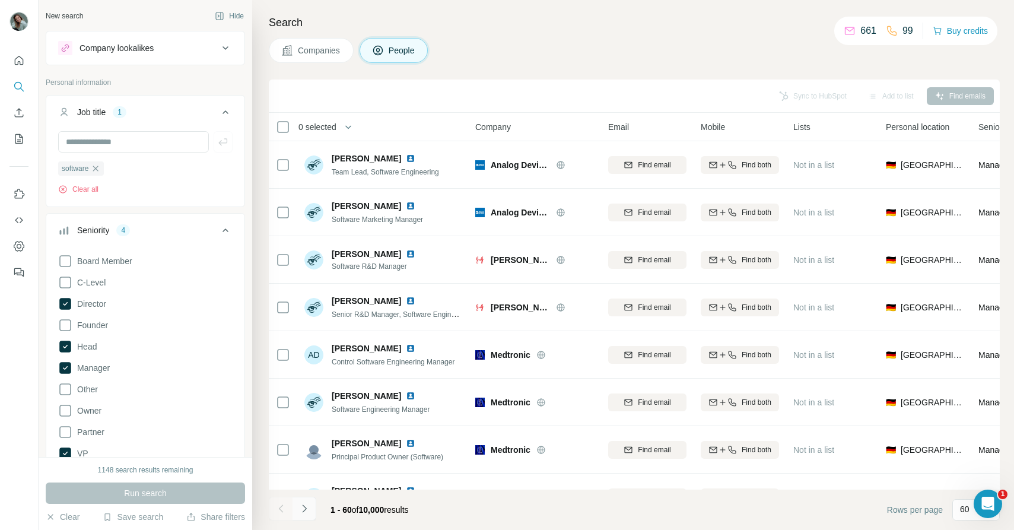
click at [306, 514] on icon "Navigate to next page" at bounding box center [304, 508] width 12 height 12
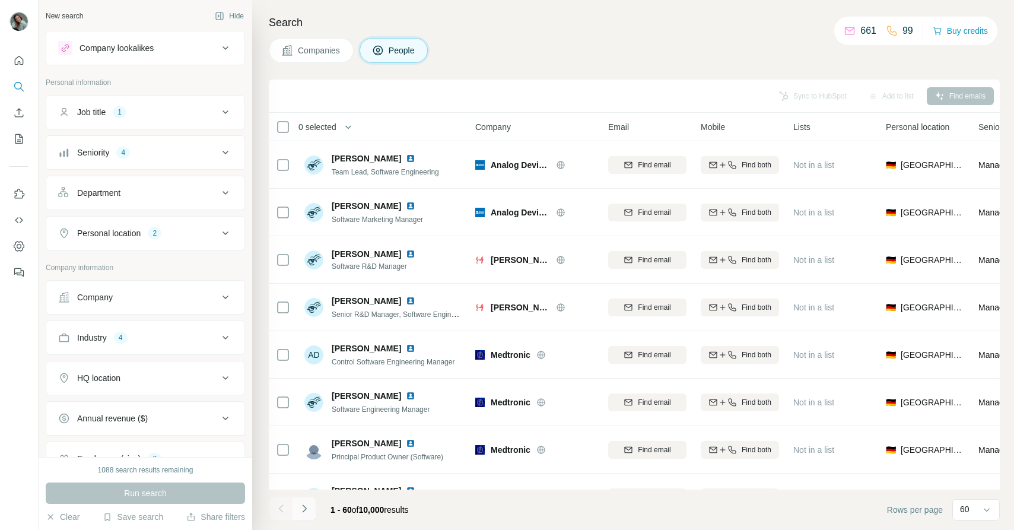
click at [309, 511] on icon "Navigate to next page" at bounding box center [304, 508] width 12 height 12
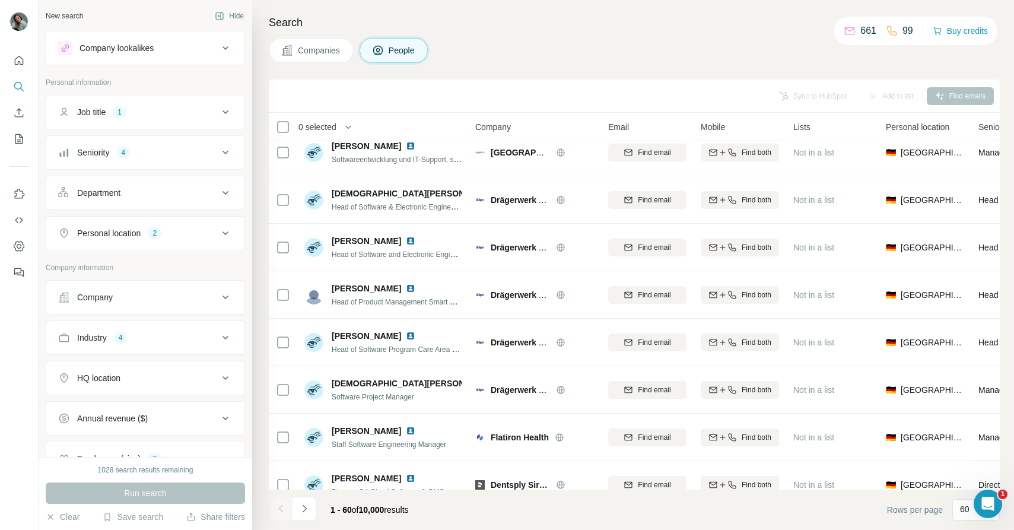
click at [132, 106] on div "Job title 1" at bounding box center [138, 112] width 160 height 12
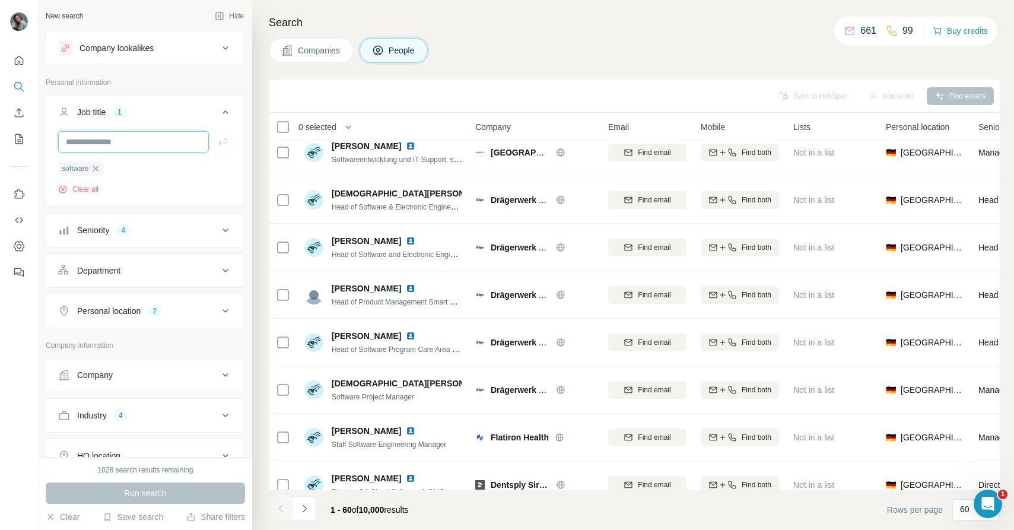
click at [102, 138] on input "text" at bounding box center [133, 141] width 151 height 21
type input "**"
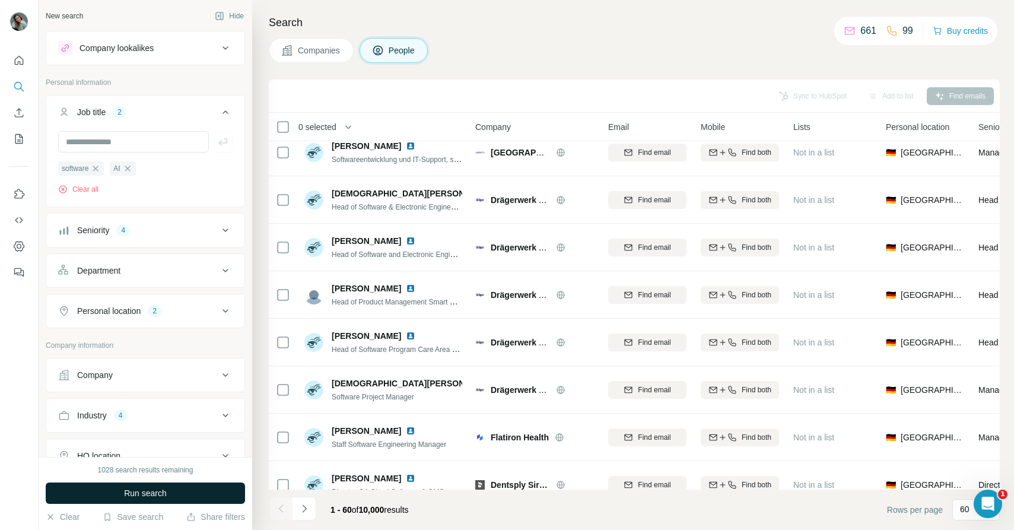
click at [161, 489] on span "Run search" at bounding box center [145, 493] width 43 height 12
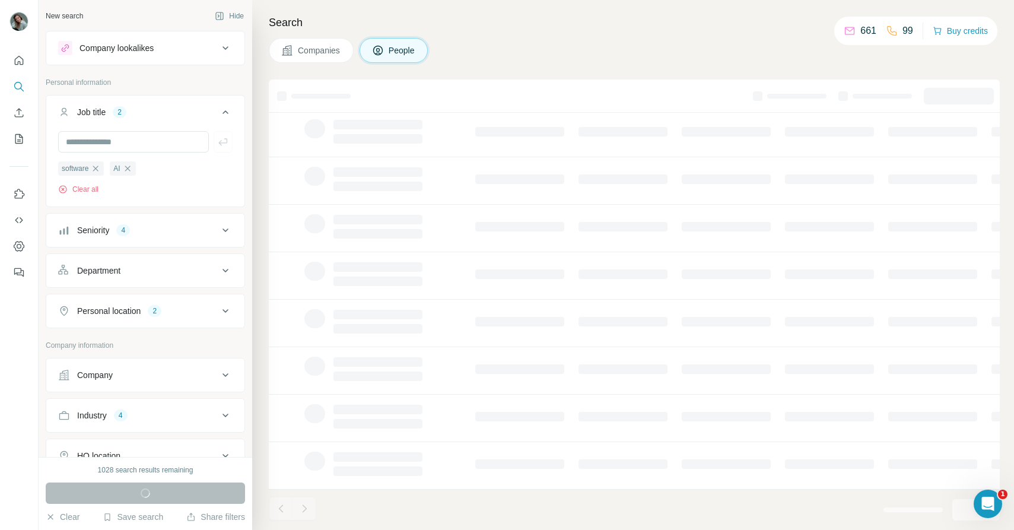
scroll to position [2338, 0]
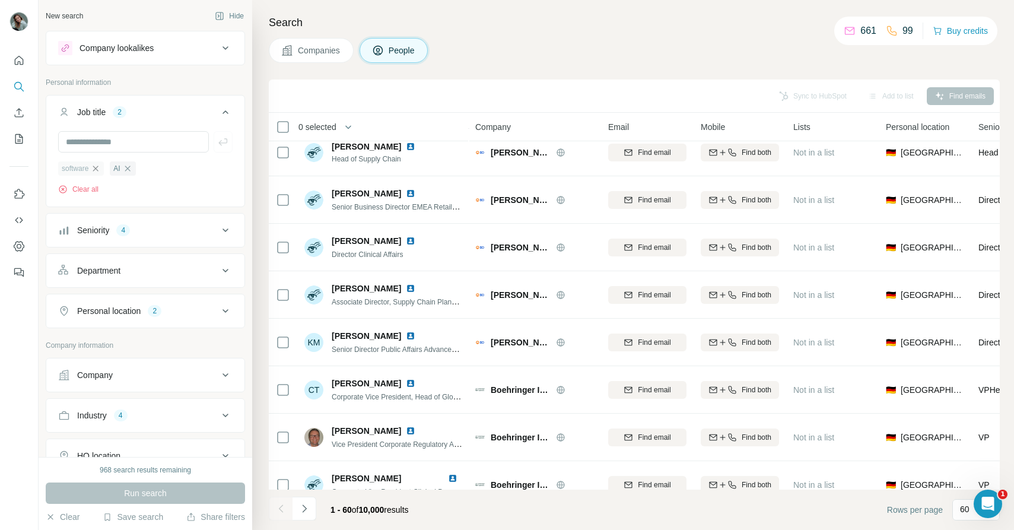
click at [97, 170] on icon "button" at bounding box center [95, 168] width 9 height 9
click at [76, 168] on icon "button" at bounding box center [75, 168] width 9 height 9
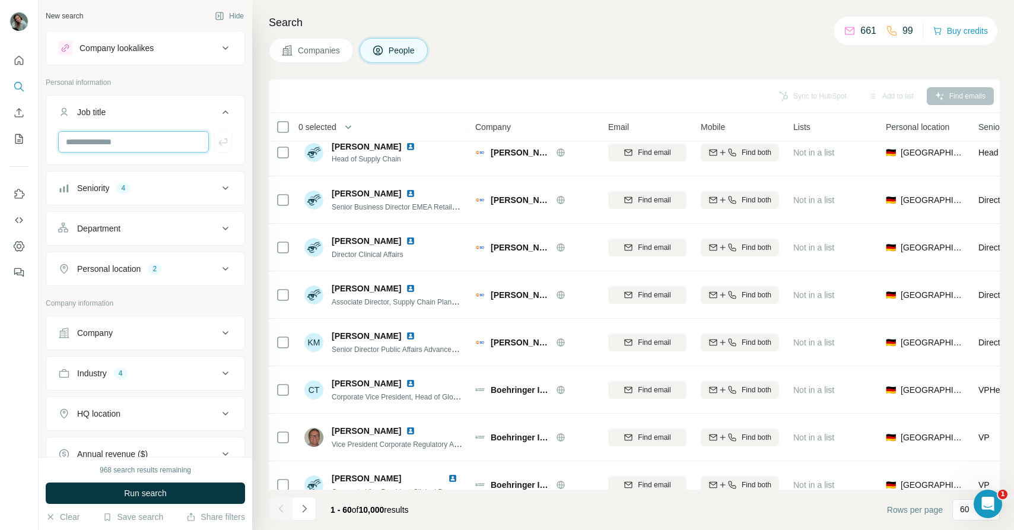
click at [98, 139] on input "text" at bounding box center [133, 141] width 151 height 21
type input "**********"
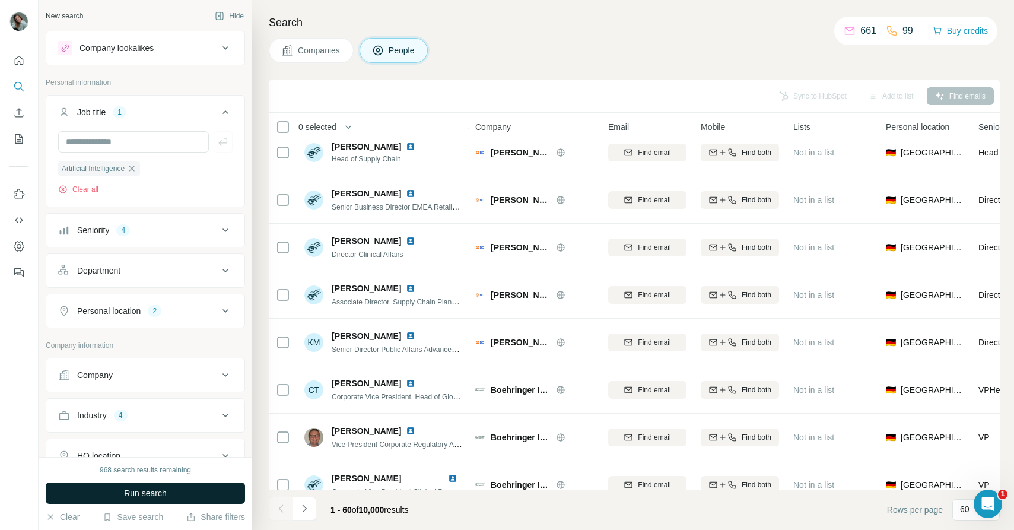
click at [159, 489] on span "Run search" at bounding box center [145, 493] width 43 height 12
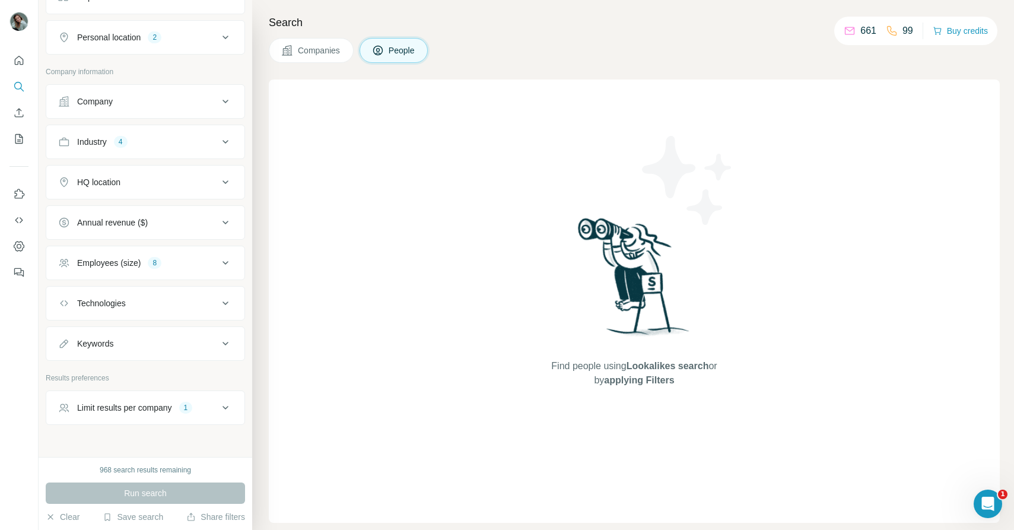
scroll to position [296, 0]
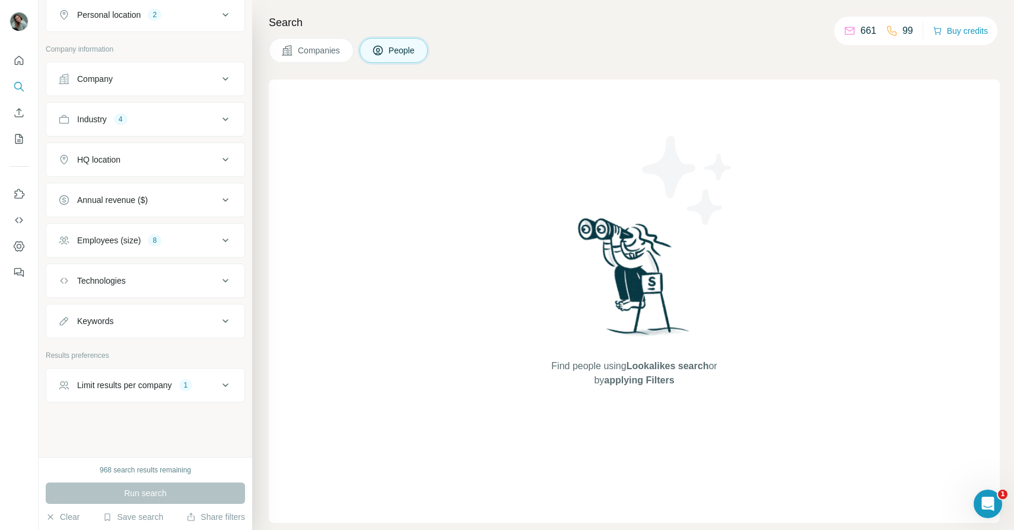
click at [184, 394] on button "Limit results per company 1" at bounding box center [145, 385] width 198 height 28
drag, startPoint x: 103, startPoint y: 420, endPoint x: 44, endPoint y: 420, distance: 58.1
click at [44, 420] on div "New search Hide Company lookalikes Personal information Job title 1 Artificial …" at bounding box center [146, 228] width 214 height 457
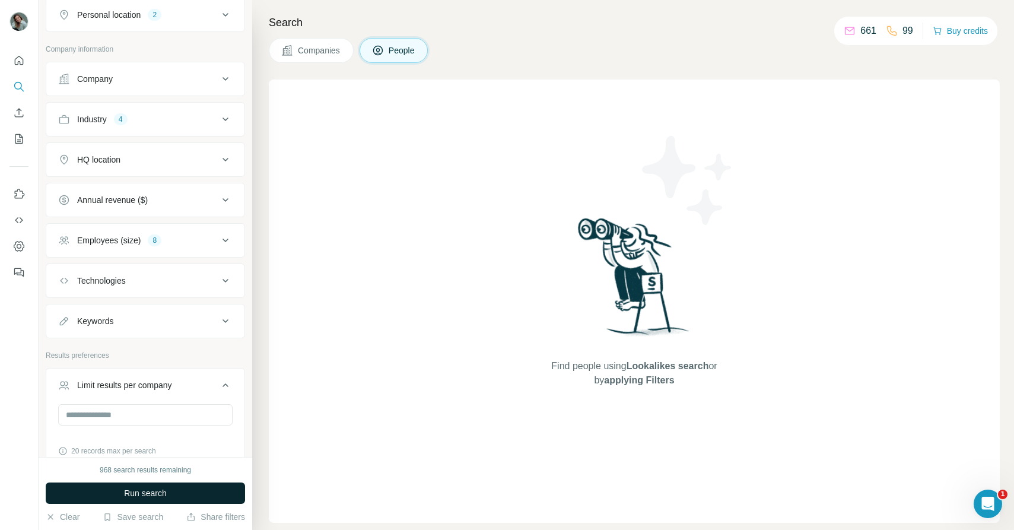
click at [209, 498] on button "Run search" at bounding box center [145, 492] width 199 height 21
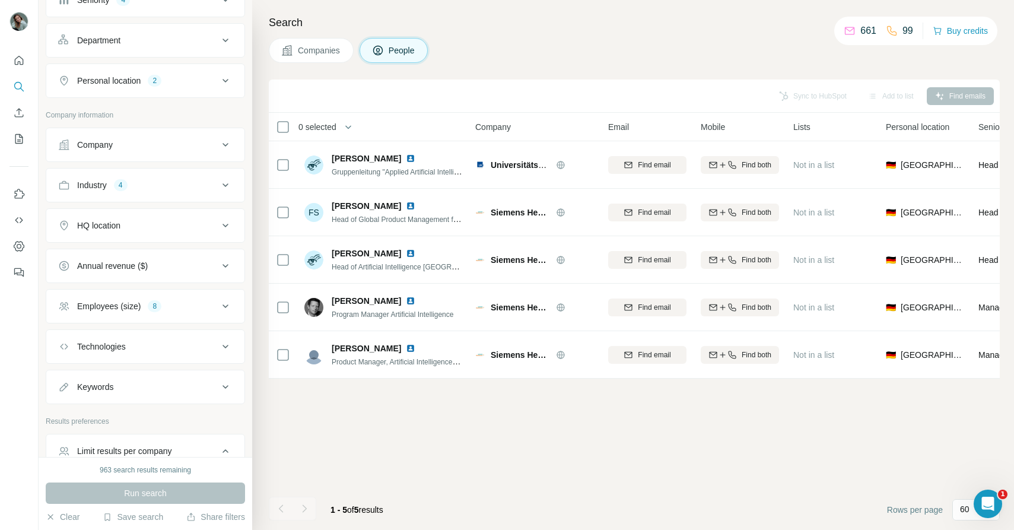
scroll to position [228, 0]
click at [190, 303] on div "Employees (size) 8" at bounding box center [138, 308] width 160 height 12
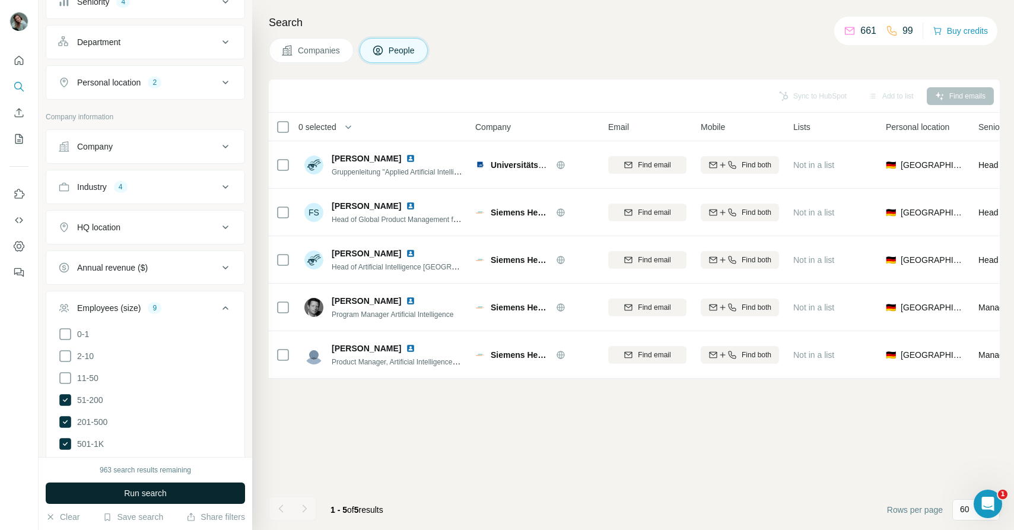
click at [151, 493] on span "Run search" at bounding box center [145, 493] width 43 height 12
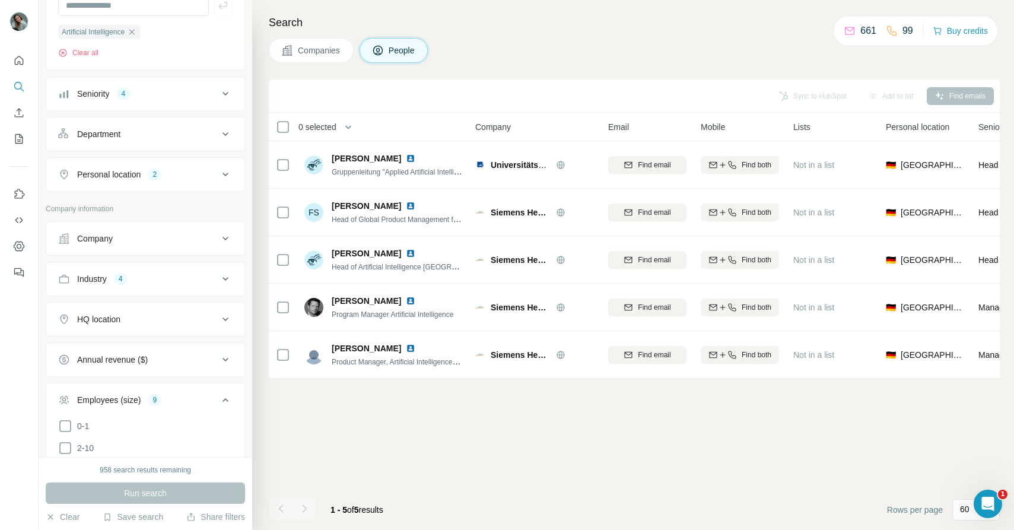
scroll to position [67, 0]
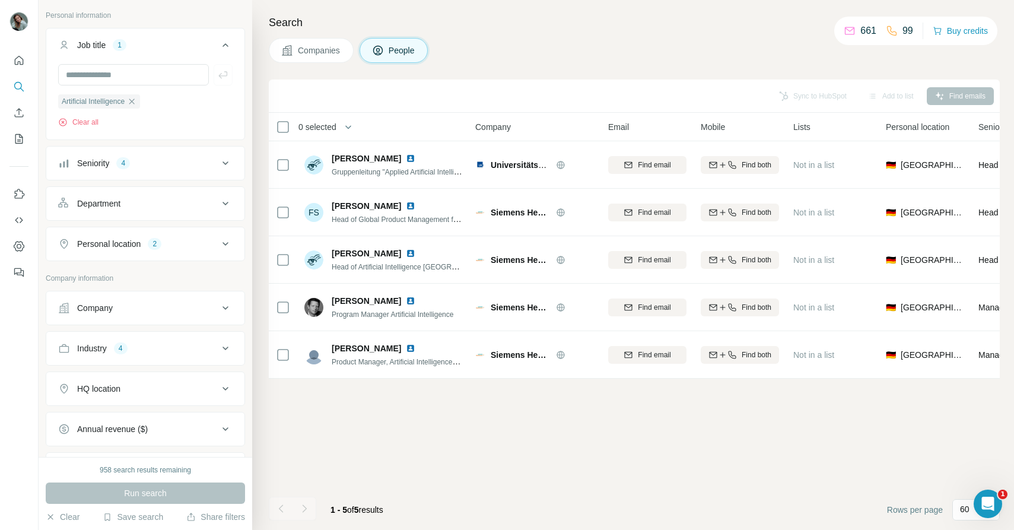
click at [182, 246] on div "Personal location 2" at bounding box center [138, 244] width 160 height 12
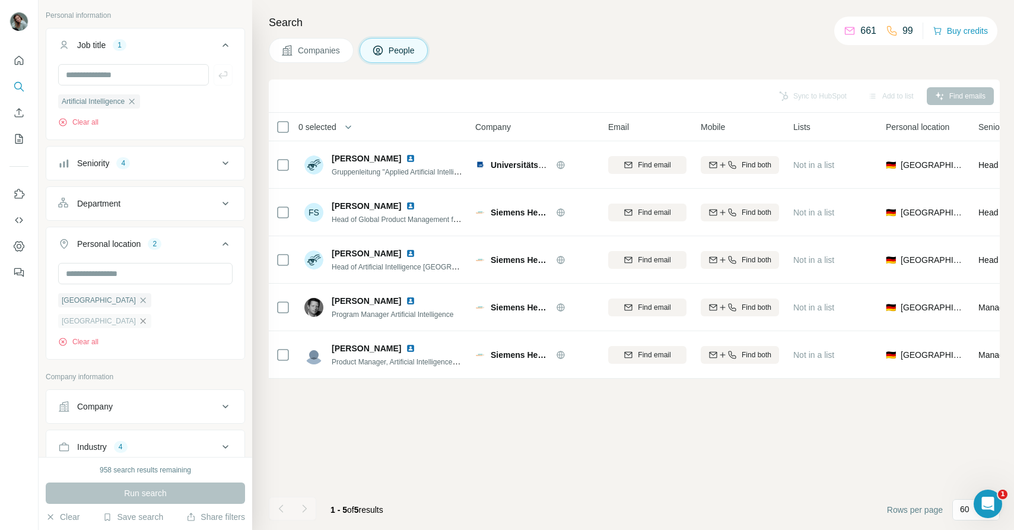
click at [144, 316] on icon "button" at bounding box center [142, 320] width 9 height 9
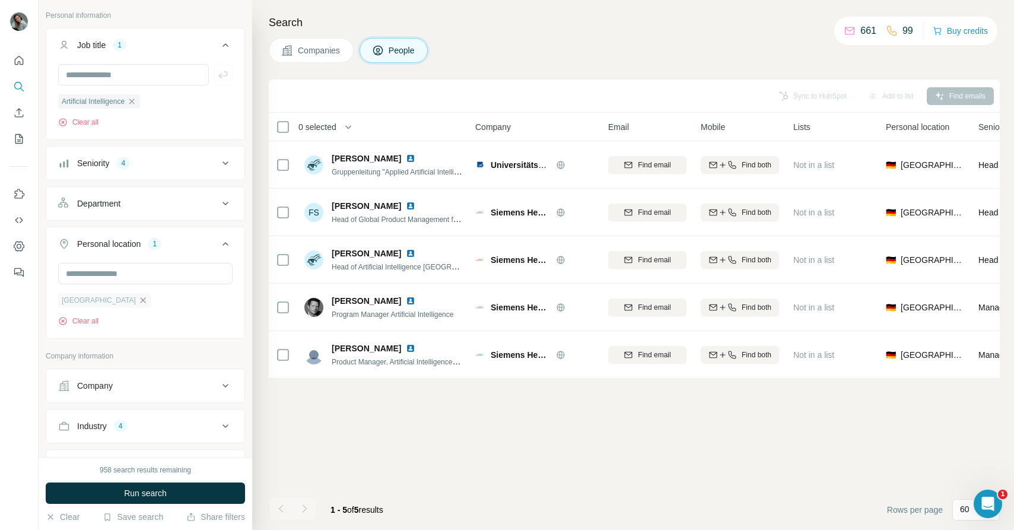
click at [138, 302] on icon "button" at bounding box center [142, 299] width 9 height 9
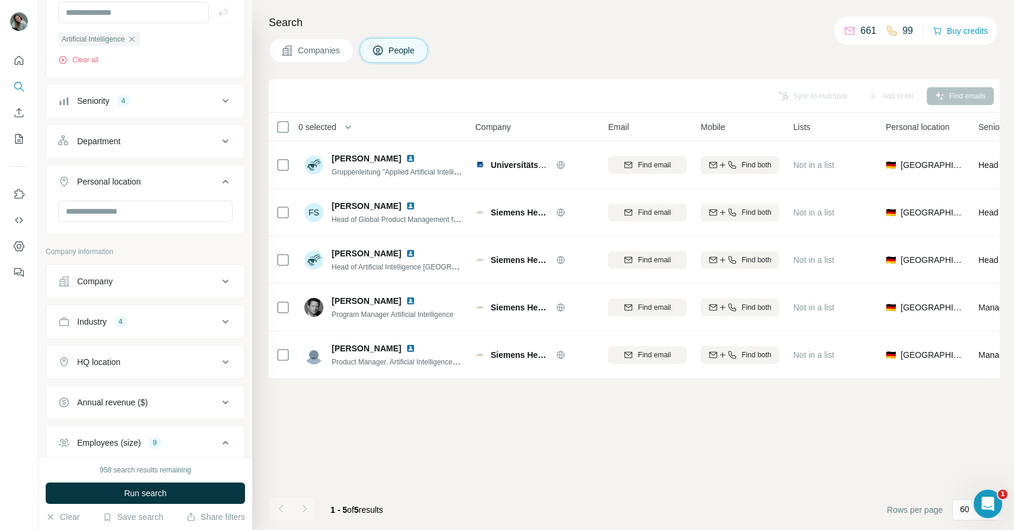
click at [151, 360] on div "HQ location" at bounding box center [138, 362] width 160 height 12
click at [130, 386] on input "text" at bounding box center [145, 391] width 174 height 21
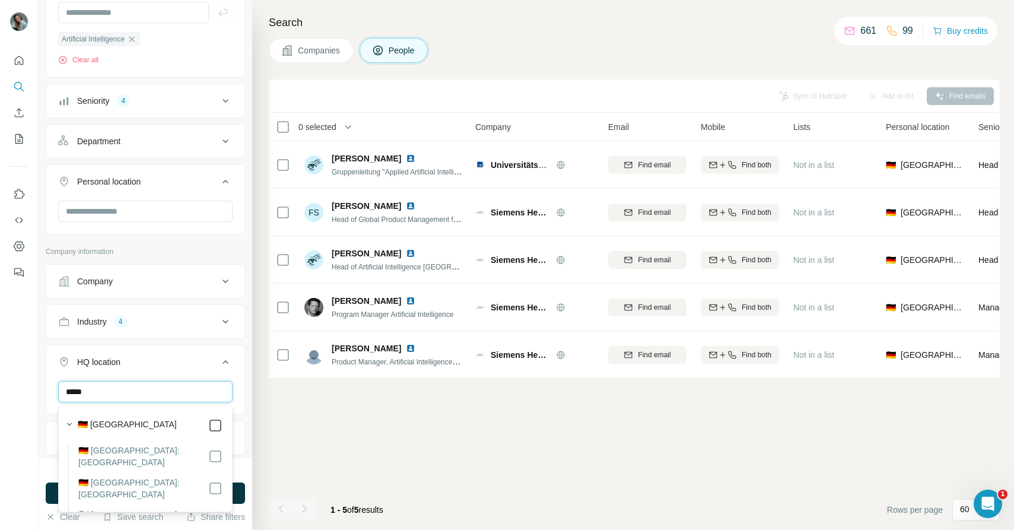
type input "*****"
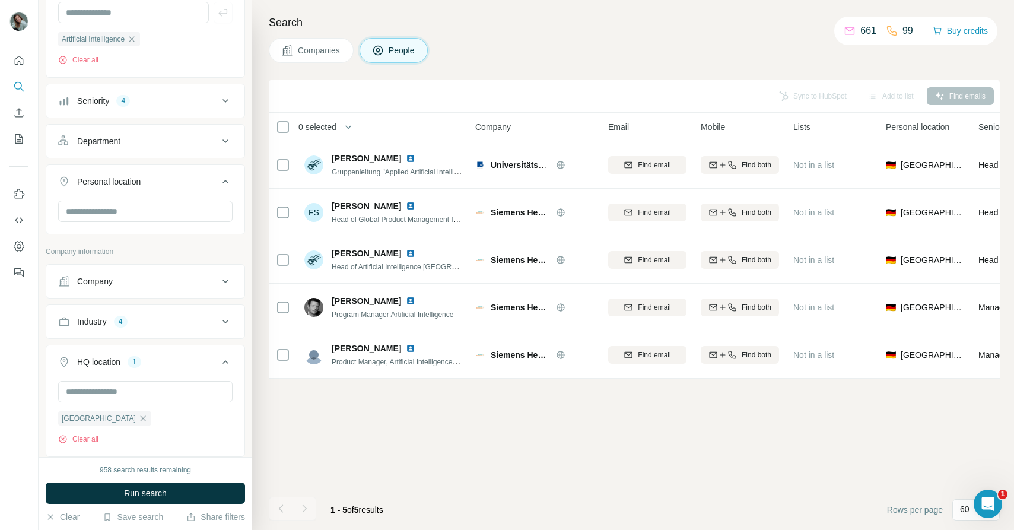
click at [250, 414] on div "New search Hide Company lookalikes Personal information Job title 1 Artificial …" at bounding box center [146, 228] width 214 height 457
click at [215, 494] on button "Run search" at bounding box center [145, 492] width 199 height 21
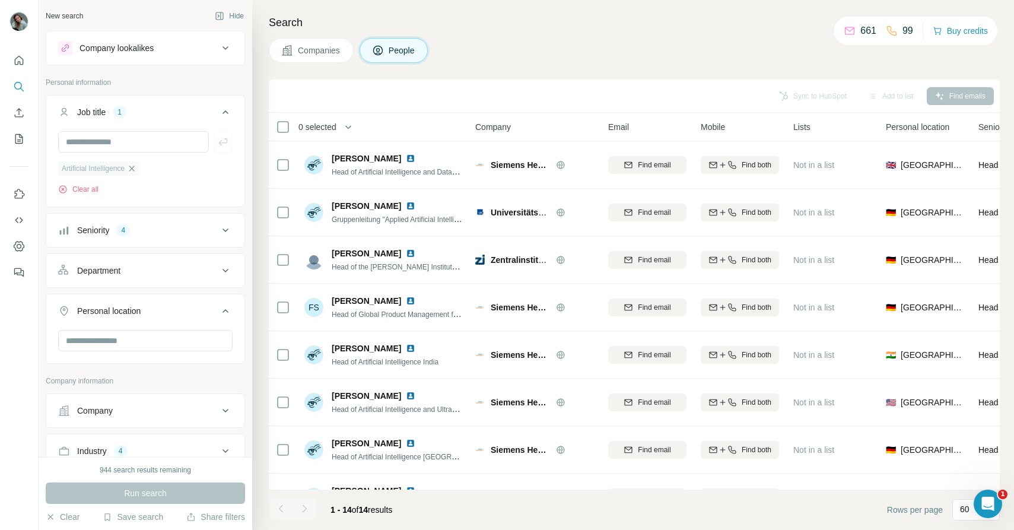
click at [136, 166] on icon "button" at bounding box center [131, 168] width 9 height 9
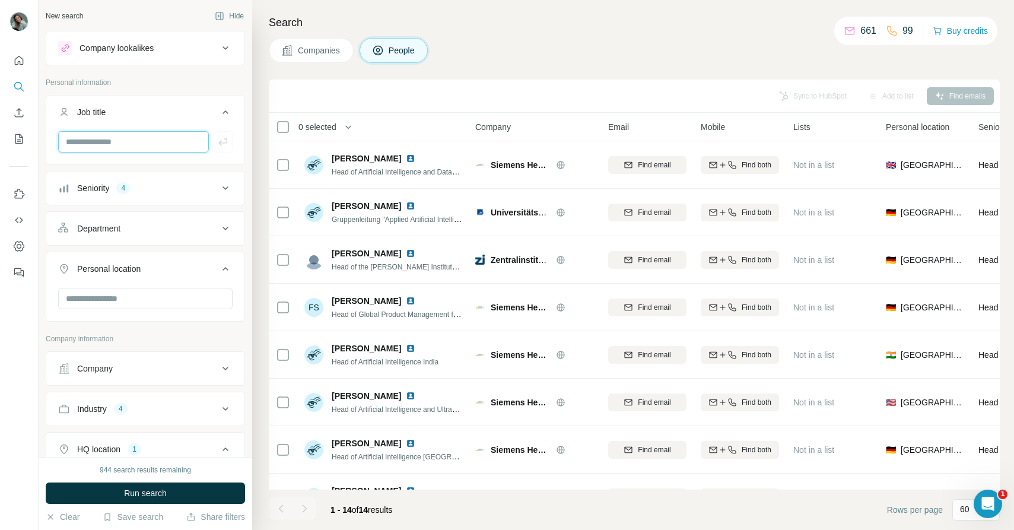
click at [121, 145] on input "text" at bounding box center [133, 141] width 151 height 21
type input "********"
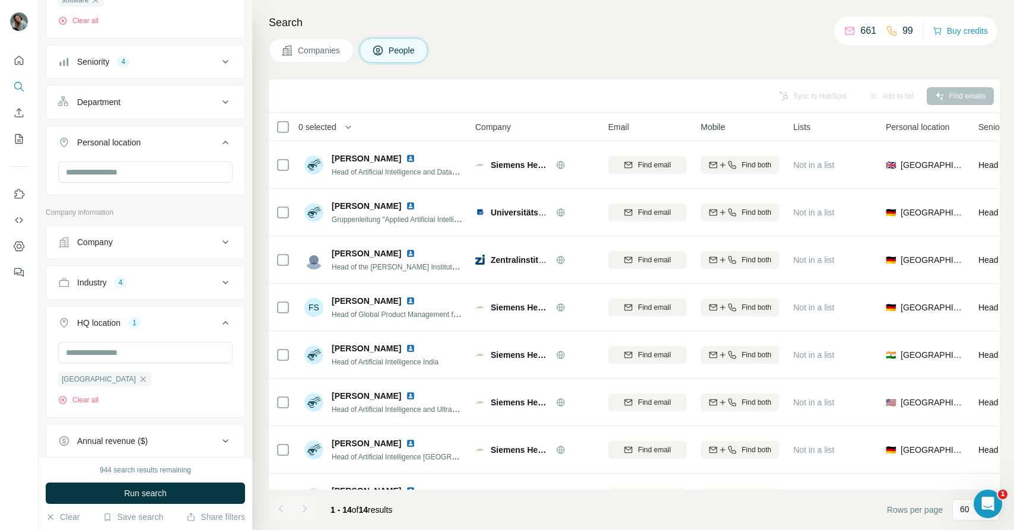
scroll to position [177, 0]
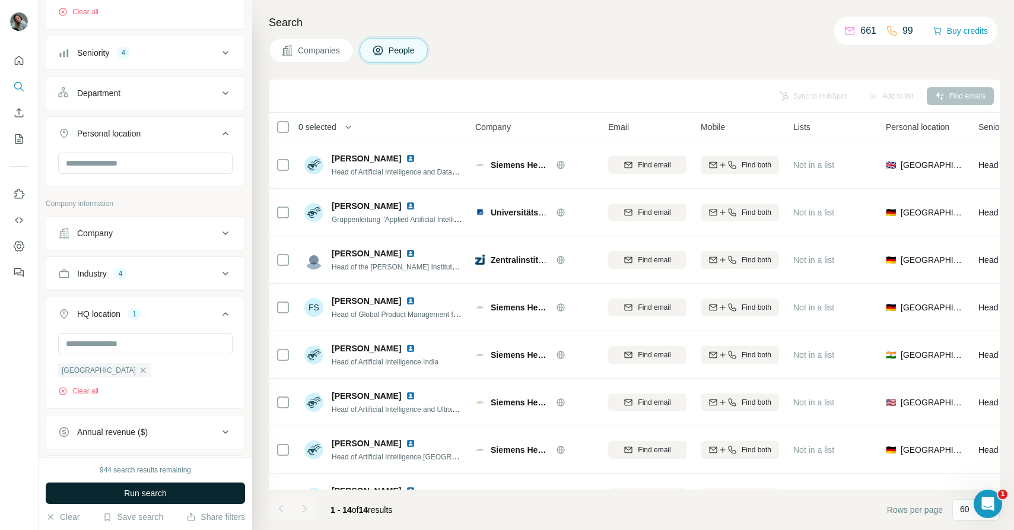
click at [156, 499] on button "Run search" at bounding box center [145, 492] width 199 height 21
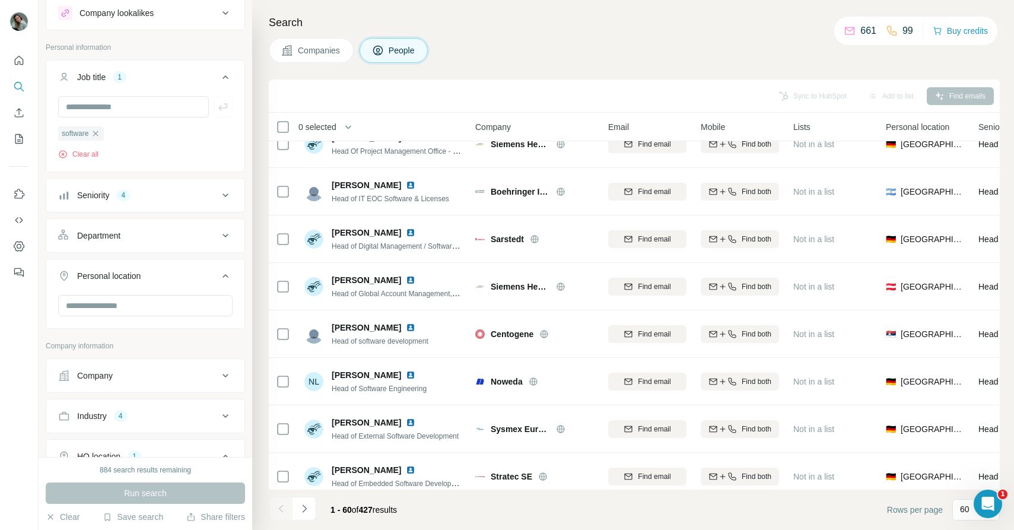
scroll to position [0, 0]
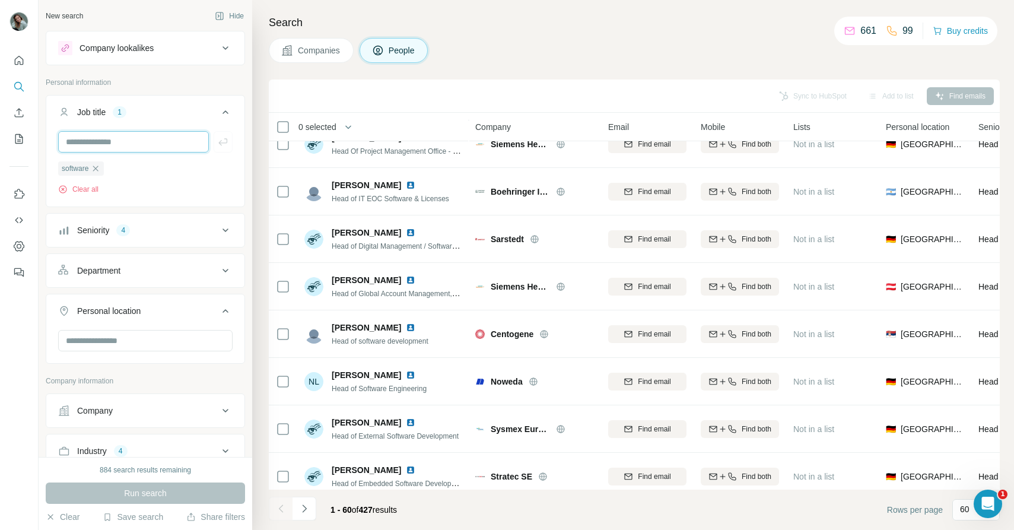
click at [124, 148] on input "text" at bounding box center [133, 141] width 151 height 21
type input "**********"
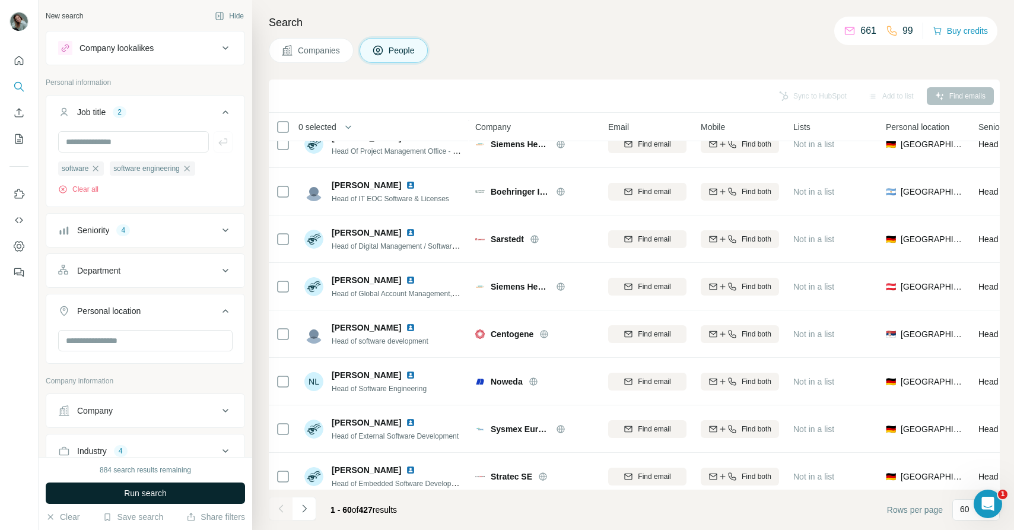
click at [166, 496] on span "Run search" at bounding box center [145, 493] width 43 height 12
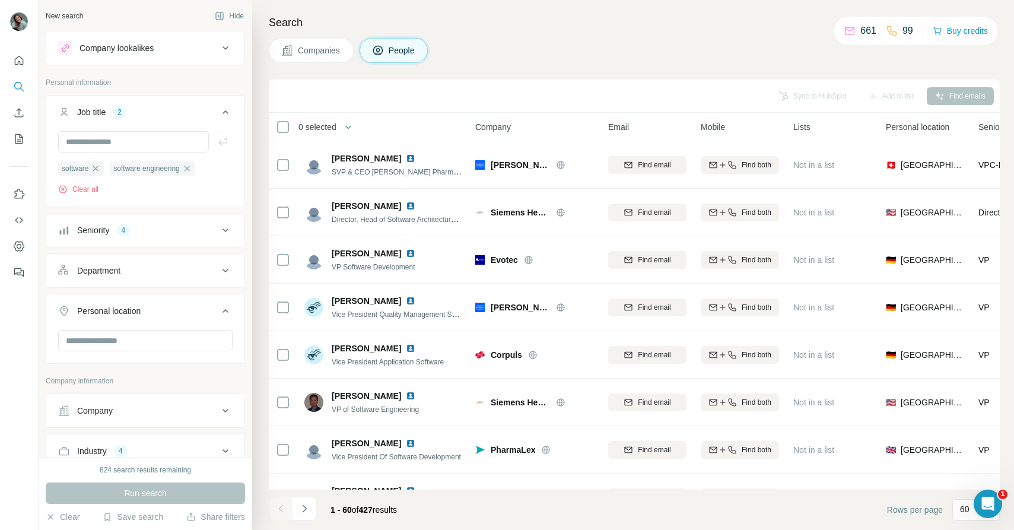
click at [148, 231] on div "Seniority 4" at bounding box center [138, 230] width 160 height 12
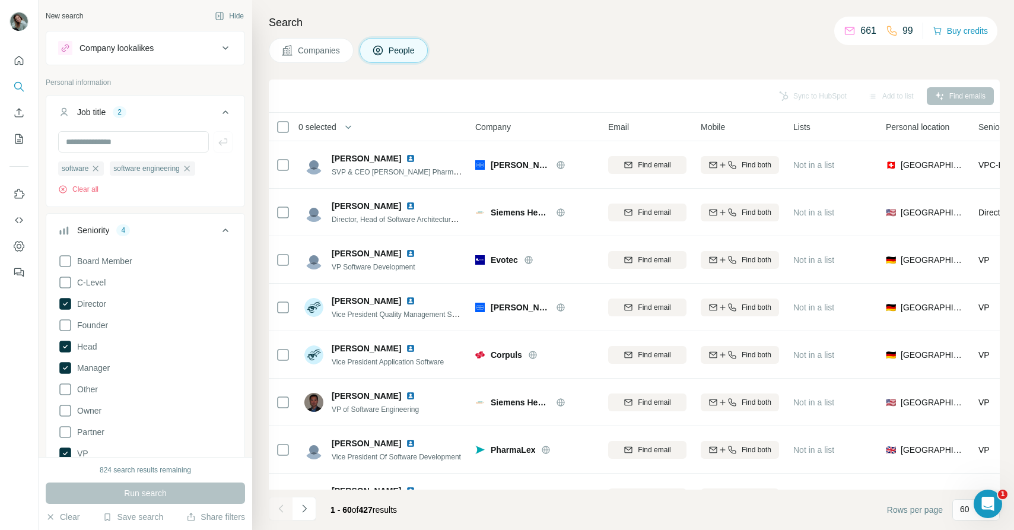
click at [257, 234] on div "Search Companies People Sync to HubSpot Add to list Find emails 0 selected Peop…" at bounding box center [633, 265] width 762 height 530
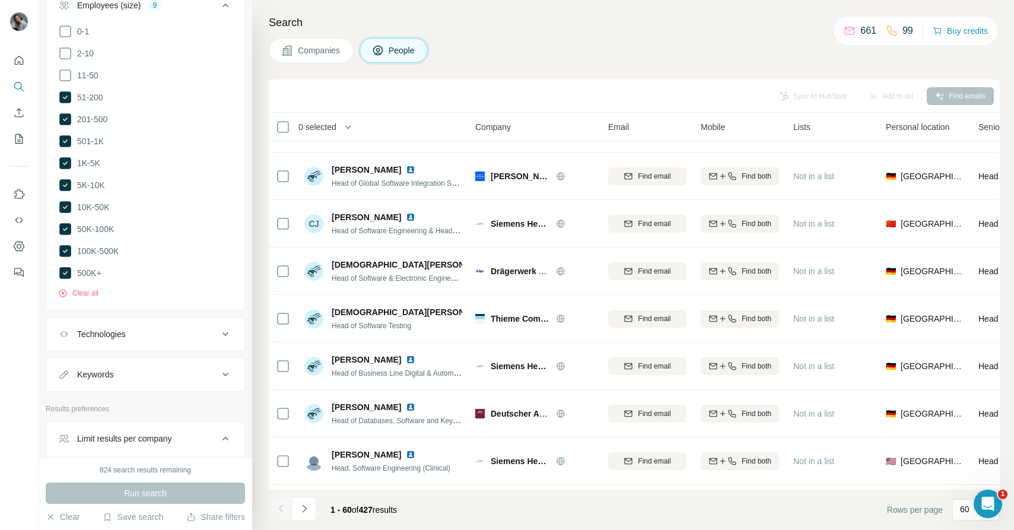
scroll to position [1004, 0]
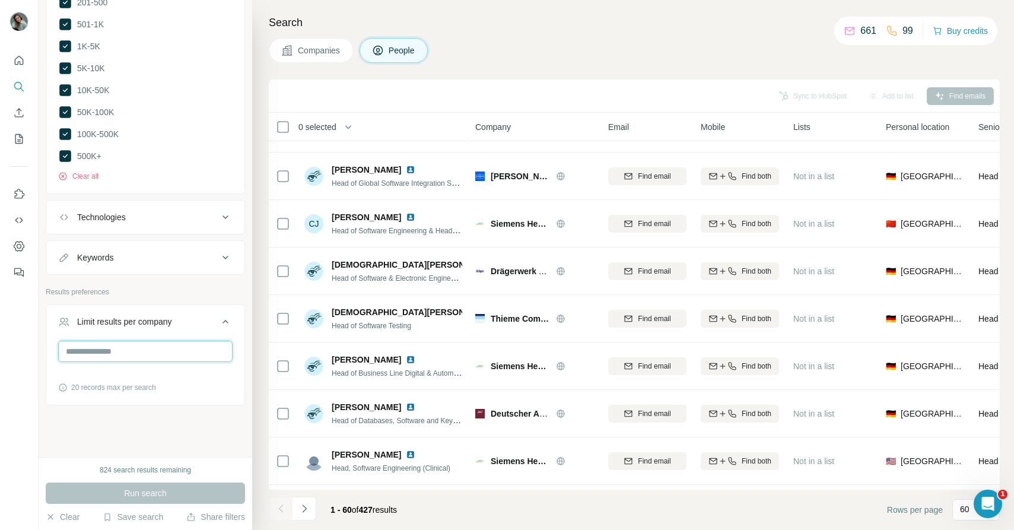
click at [155, 356] on input "number" at bounding box center [145, 351] width 174 height 21
type input "*"
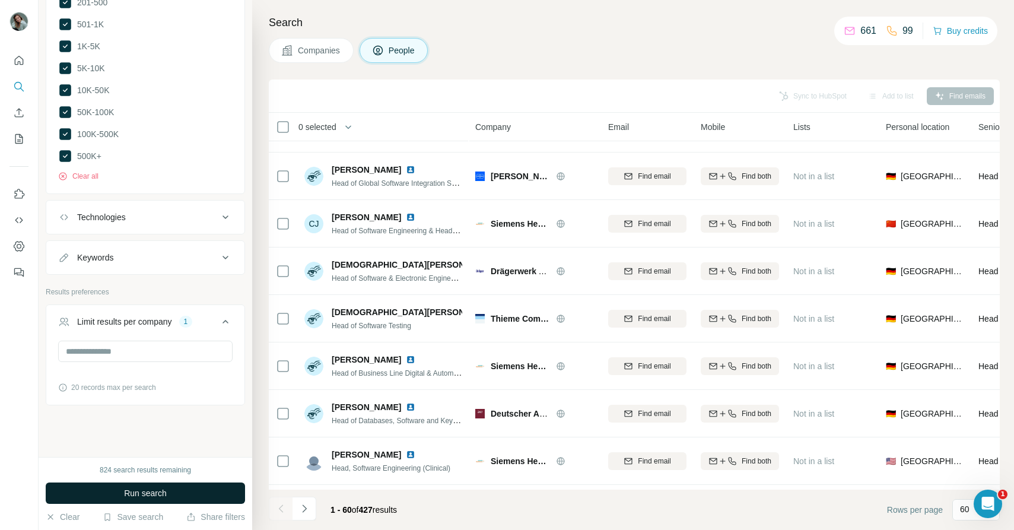
click at [151, 497] on span "Run search" at bounding box center [145, 493] width 43 height 12
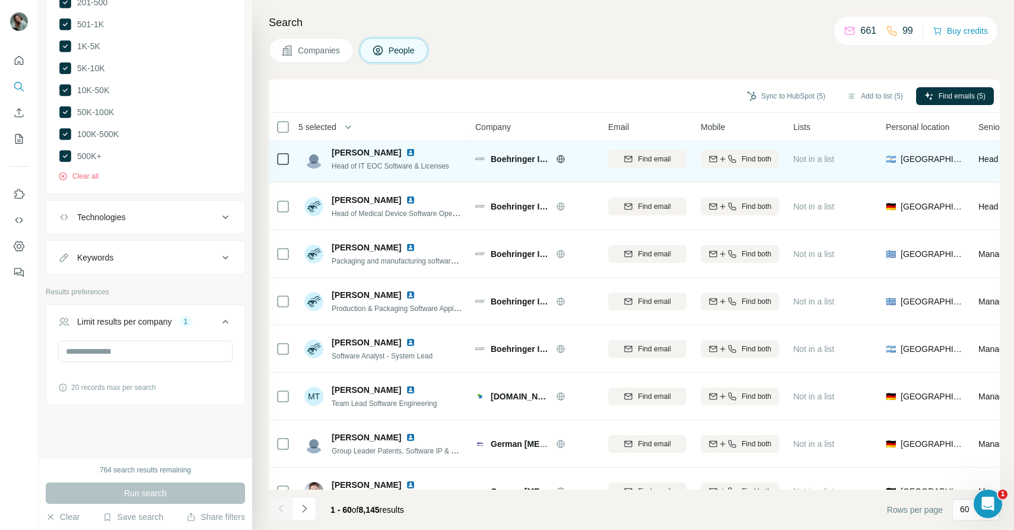
scroll to position [362, 0]
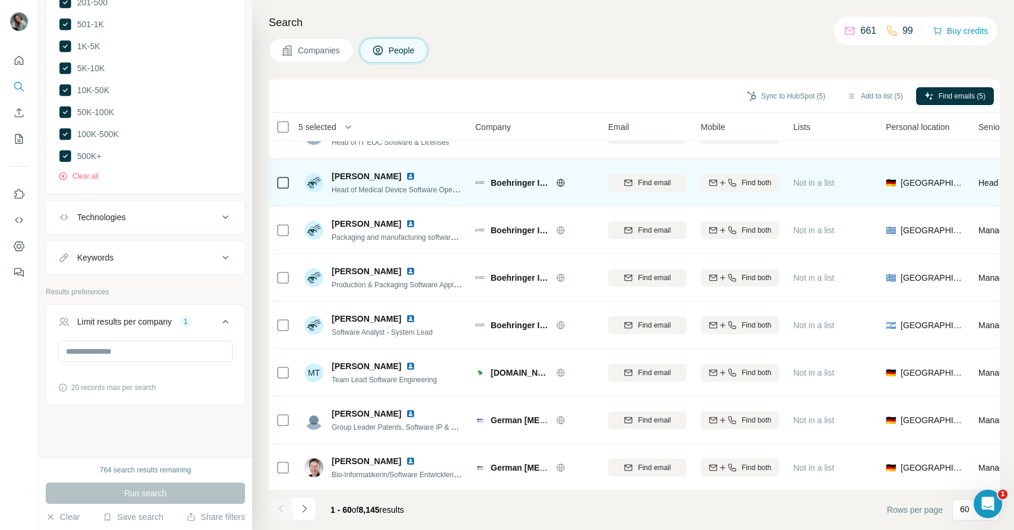
click at [365, 196] on div "Stephen Marinello Head of Medical Device Software Operations" at bounding box center [383, 182] width 158 height 33
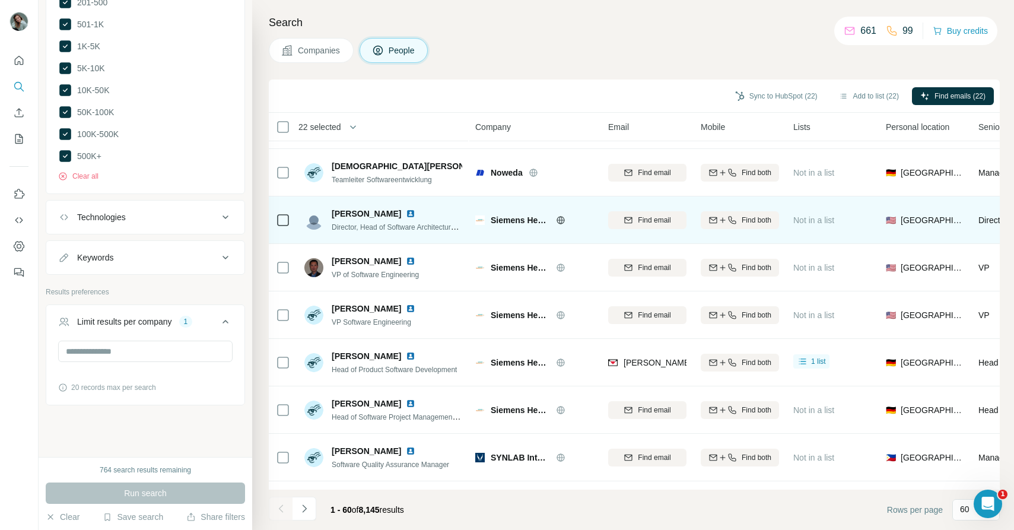
scroll to position [2499, 0]
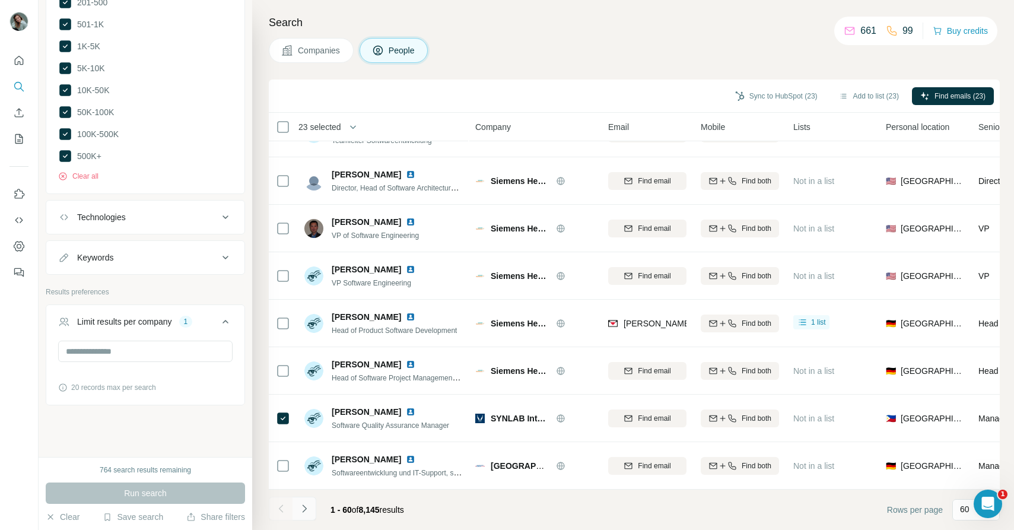
click at [307, 510] on icon "Navigate to next page" at bounding box center [304, 508] width 12 height 12
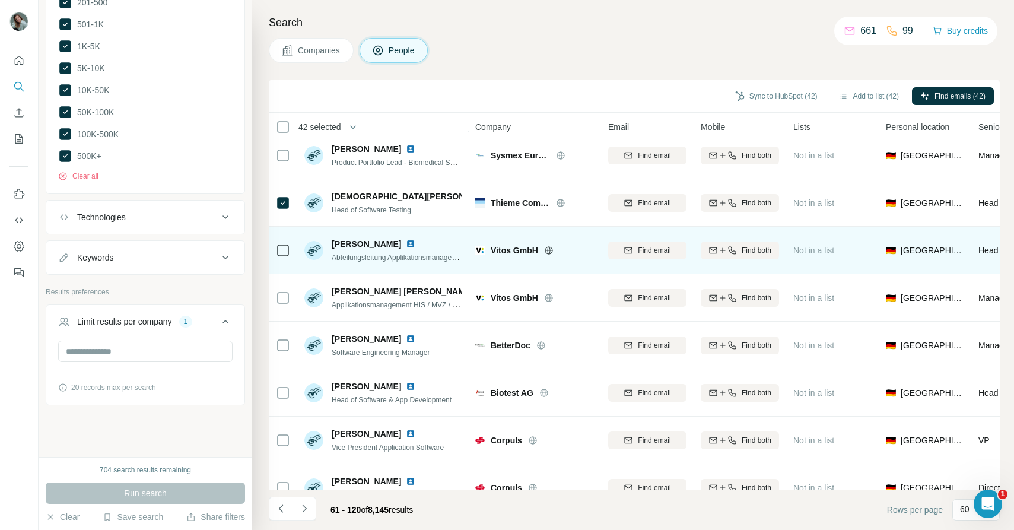
scroll to position [1909, 0]
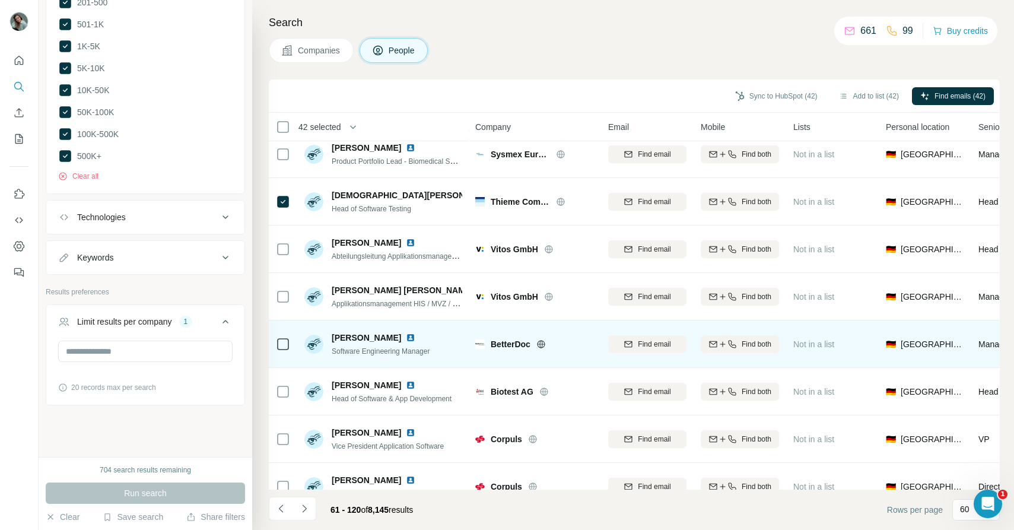
click at [284, 349] on icon at bounding box center [283, 344] width 14 height 14
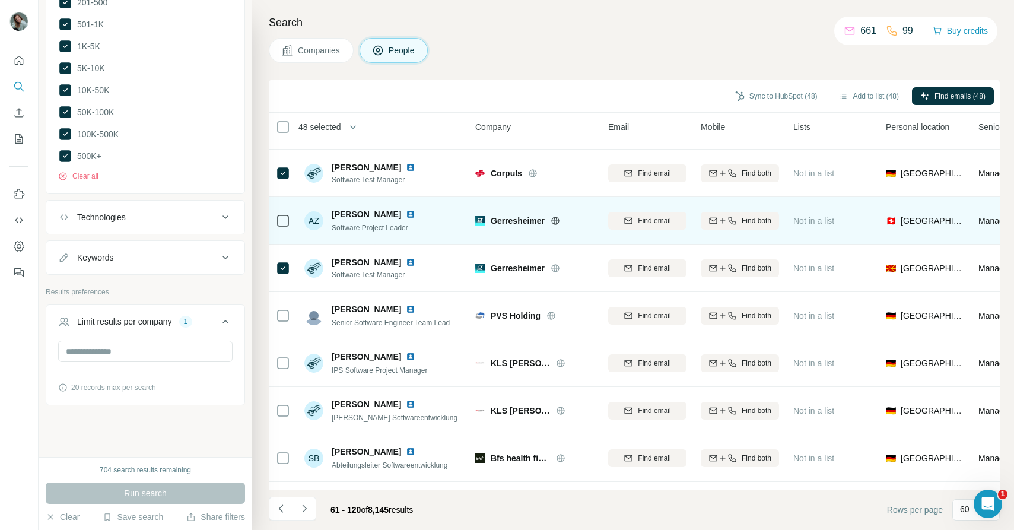
scroll to position [2319, 0]
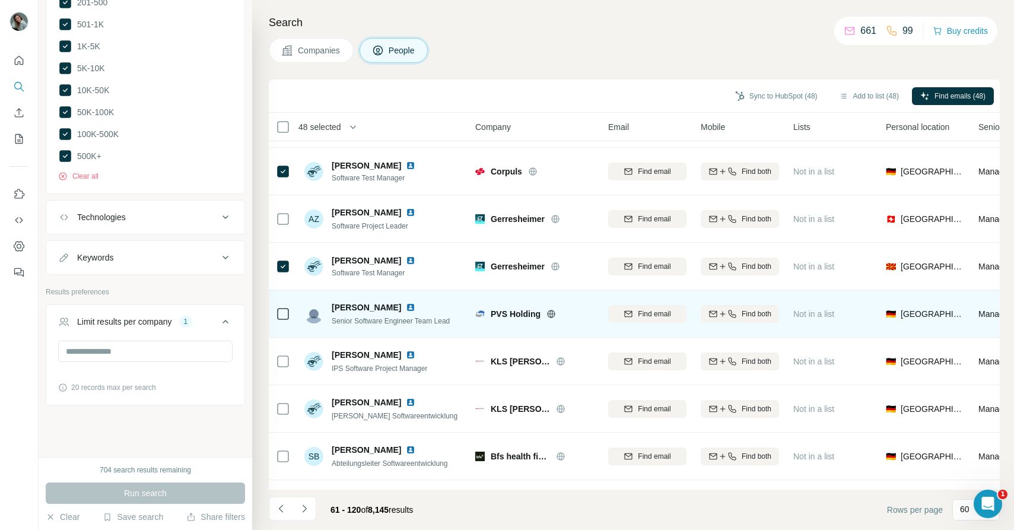
click at [281, 320] on icon at bounding box center [283, 314] width 14 height 14
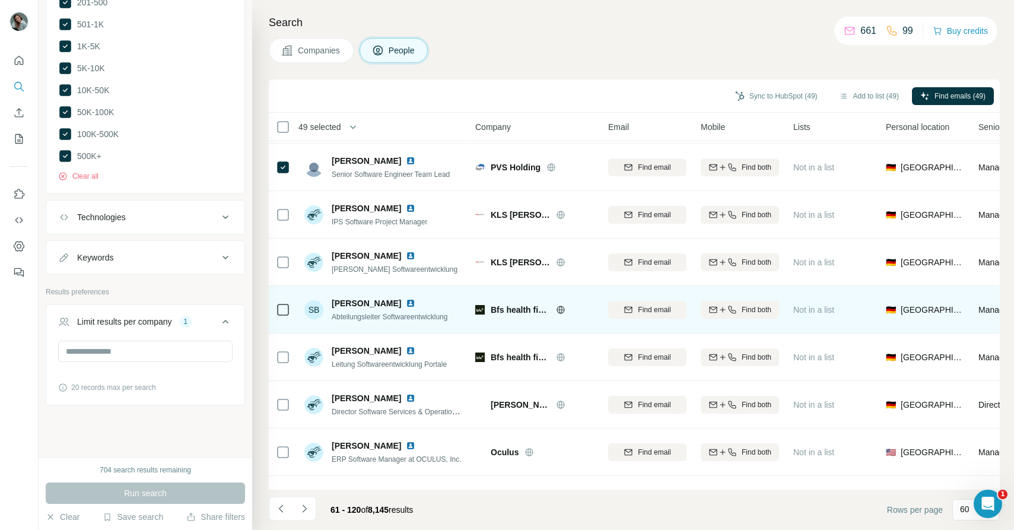
scroll to position [2499, 0]
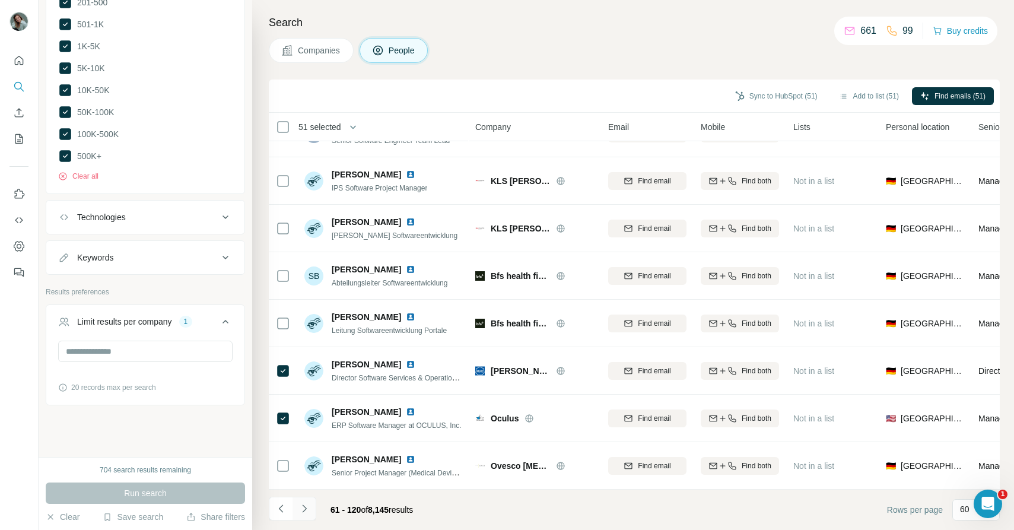
click at [301, 512] on icon "Navigate to next page" at bounding box center [304, 508] width 12 height 12
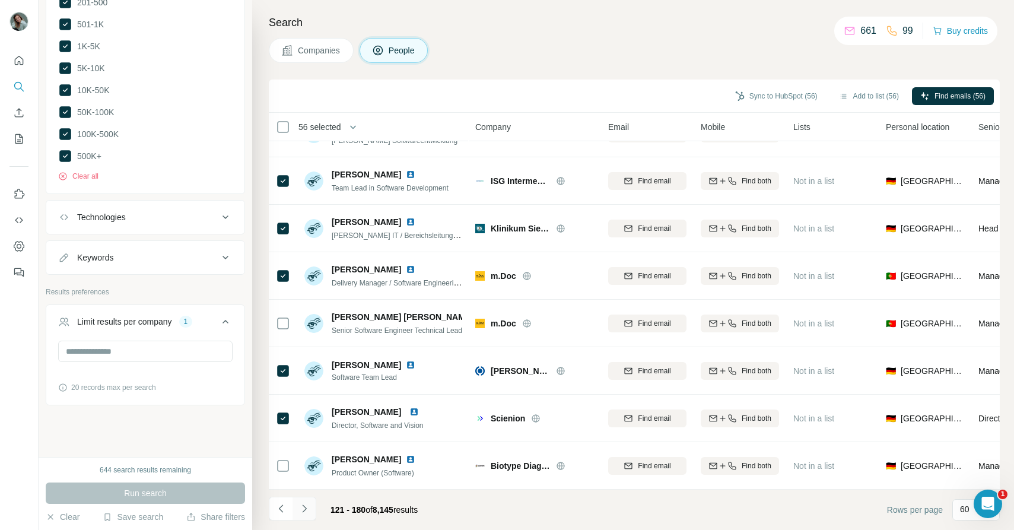
click at [307, 510] on icon "Navigate to next page" at bounding box center [304, 508] width 12 height 12
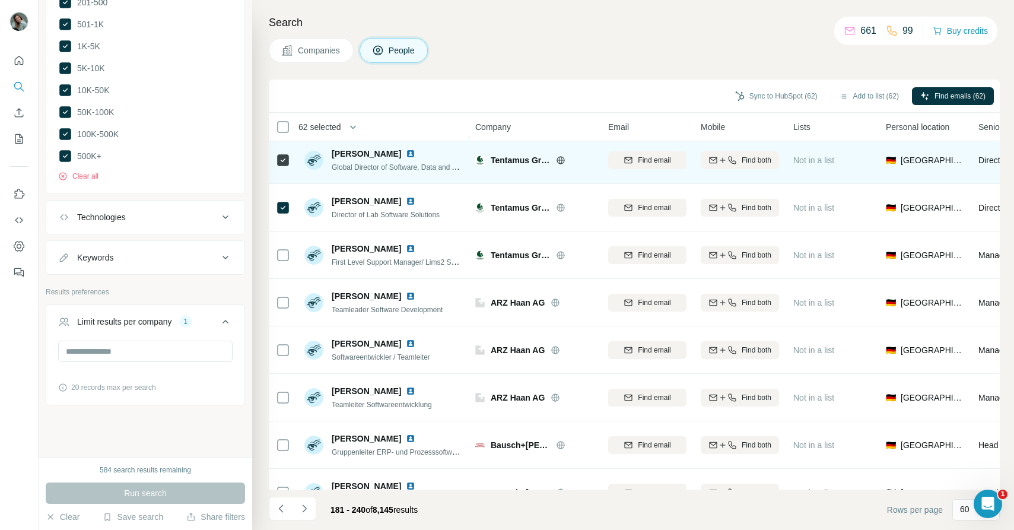
scroll to position [338, 0]
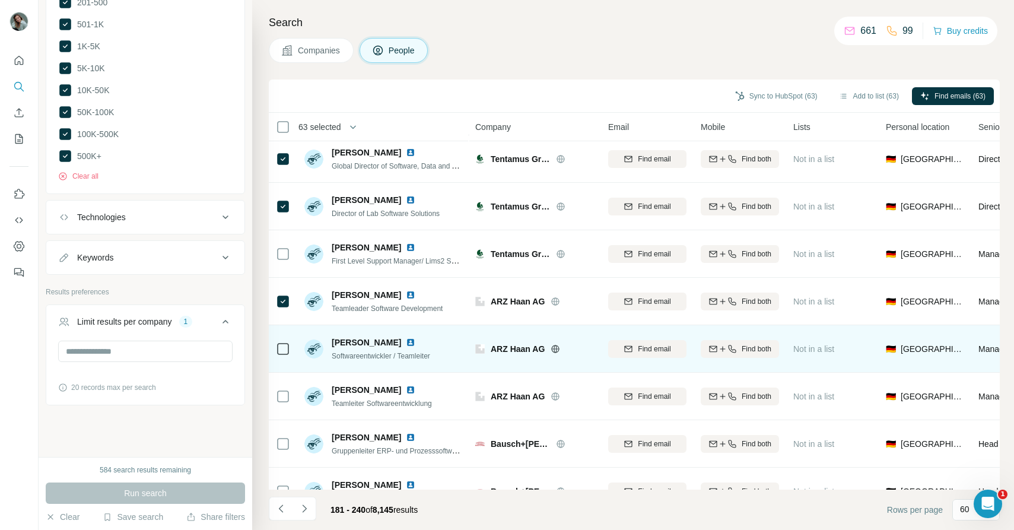
click at [285, 355] on div at bounding box center [283, 348] width 14 height 33
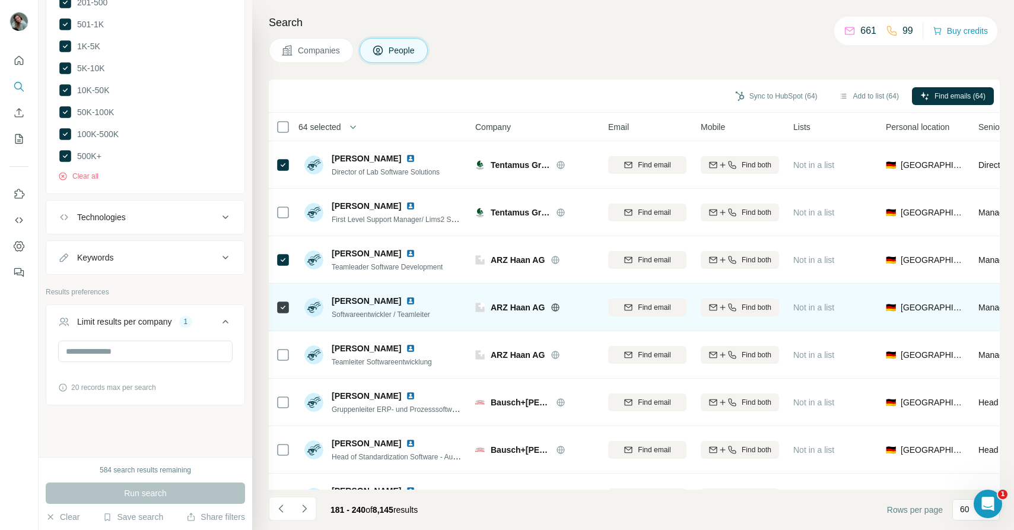
scroll to position [382, 0]
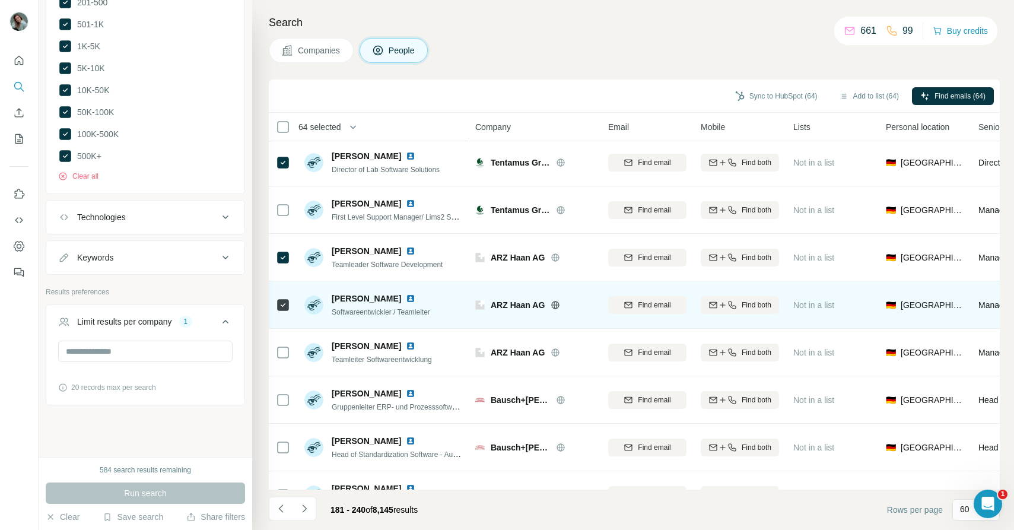
click at [285, 311] on icon at bounding box center [283, 305] width 14 height 14
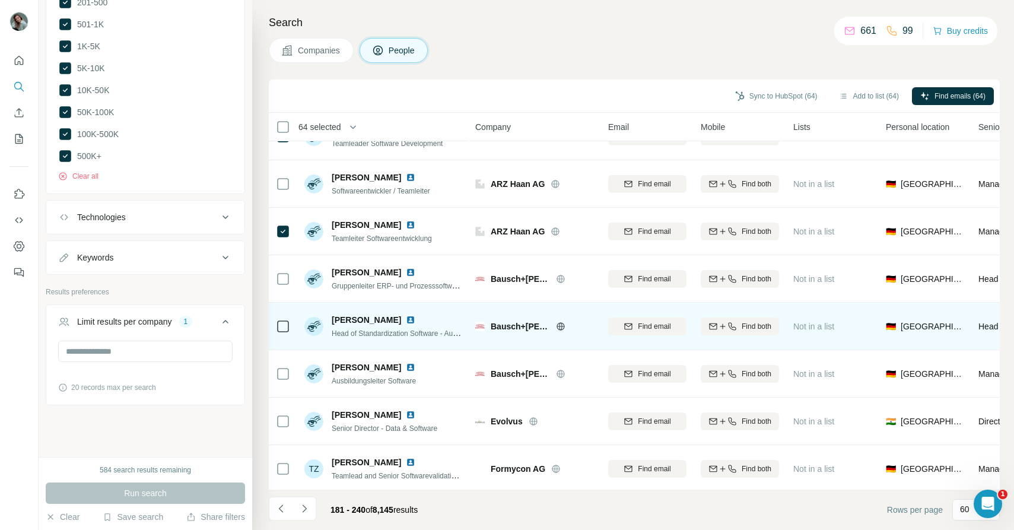
scroll to position [533, 0]
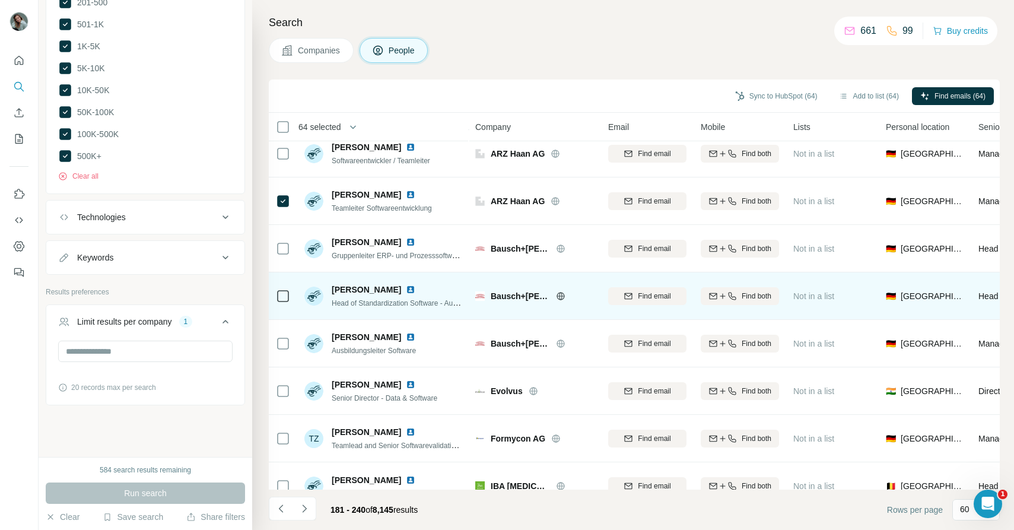
click at [281, 302] on icon at bounding box center [283, 296] width 14 height 14
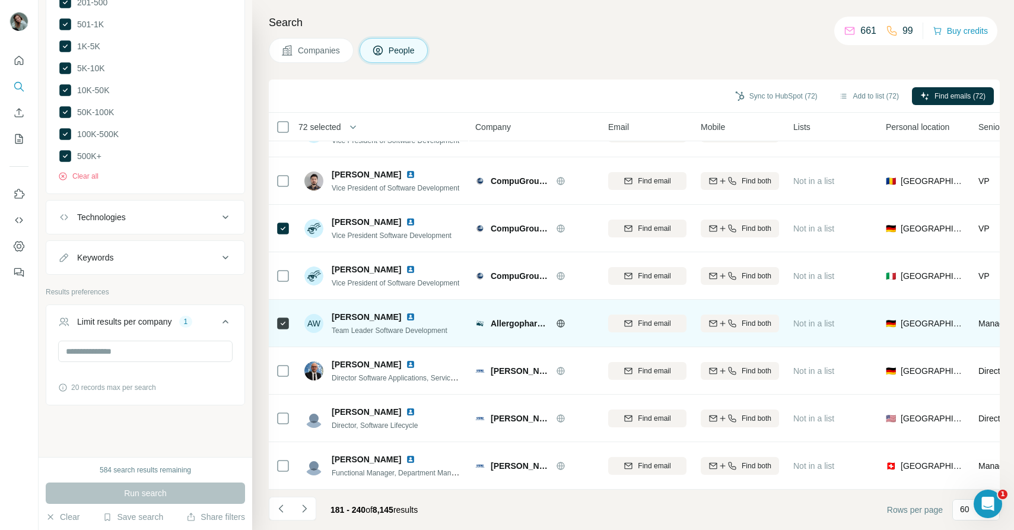
scroll to position [1341, 0]
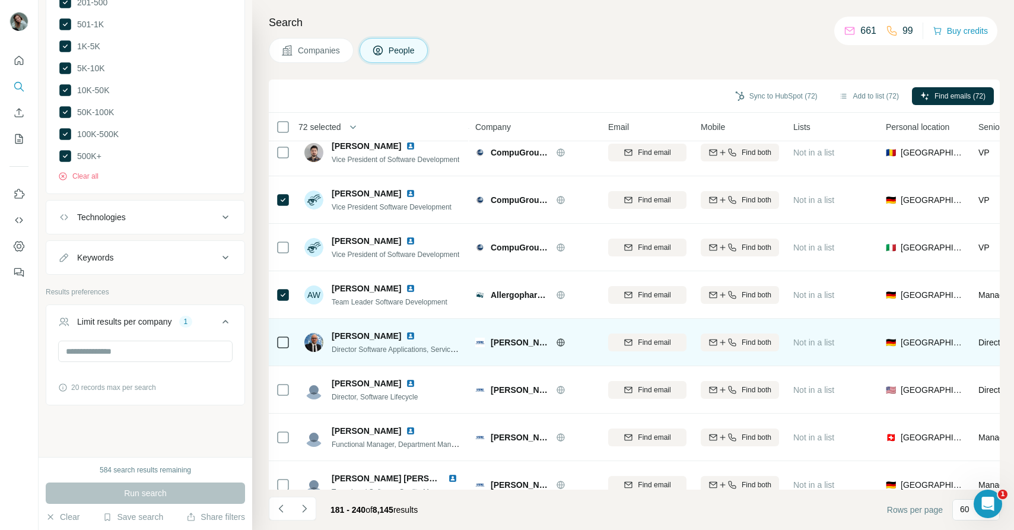
click at [282, 352] on div at bounding box center [283, 342] width 14 height 33
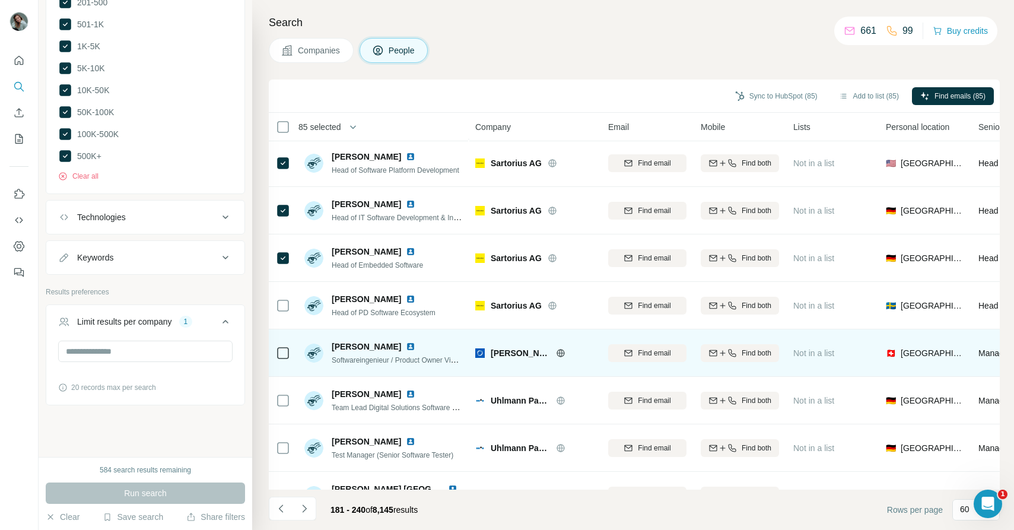
scroll to position [2499, 0]
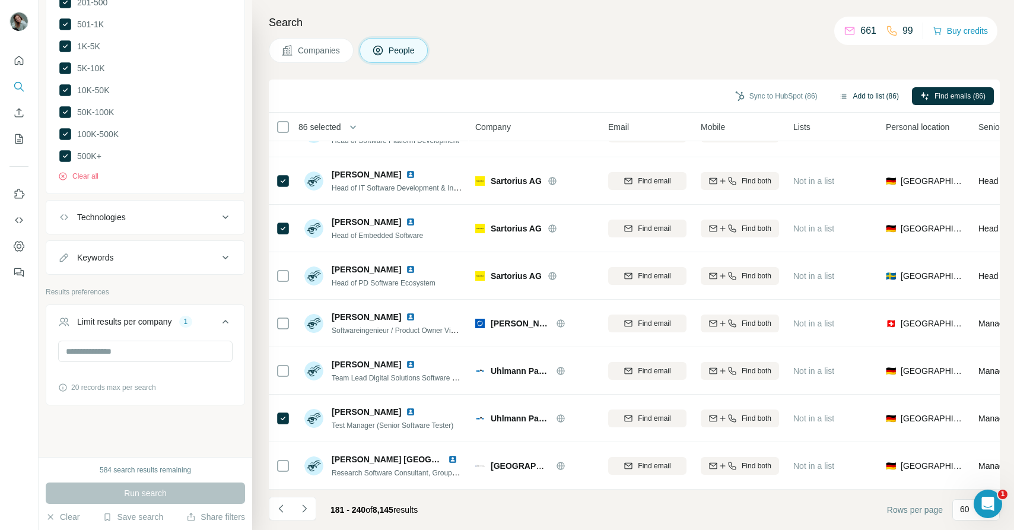
click at [871, 98] on button "Add to list (86)" at bounding box center [869, 96] width 77 height 18
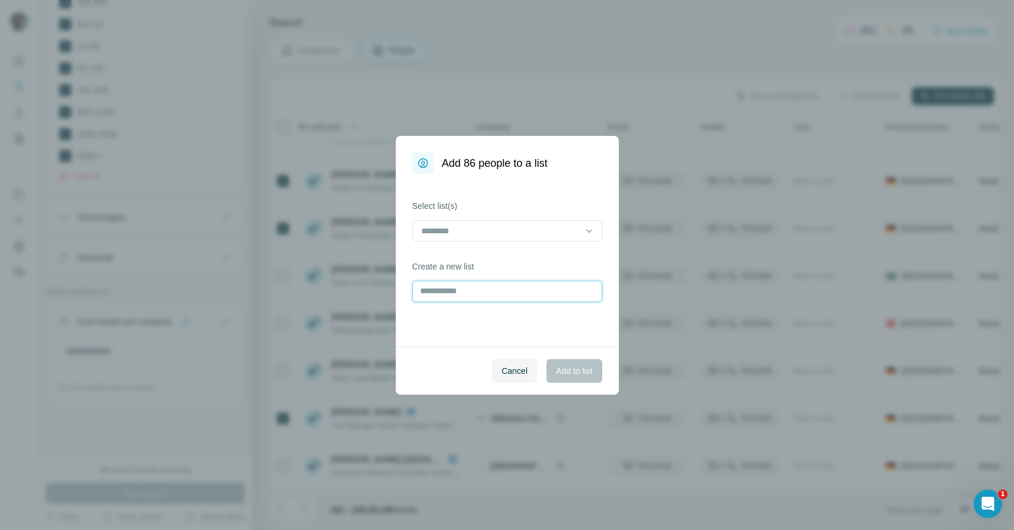
click at [448, 294] on input "text" at bounding box center [507, 291] width 190 height 21
click at [540, 287] on input "**********" at bounding box center [507, 291] width 190 height 21
type input "**********"
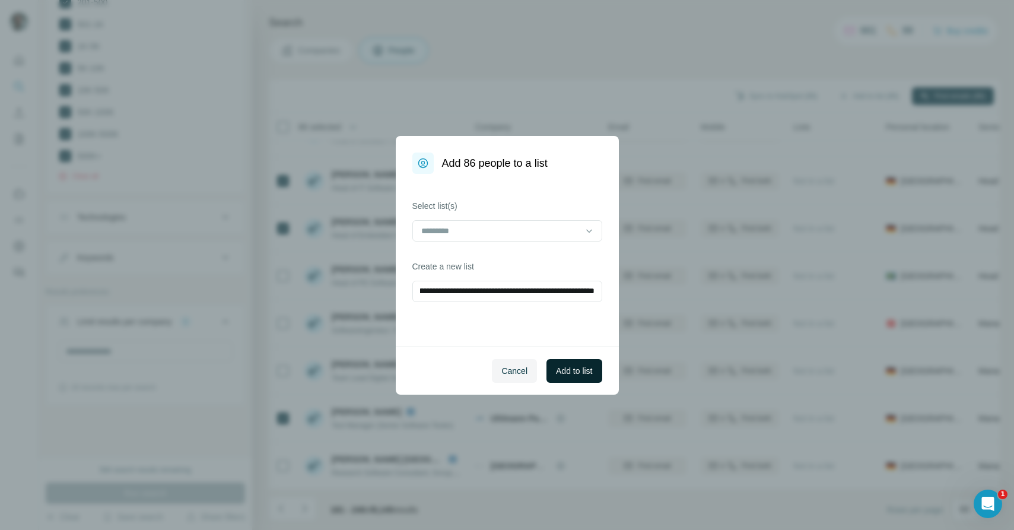
click at [583, 371] on span "Add to list" at bounding box center [574, 371] width 36 height 12
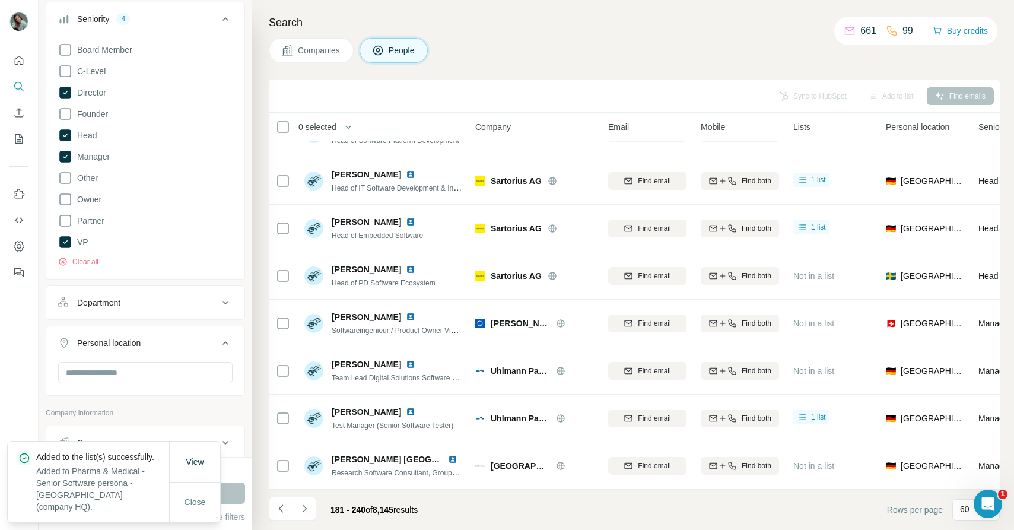
scroll to position [193, 0]
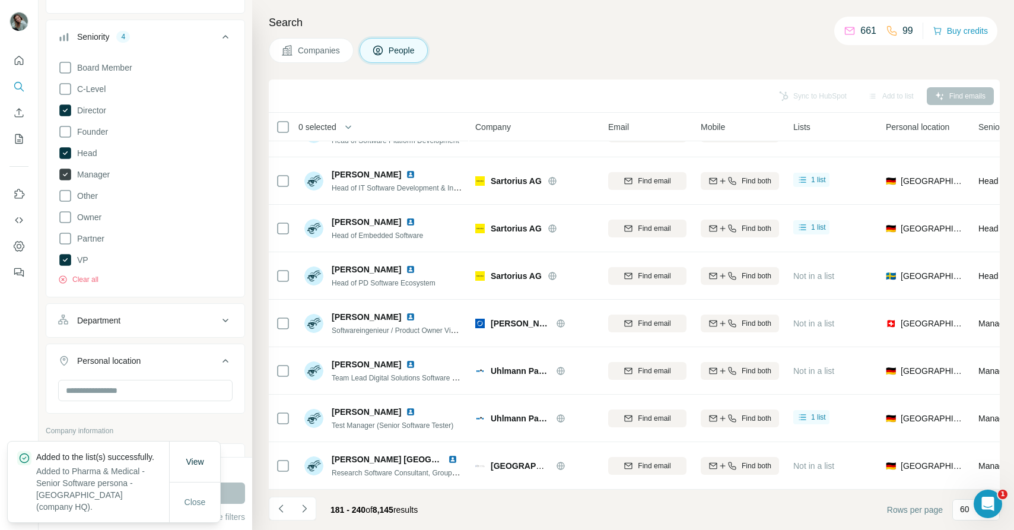
click at [104, 176] on span "Manager" at bounding box center [90, 174] width 37 height 12
click at [239, 498] on button "Run search" at bounding box center [145, 492] width 199 height 21
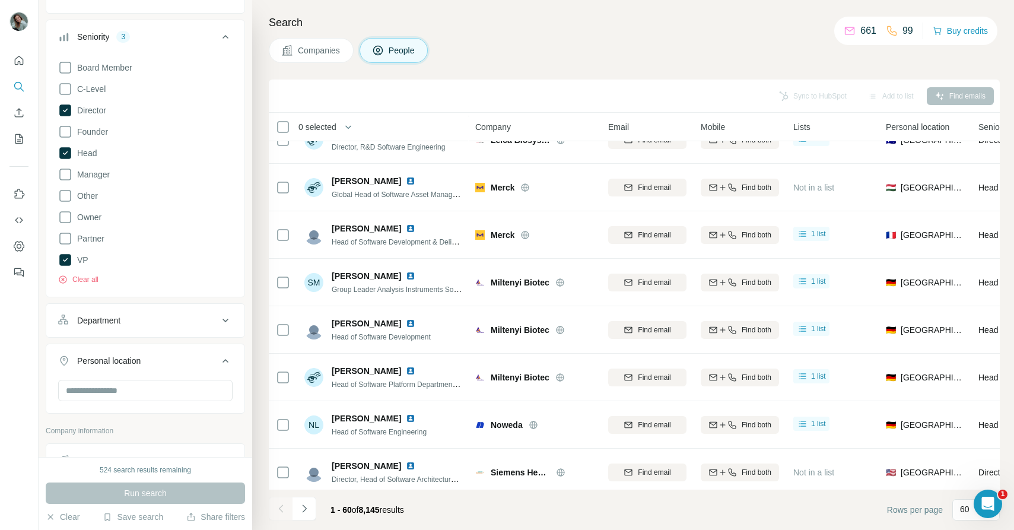
scroll to position [186, 0]
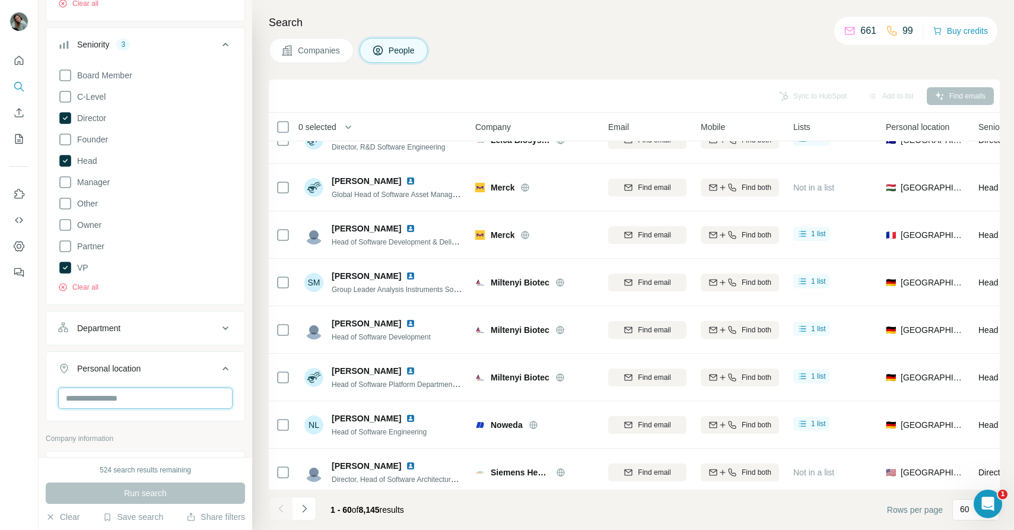
click at [108, 402] on input "text" at bounding box center [145, 397] width 174 height 21
type input "*******"
click at [180, 430] on div "🇩🇪 Germany" at bounding box center [145, 430] width 154 height 14
click at [222, 432] on icon at bounding box center [215, 430] width 14 height 14
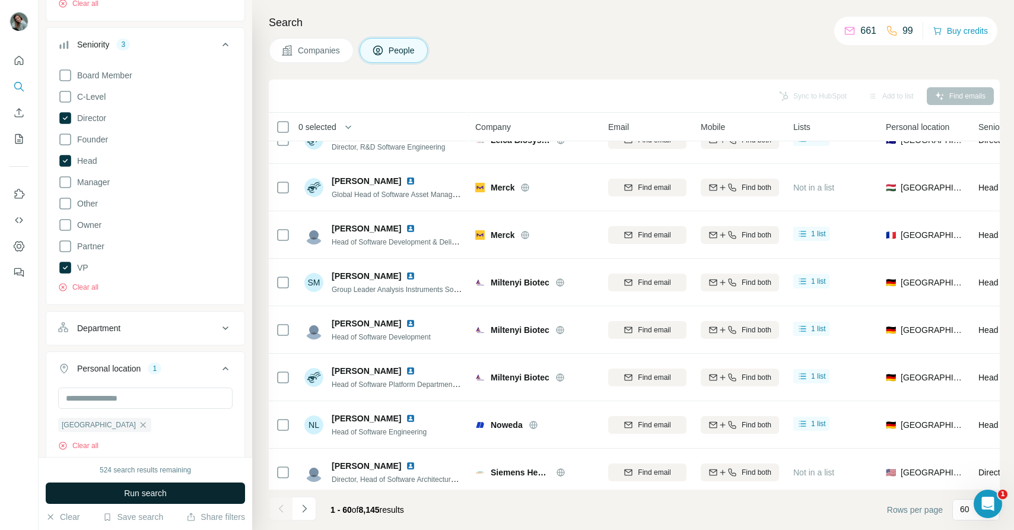
click at [202, 486] on button "Run search" at bounding box center [145, 492] width 199 height 21
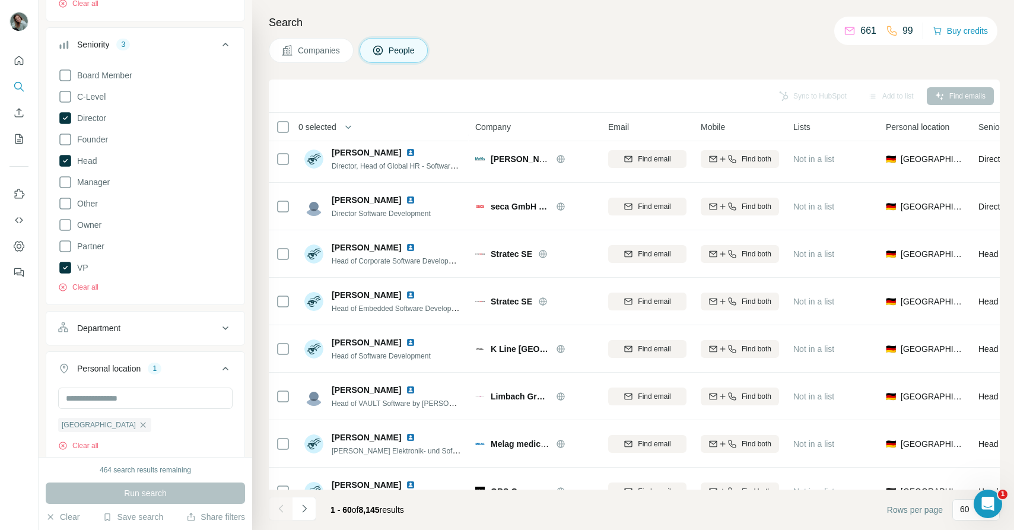
scroll to position [2499, 0]
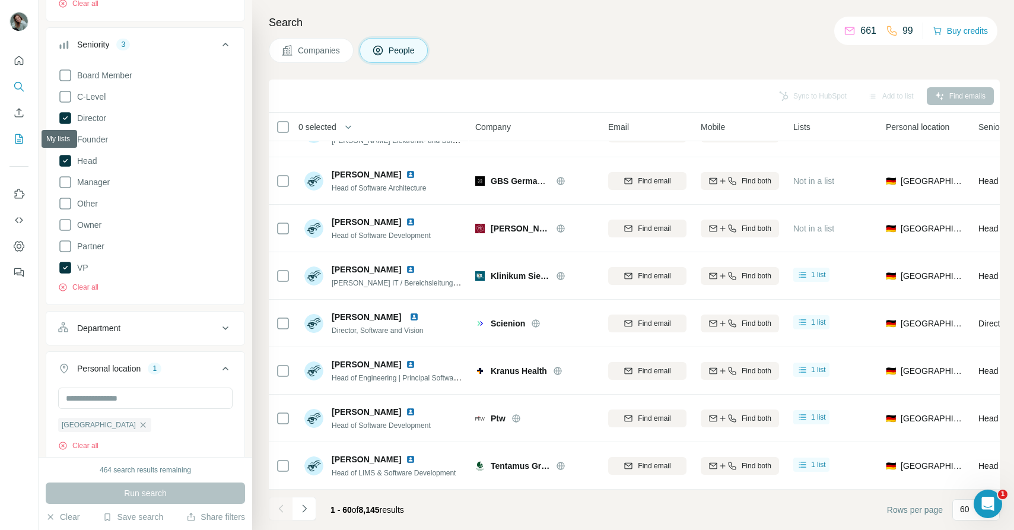
click at [20, 139] on icon "My lists" at bounding box center [20, 138] width 6 height 8
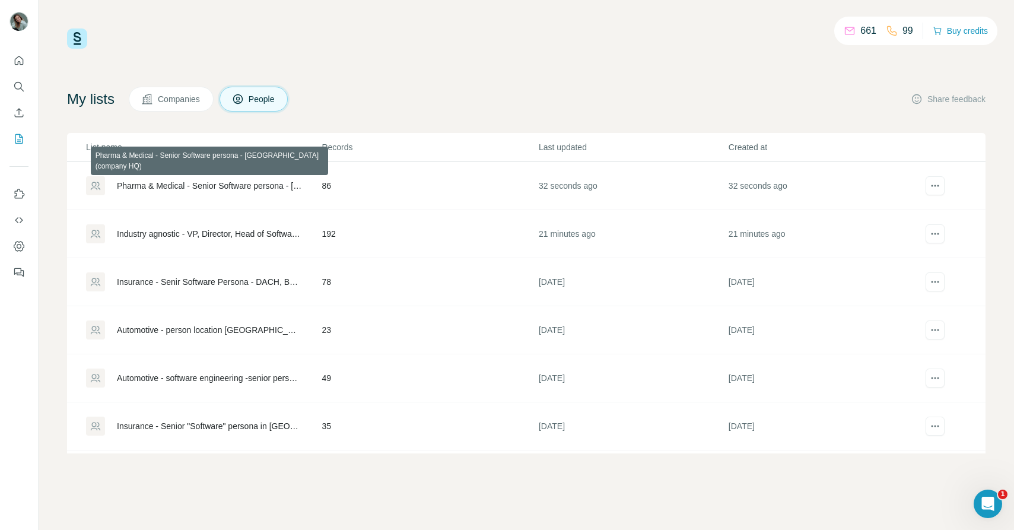
click at [173, 189] on div "Pharma & Medical - Senior Software persona - [GEOGRAPHIC_DATA] (company HQ)" at bounding box center [209, 186] width 184 height 12
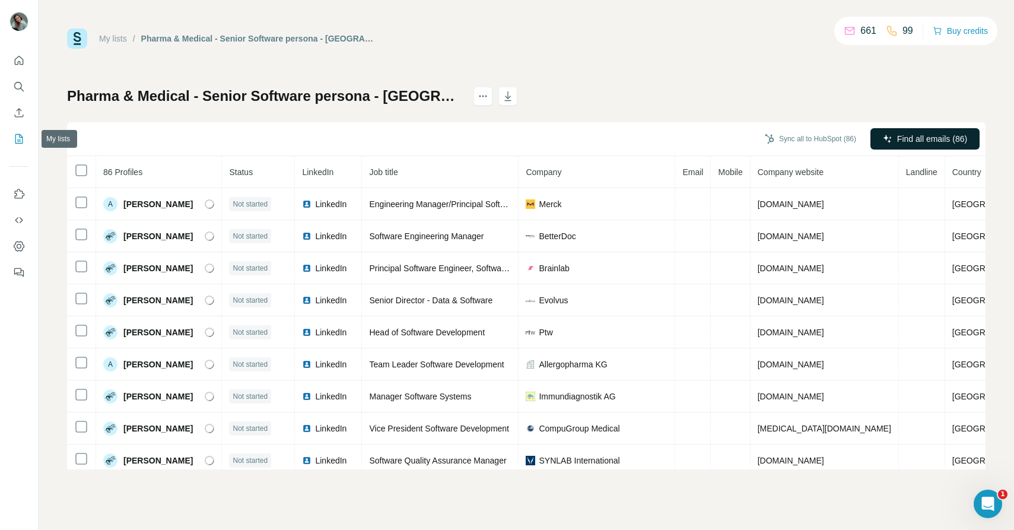
click at [13, 139] on icon "My lists" at bounding box center [19, 139] width 12 height 12
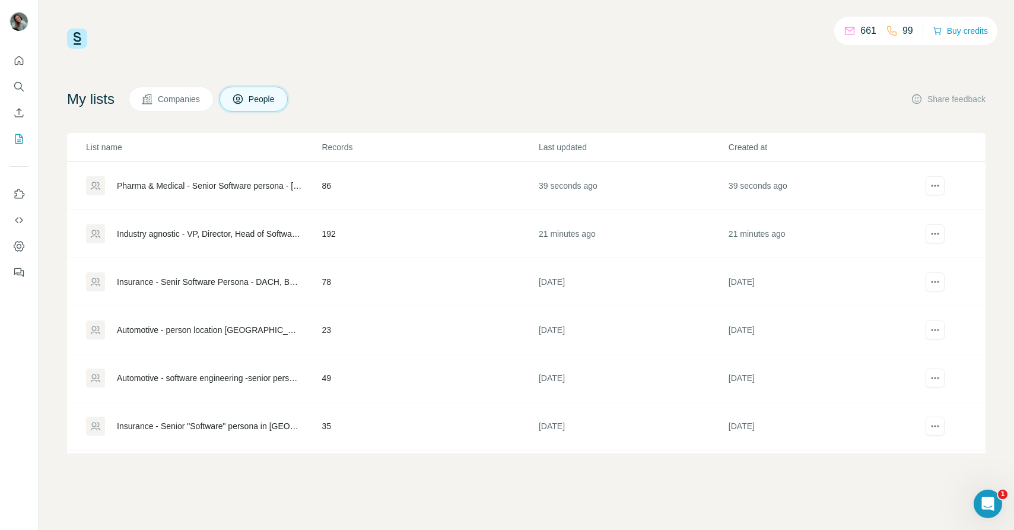
click at [233, 231] on div "Industry agnostic - VP, Director, Head of Software Engineering, Architecture in…" at bounding box center [209, 234] width 184 height 12
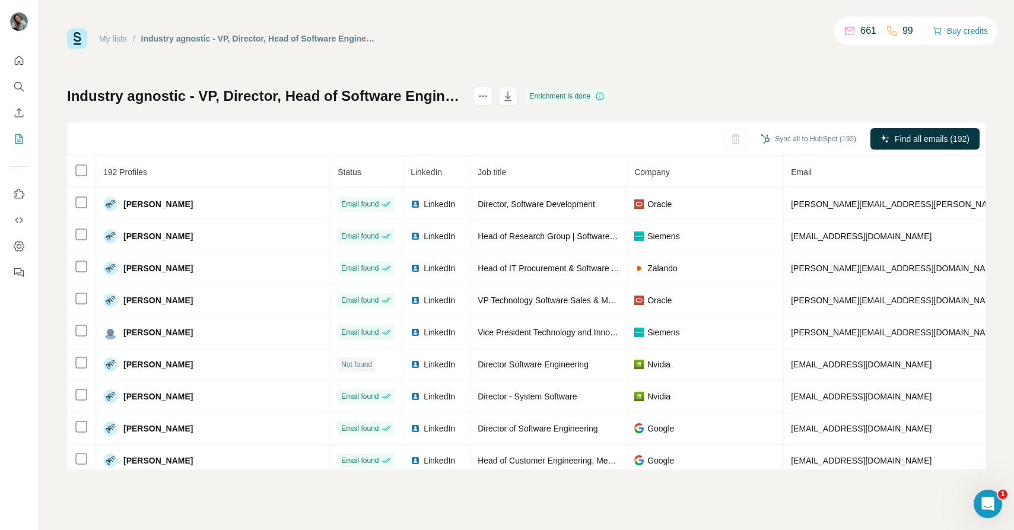
click at [514, 93] on icon "button" at bounding box center [508, 96] width 12 height 12
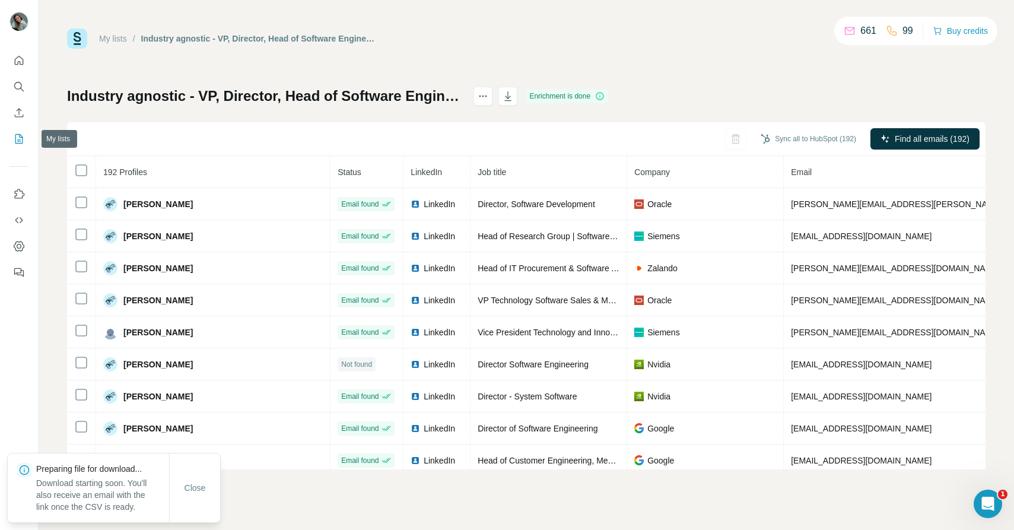
click at [20, 141] on icon "My lists" at bounding box center [20, 138] width 6 height 8
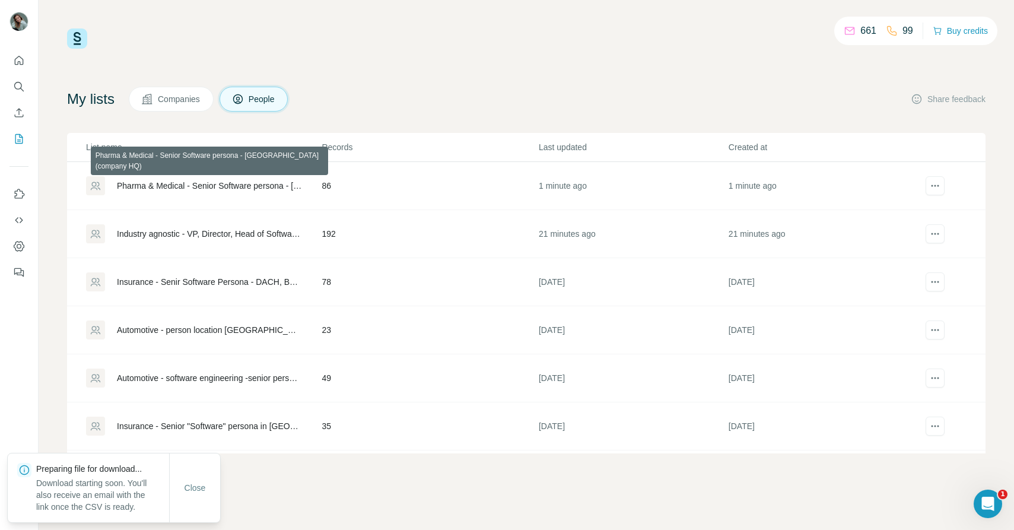
click at [216, 184] on div "Pharma & Medical - Senior Software persona - [GEOGRAPHIC_DATA] (company HQ)" at bounding box center [209, 186] width 184 height 12
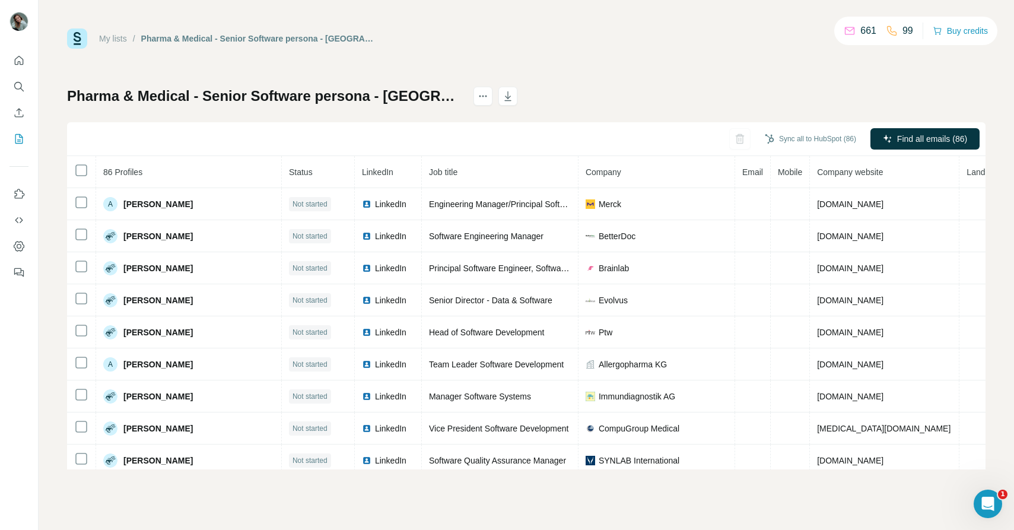
click at [126, 36] on link "My lists" at bounding box center [113, 38] width 28 height 9
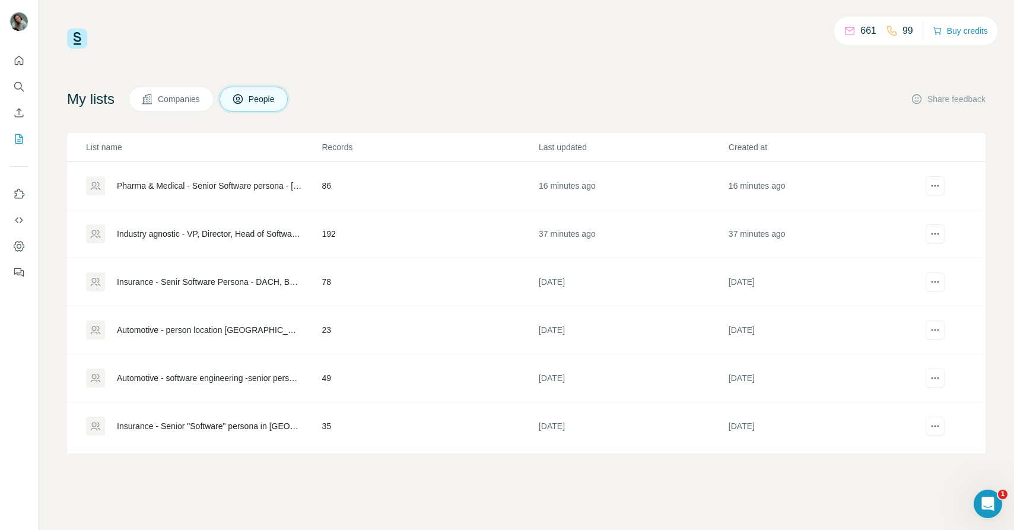
click at [229, 190] on div "Pharma & Medical - Senior Software persona - [GEOGRAPHIC_DATA] (company HQ)" at bounding box center [209, 186] width 184 height 12
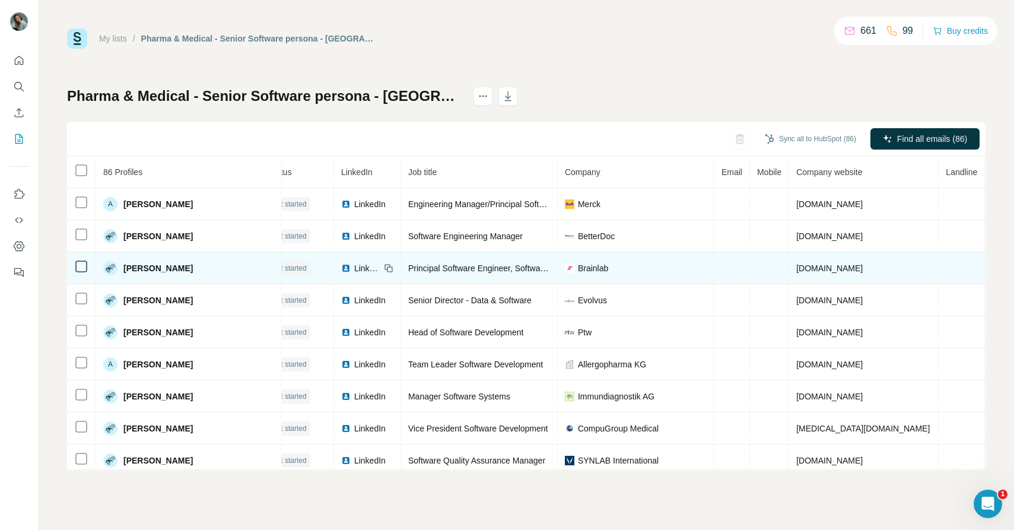
scroll to position [0, 42]
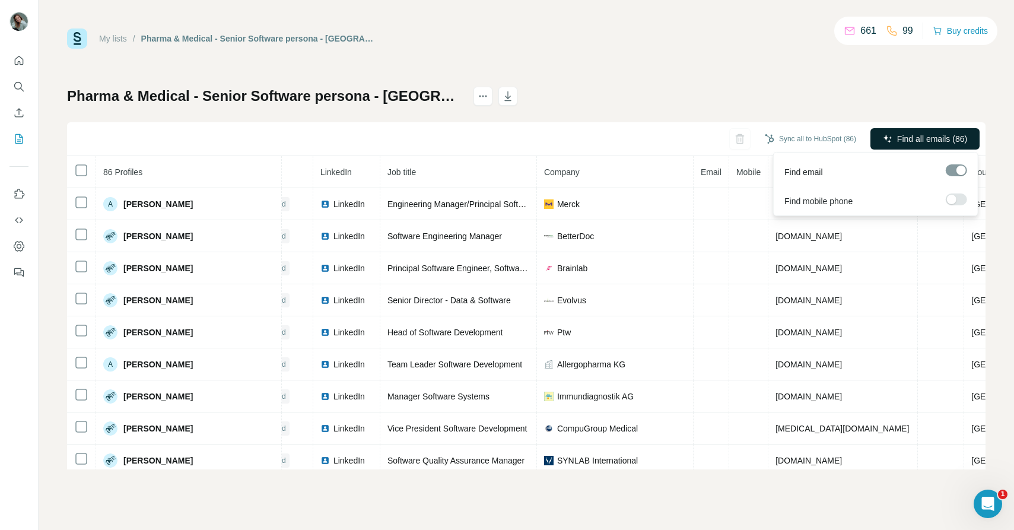
click at [943, 137] on span "Find all emails (86)" at bounding box center [932, 139] width 70 height 12
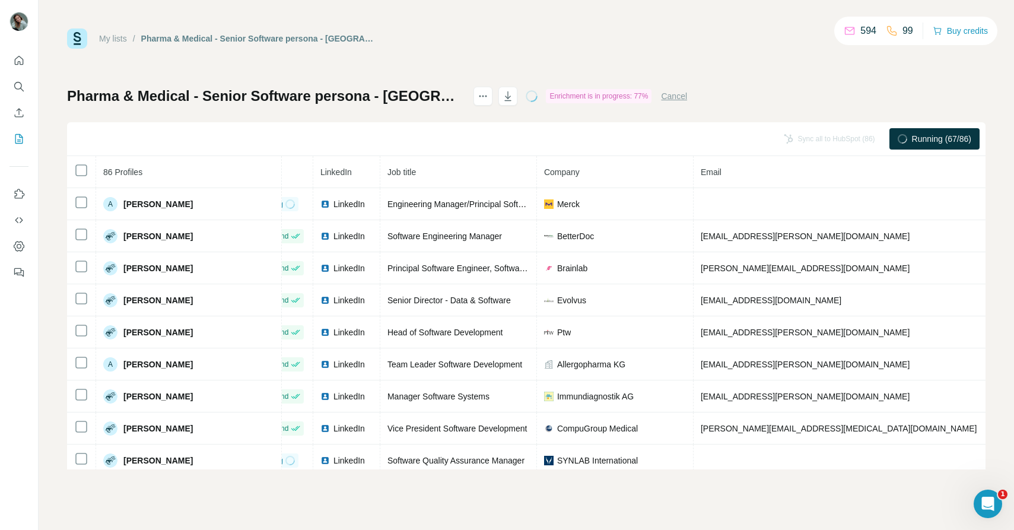
click at [112, 39] on link "My lists" at bounding box center [113, 38] width 28 height 9
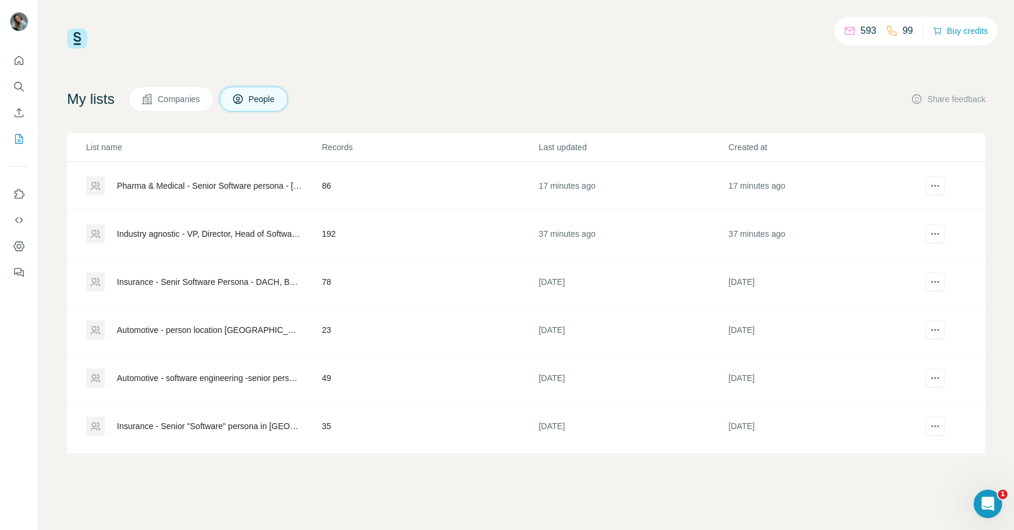
click at [194, 235] on div "Industry agnostic - VP, Director, Head of Software Engineering, Architecture in…" at bounding box center [209, 234] width 184 height 12
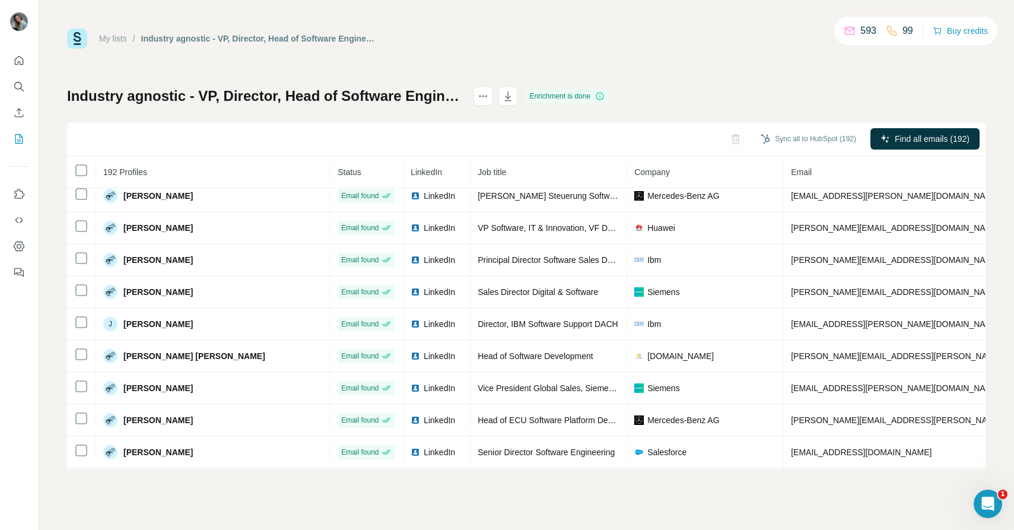
scroll to position [2834, 0]
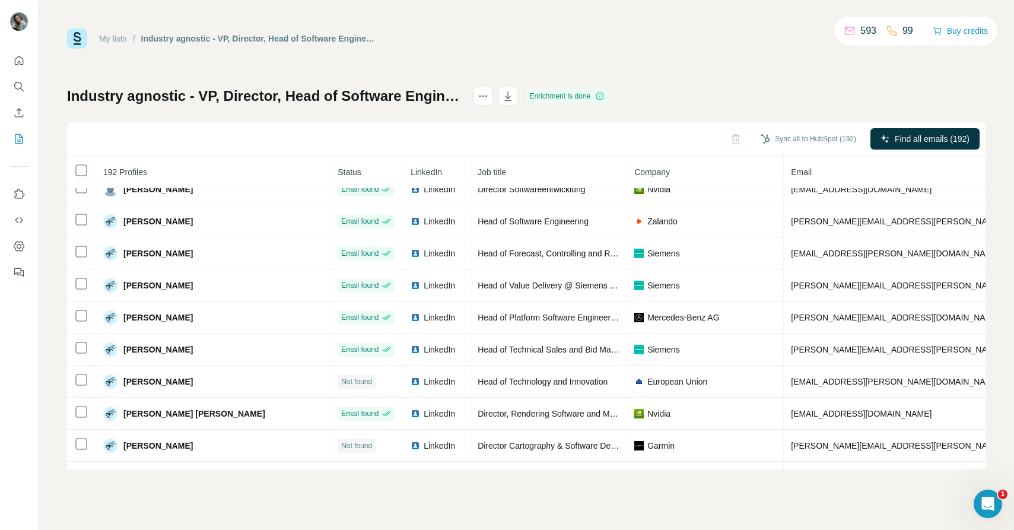
click at [127, 34] on link "My lists" at bounding box center [113, 38] width 28 height 9
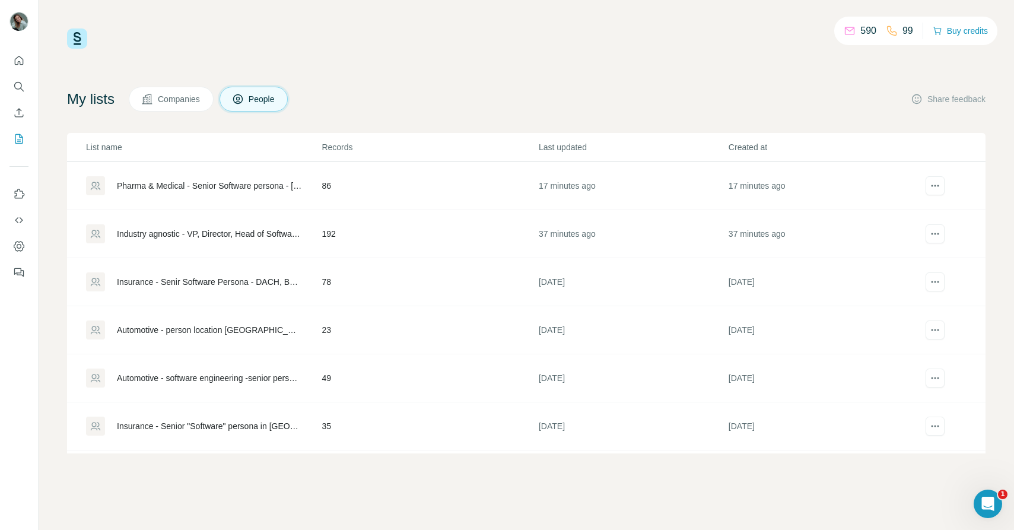
click at [224, 186] on div "Pharma & Medical - Senior Software persona - [GEOGRAPHIC_DATA] (company HQ)" at bounding box center [209, 186] width 184 height 12
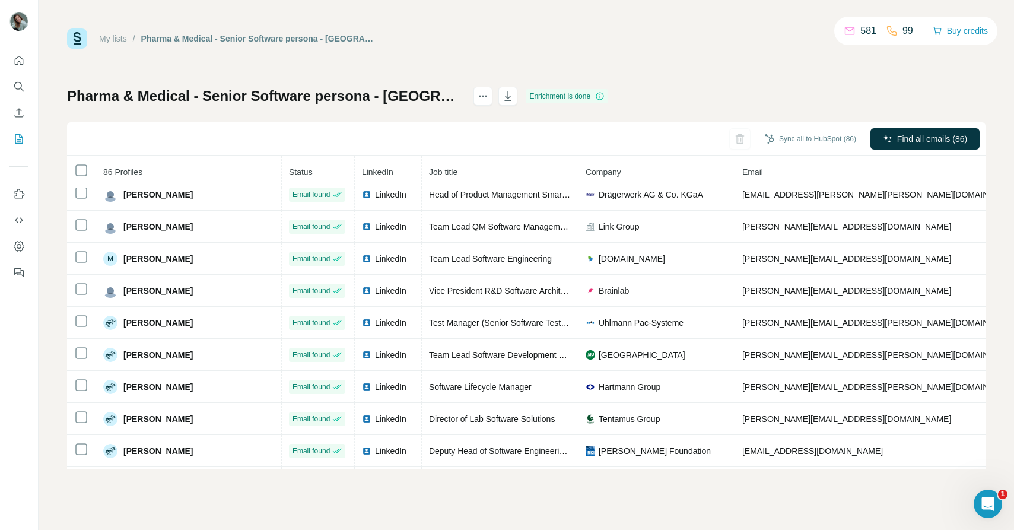
scroll to position [2474, 0]
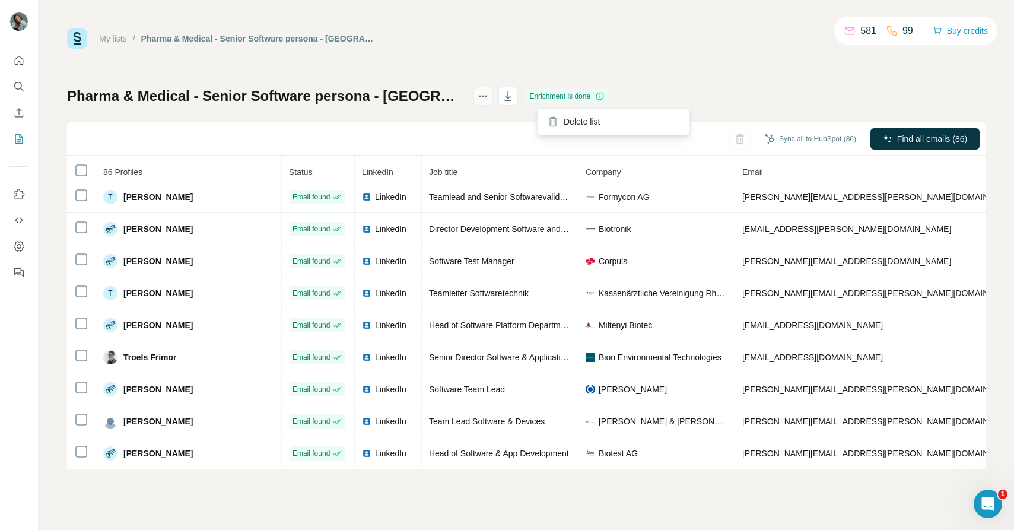
click at [492, 103] on button "actions" at bounding box center [482, 96] width 19 height 19
click at [463, 141] on div "Sync all to HubSpot (86) Find all emails (86)" at bounding box center [526, 139] width 918 height 34
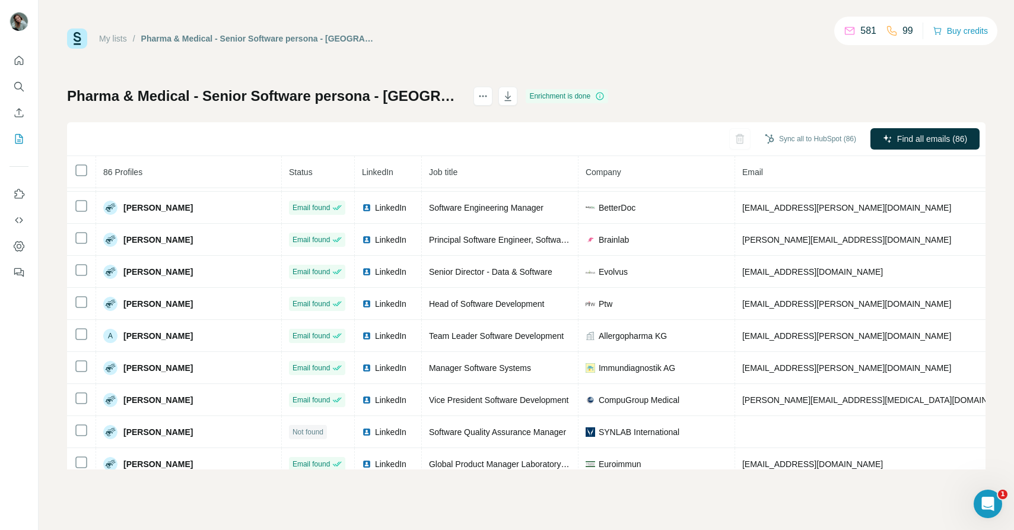
scroll to position [0, 0]
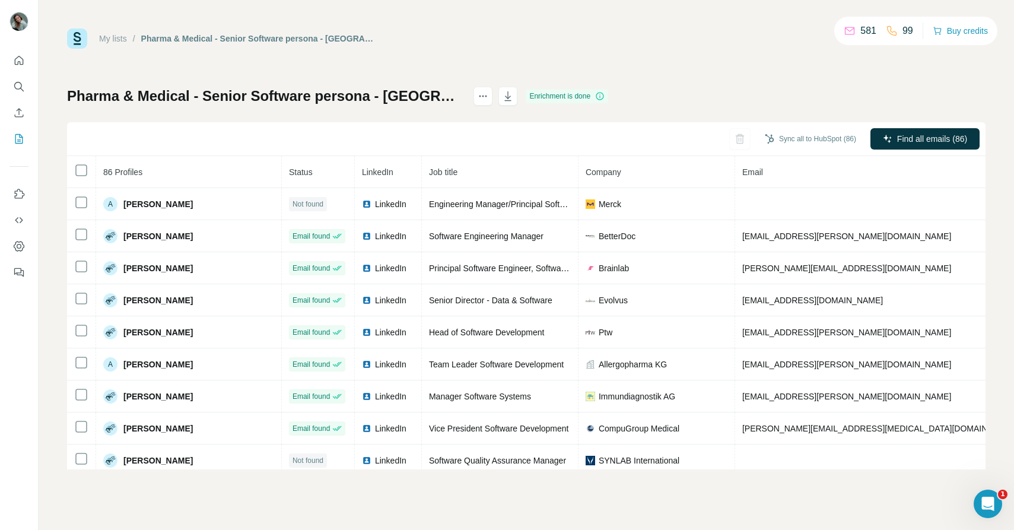
click at [804, 101] on div "Pharma & Medical - Senior Software persona - [GEOGRAPHIC_DATA] (company HQ) Enr…" at bounding box center [526, 278] width 918 height 383
click at [514, 100] on icon "button" at bounding box center [508, 96] width 12 height 12
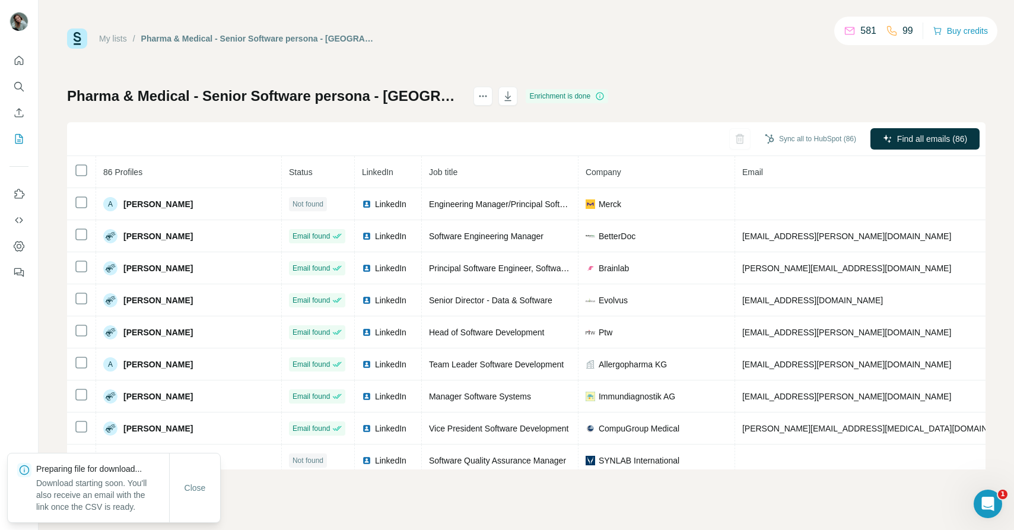
click at [346, 75] on div "My lists / Pharma & Medical - Senior Software persona - [GEOGRAPHIC_DATA] (comp…" at bounding box center [526, 248] width 918 height 441
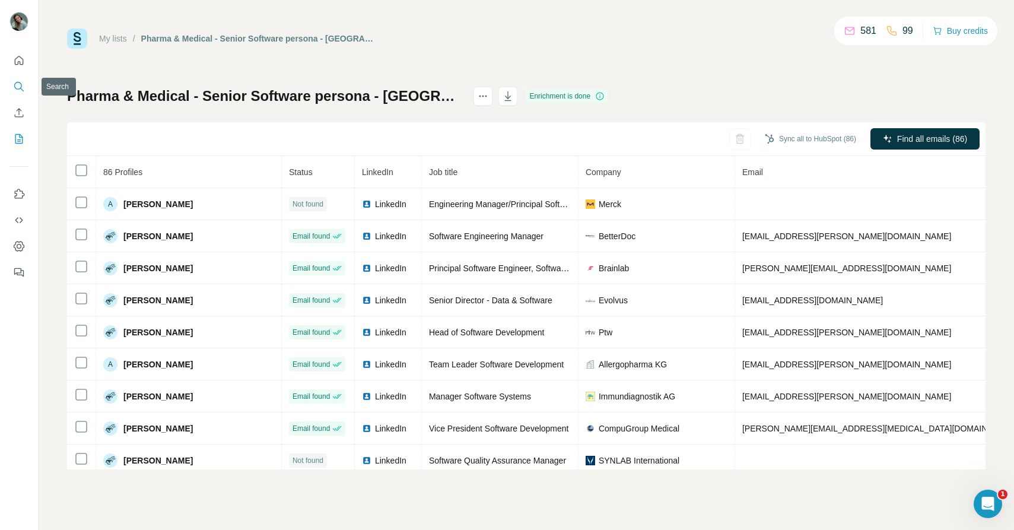
click at [17, 87] on icon "Search" at bounding box center [19, 87] width 12 height 12
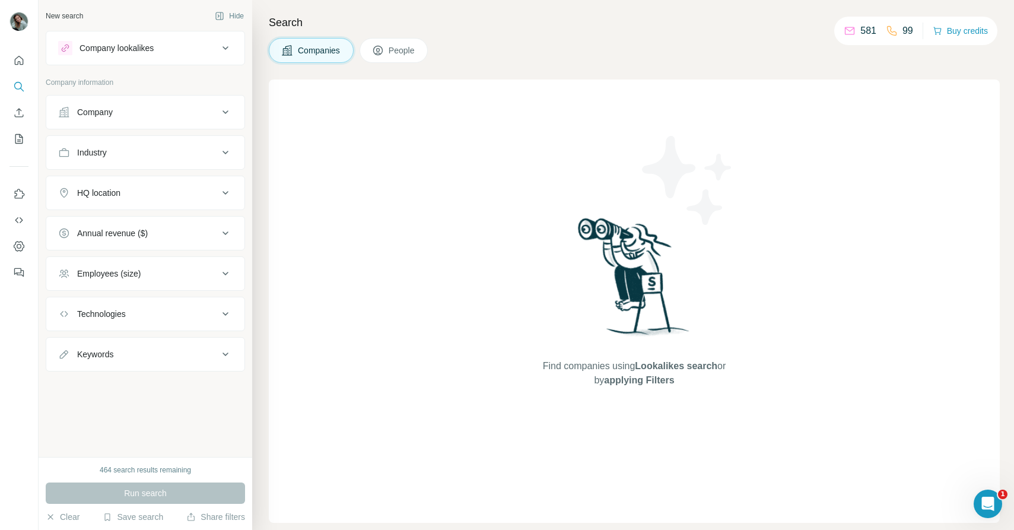
click at [397, 46] on span "People" at bounding box center [402, 50] width 27 height 12
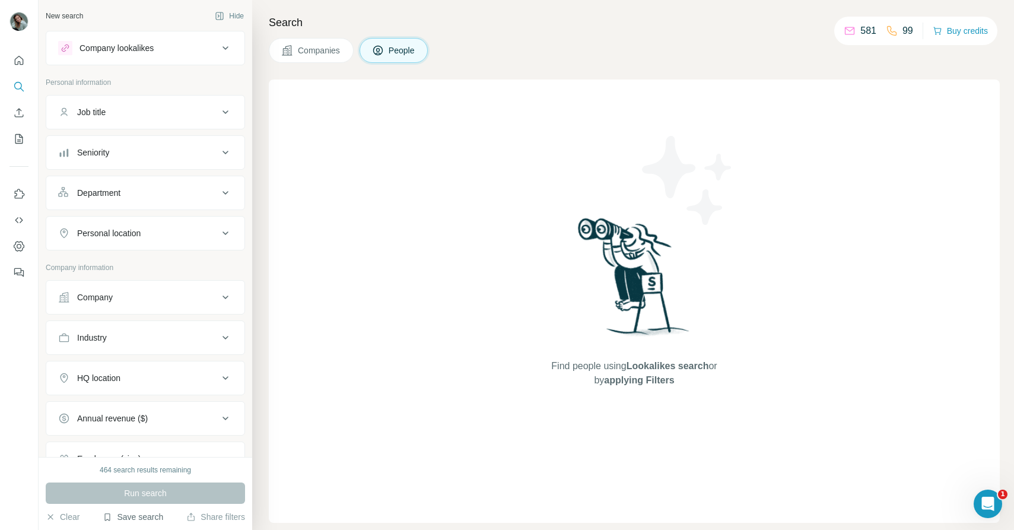
click at [150, 520] on button "Save search" at bounding box center [133, 517] width 61 height 12
click at [162, 494] on div "View my saved searches" at bounding box center [166, 496] width 125 height 24
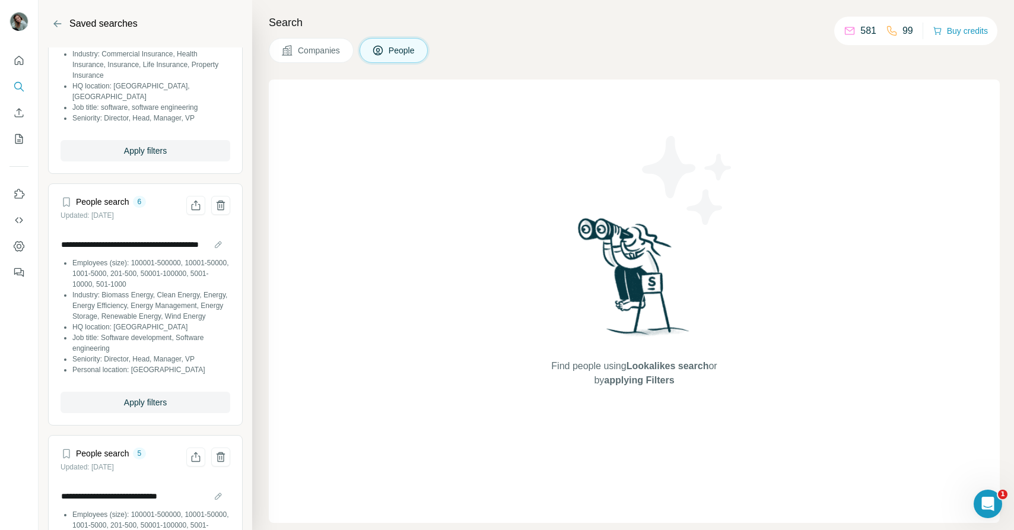
scroll to position [1091, 0]
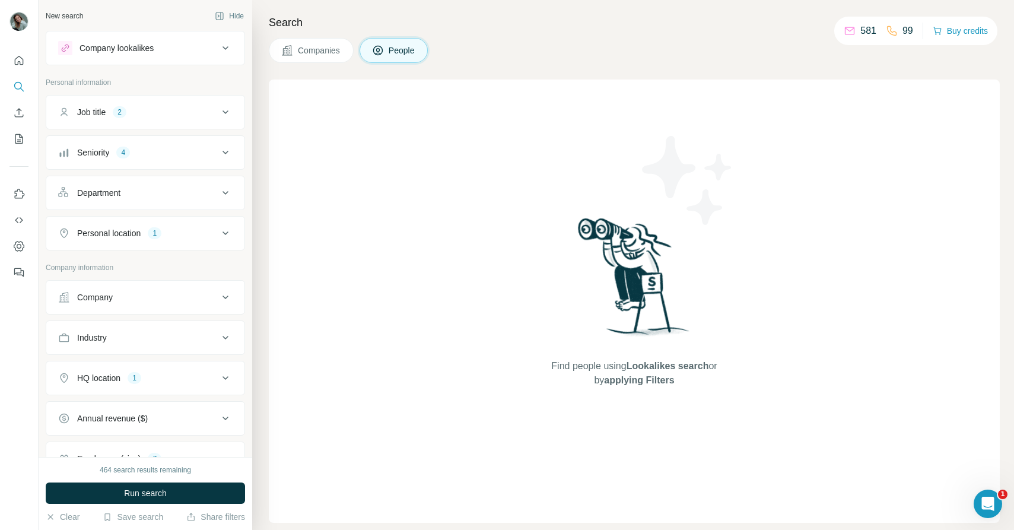
click at [159, 494] on span "Run search" at bounding box center [145, 493] width 43 height 12
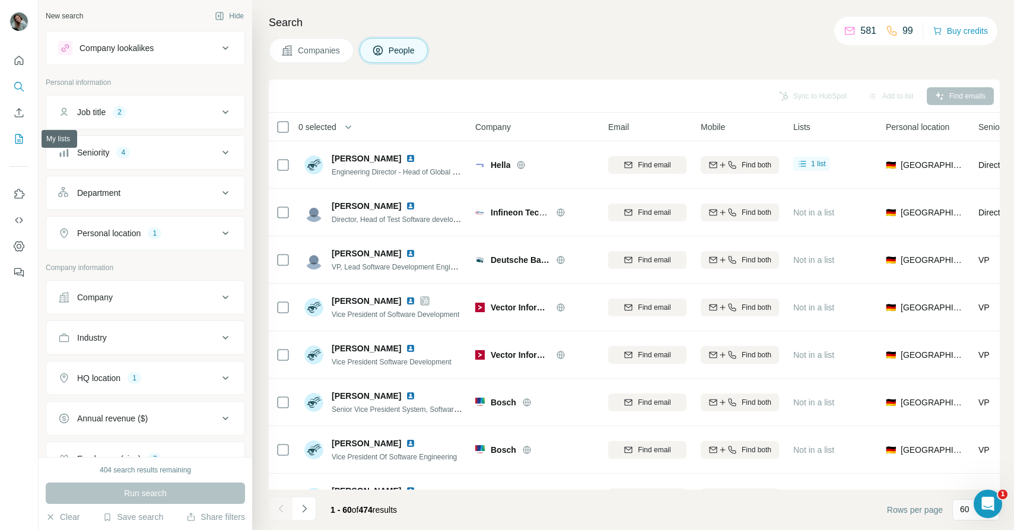
click at [21, 136] on icon "My lists" at bounding box center [19, 138] width 8 height 9
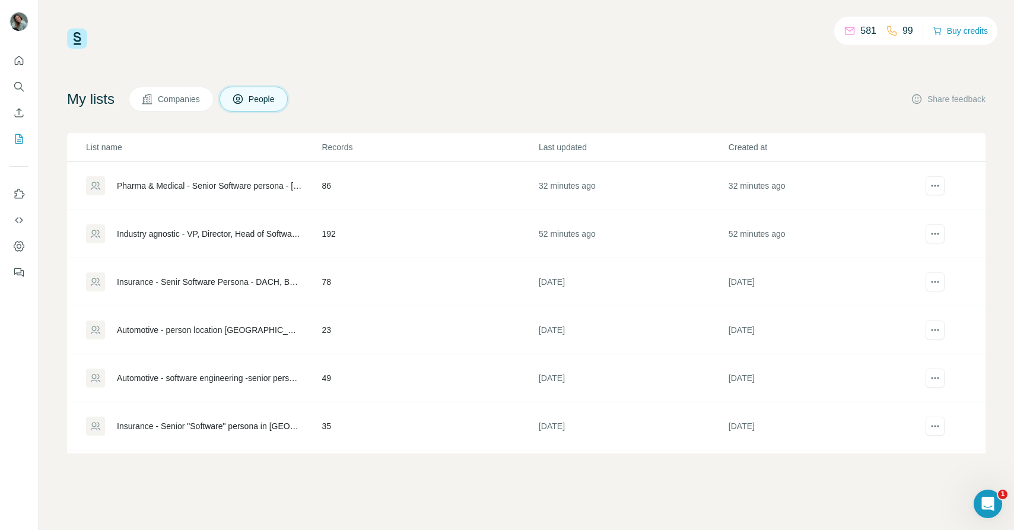
click at [210, 195] on td "Pharma & Medical - Senior Software persona - [GEOGRAPHIC_DATA] (company HQ)" at bounding box center [194, 186] width 254 height 48
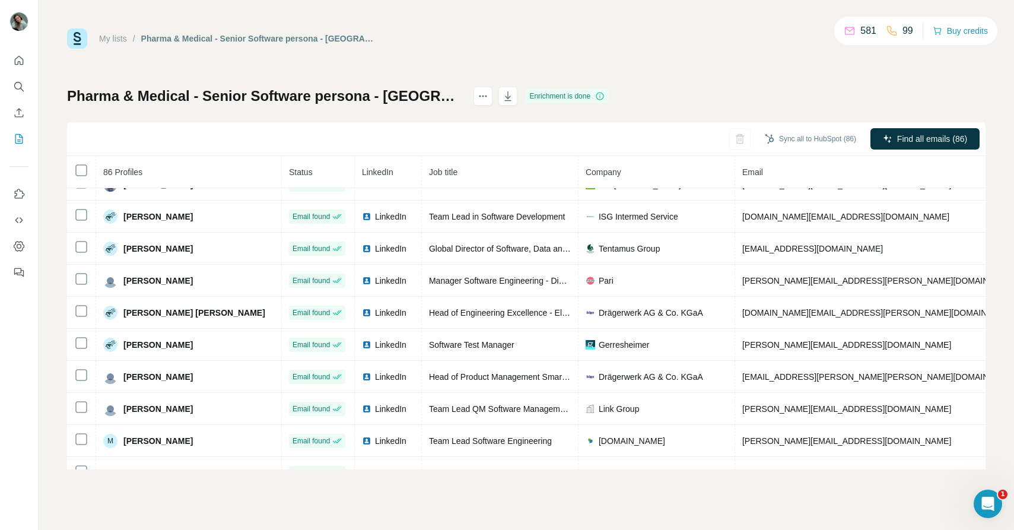
scroll to position [1555, 0]
